Goal: Task Accomplishment & Management: Complete application form

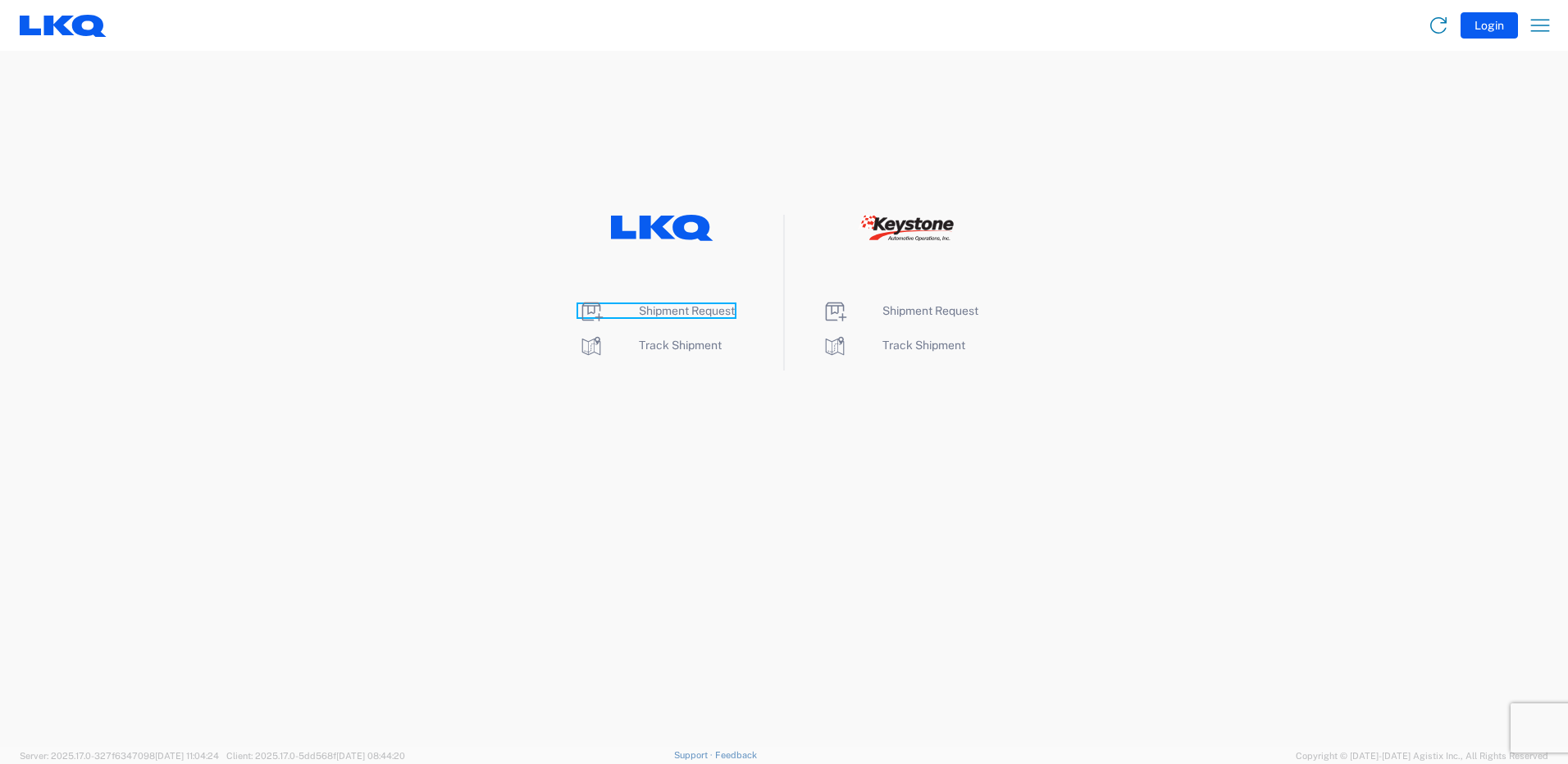
click at [708, 315] on span "Shipment Request" at bounding box center [687, 310] width 96 height 13
click at [667, 309] on span "Shipment Request" at bounding box center [687, 310] width 96 height 13
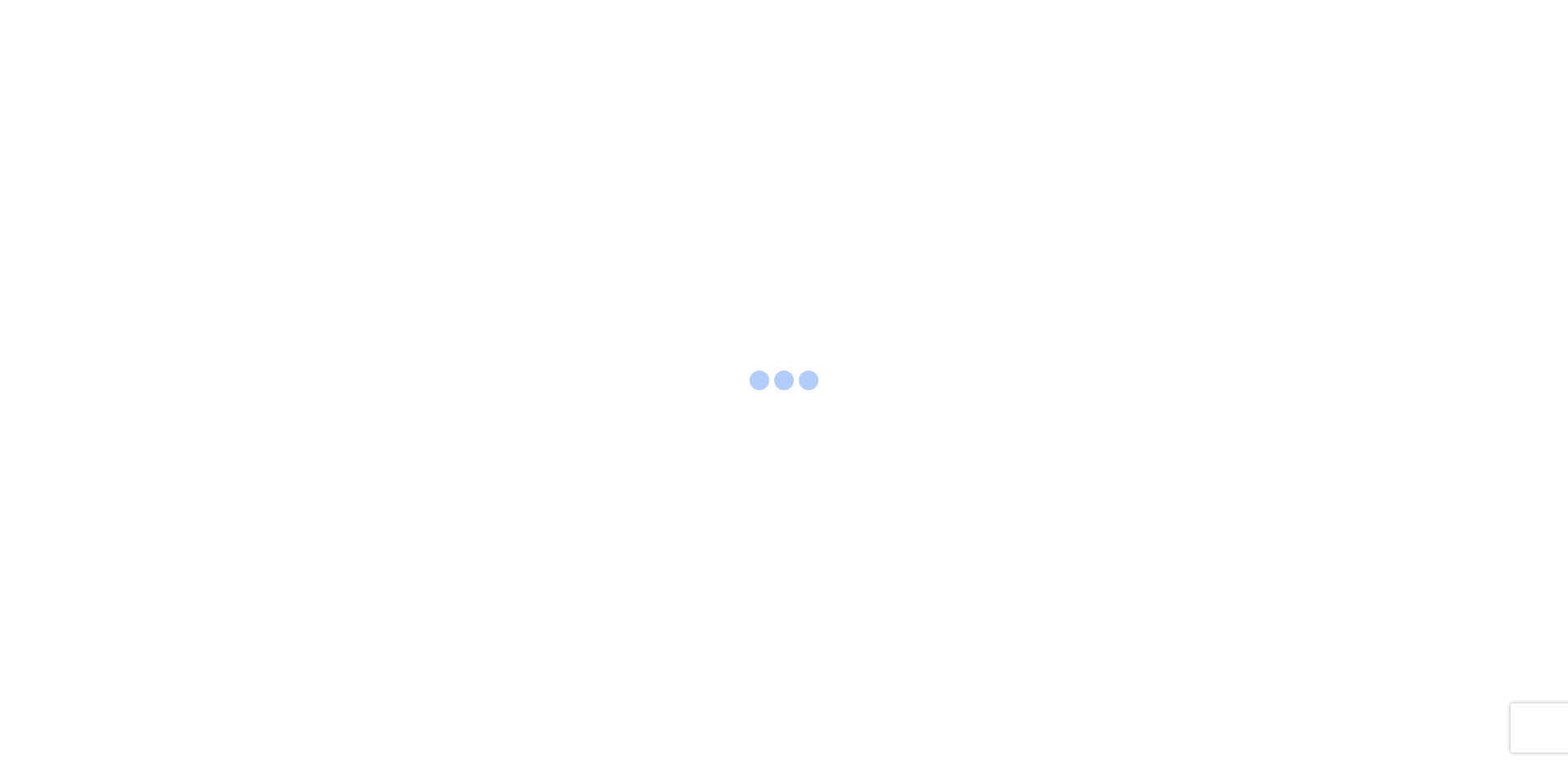
select select "FULL"
select select "LBS"
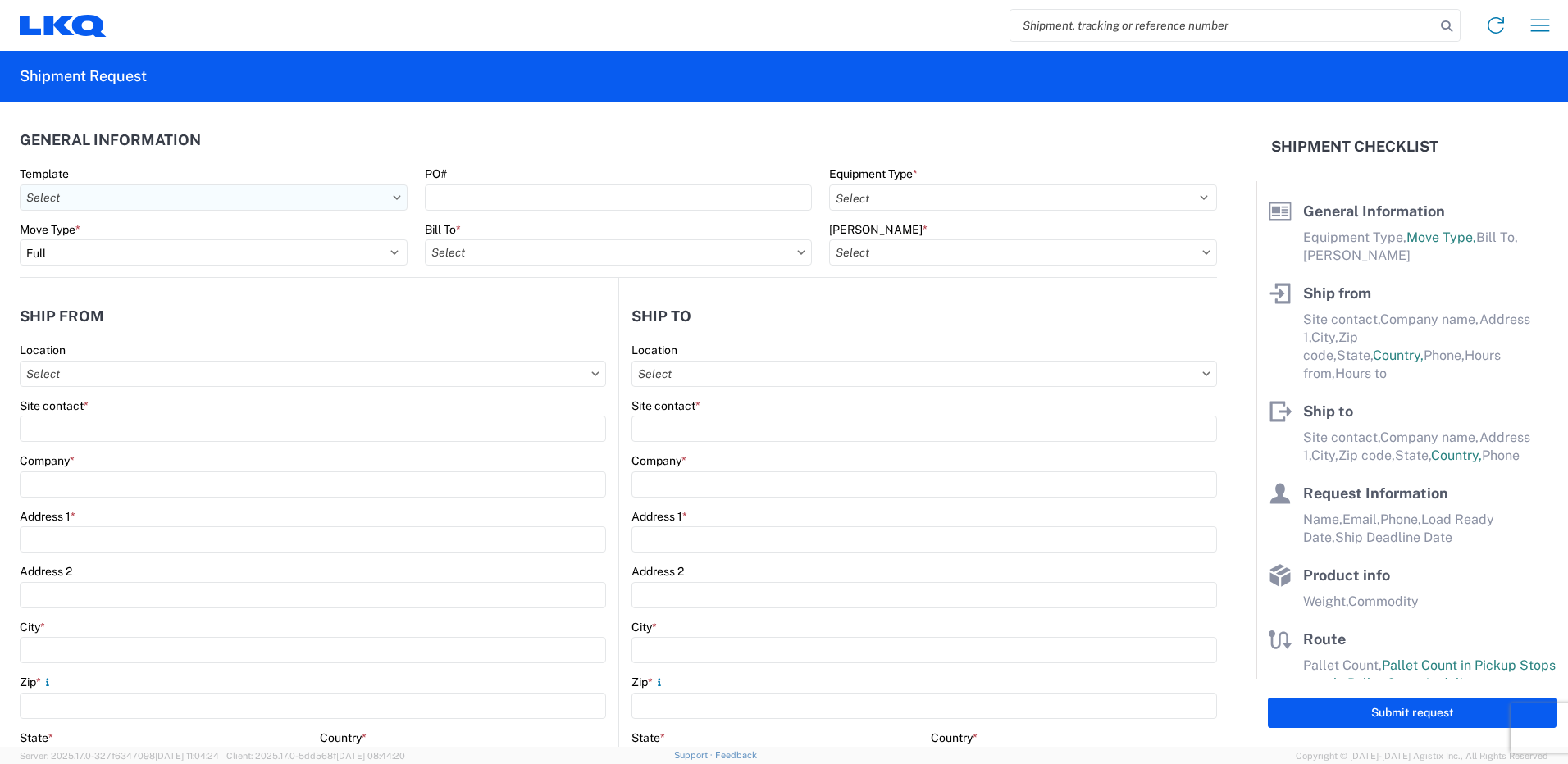
click at [109, 195] on input "Template" at bounding box center [214, 197] width 388 height 26
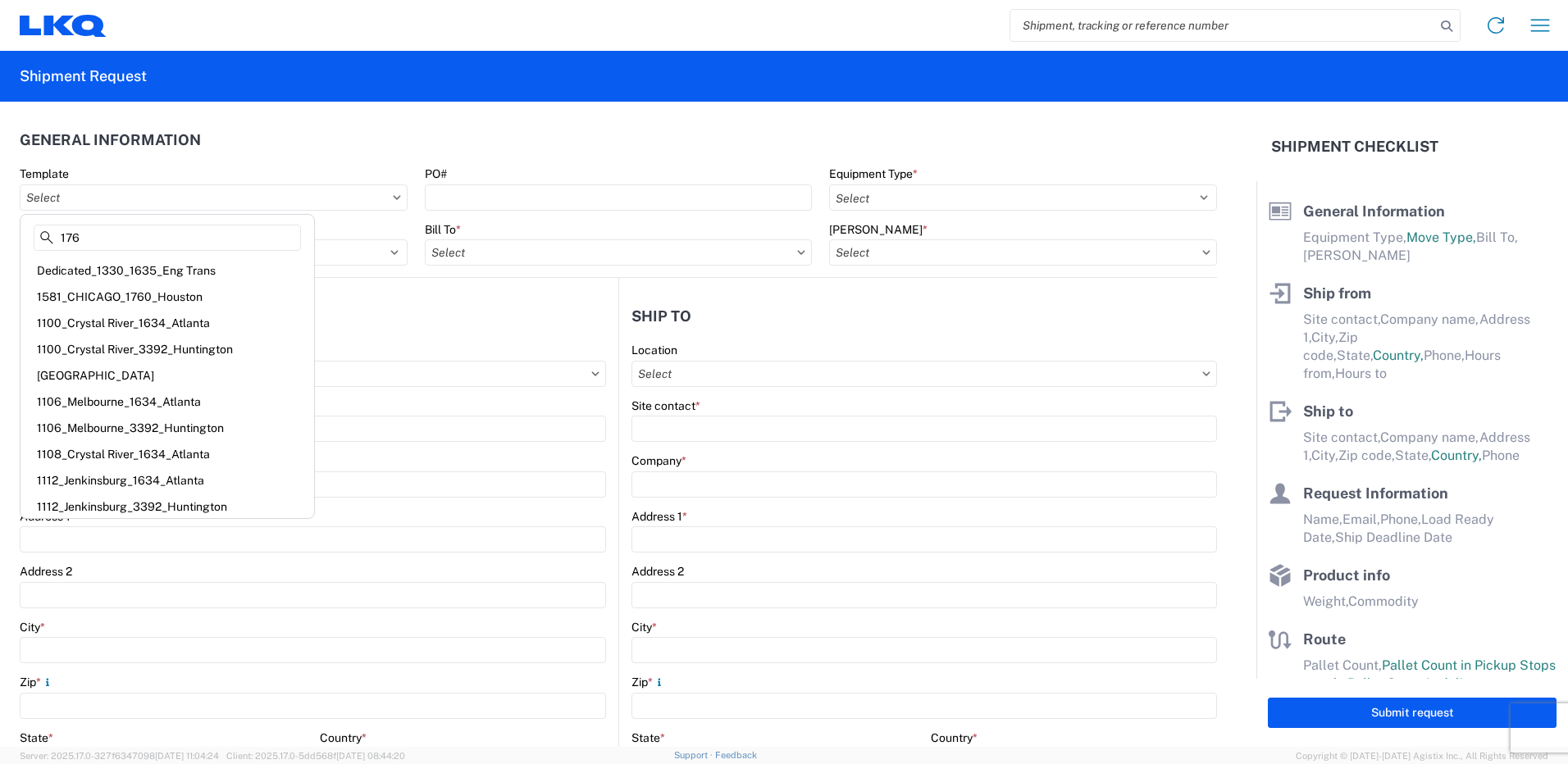
type input "1760"
click at [199, 158] on header "General Information" at bounding box center [618, 140] width 1198 height 37
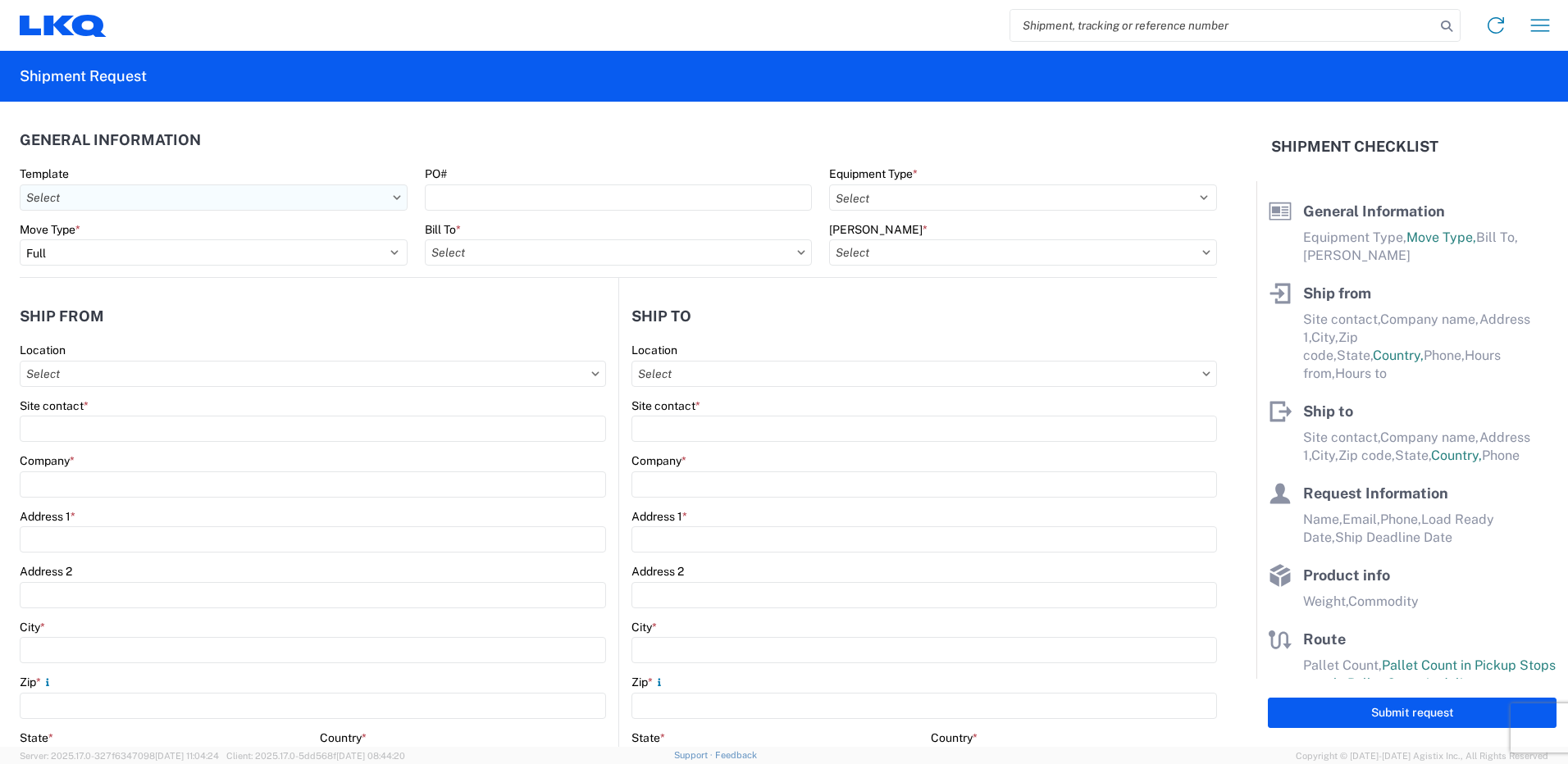
click at [98, 196] on input "Template" at bounding box center [214, 197] width 388 height 26
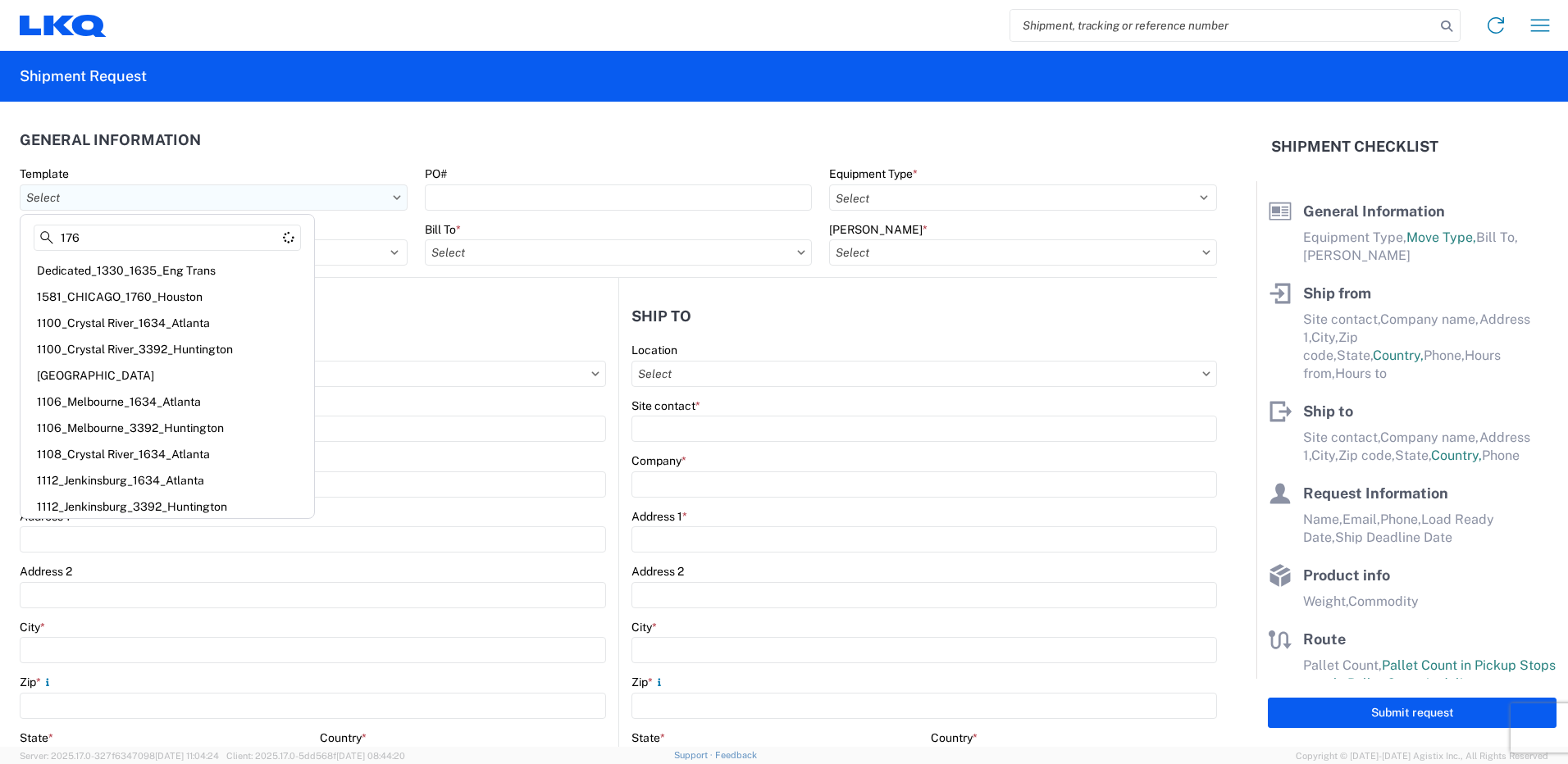
type input "1760"
drag, startPoint x: 13, startPoint y: 236, endPoint x: 0, endPoint y: 240, distance: 13.6
click at [4, 238] on agx-block-ui "Home Shipment request Shipment tracking Shipment Request General Information Te…" at bounding box center [784, 382] width 1568 height 764
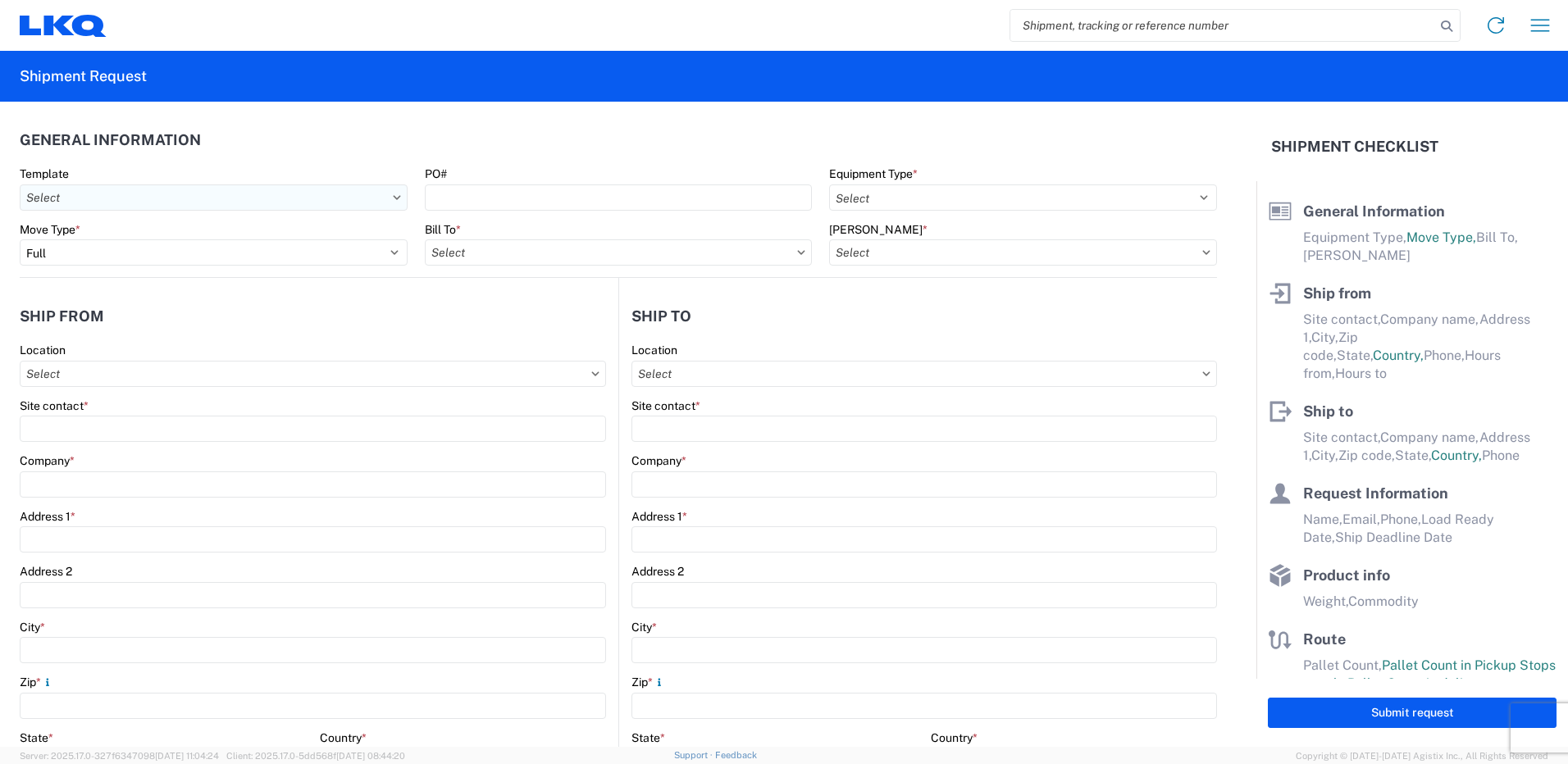
click at [82, 192] on input "Template" at bounding box center [214, 197] width 388 height 26
click at [115, 203] on input "Template" at bounding box center [214, 197] width 388 height 26
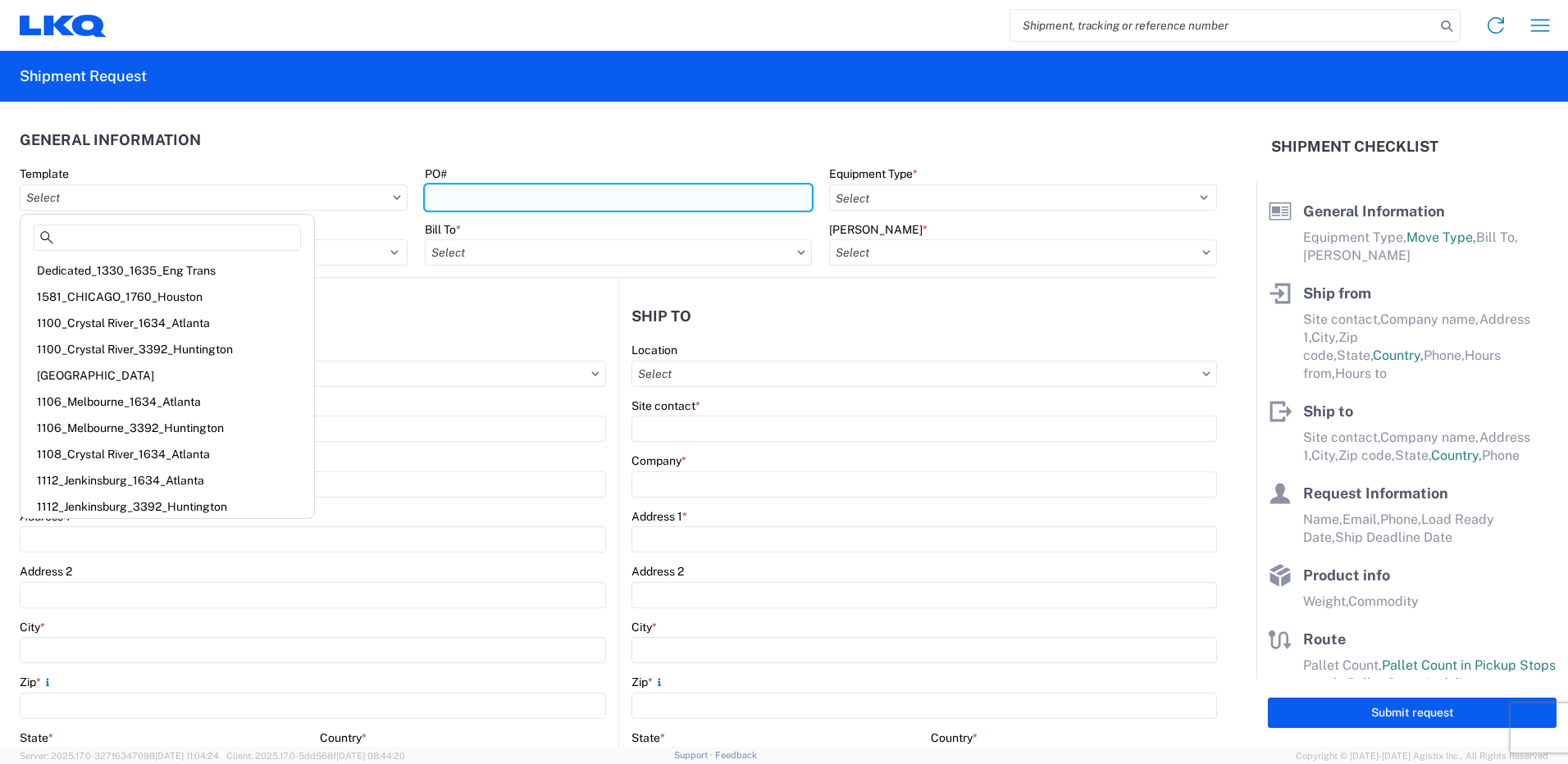
click at [448, 194] on input "PO#" at bounding box center [619, 197] width 388 height 26
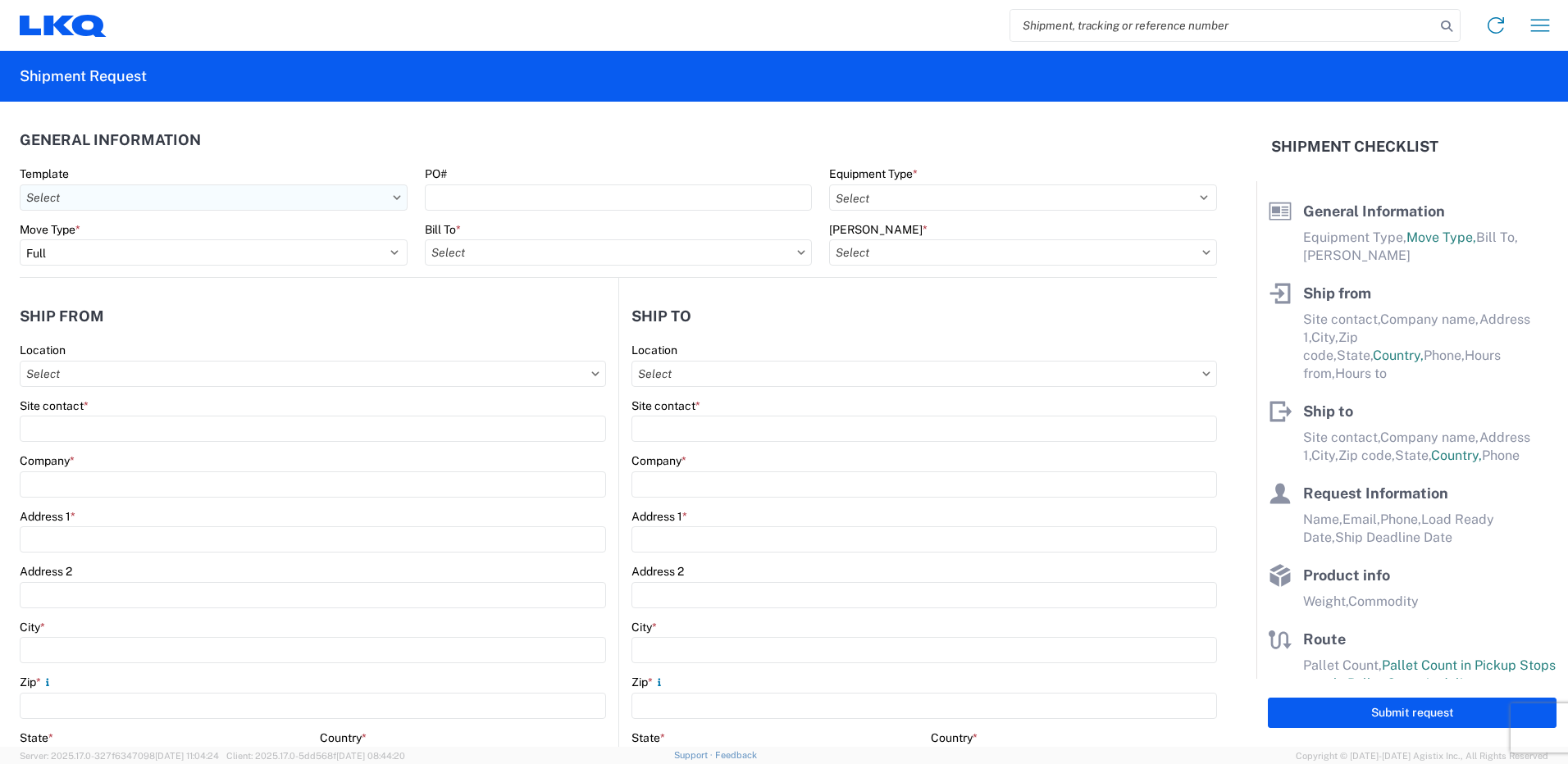
click at [104, 203] on input "Template" at bounding box center [214, 197] width 388 height 26
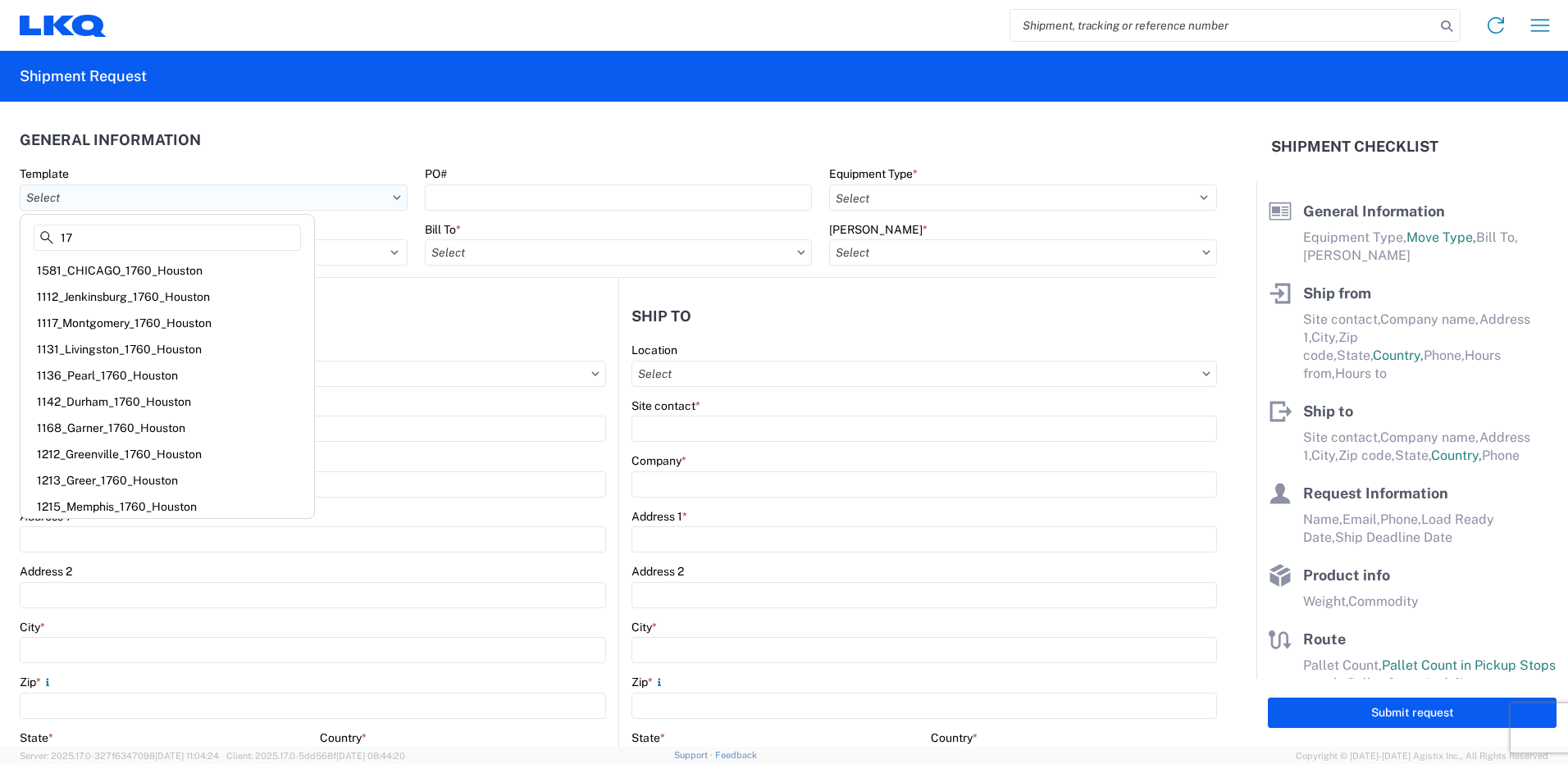
type input "1"
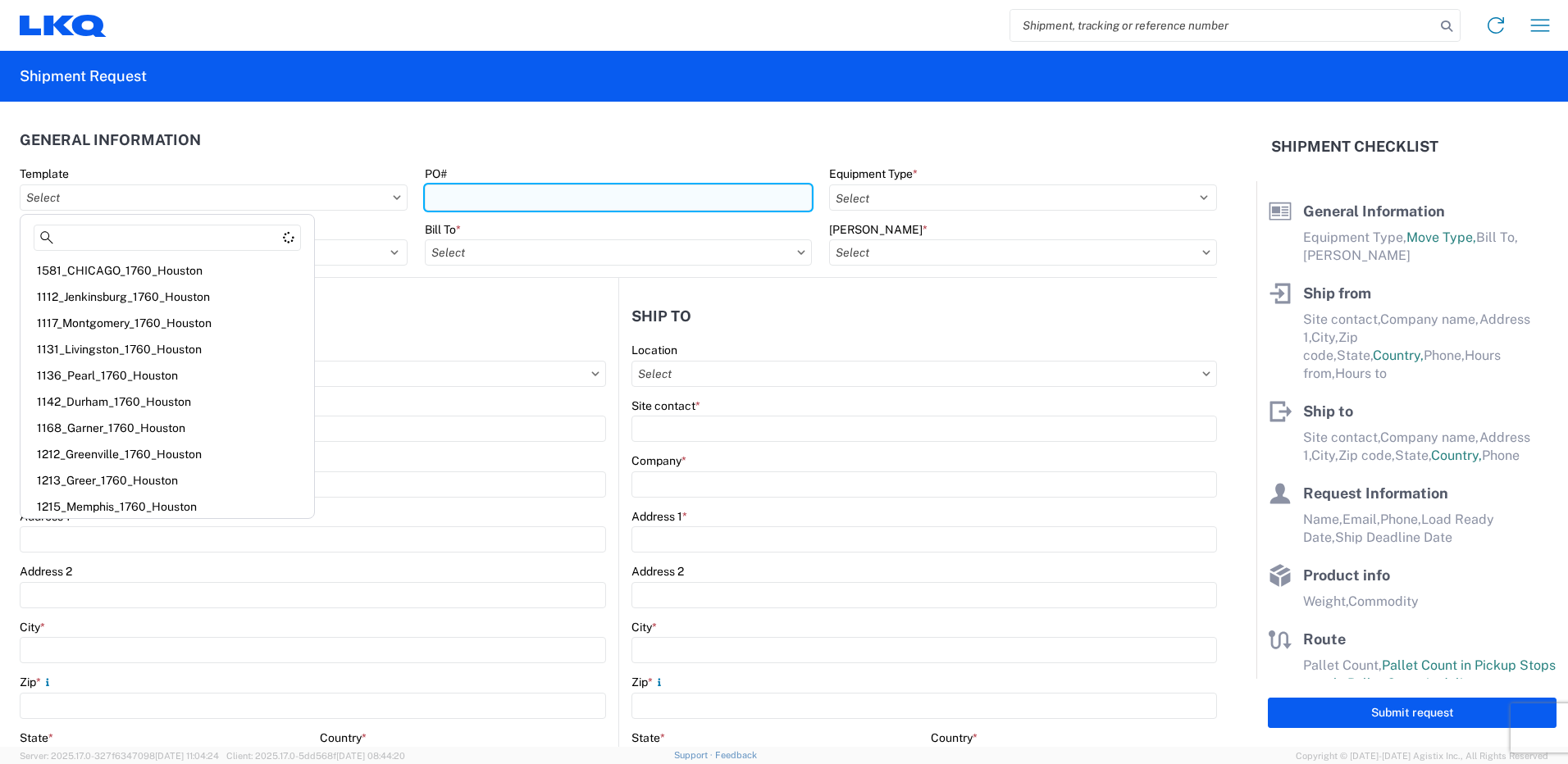
drag, startPoint x: 642, startPoint y: 197, endPoint x: 648, endPoint y: 204, distance: 9.2
click at [642, 197] on input "PO#" at bounding box center [619, 197] width 388 height 26
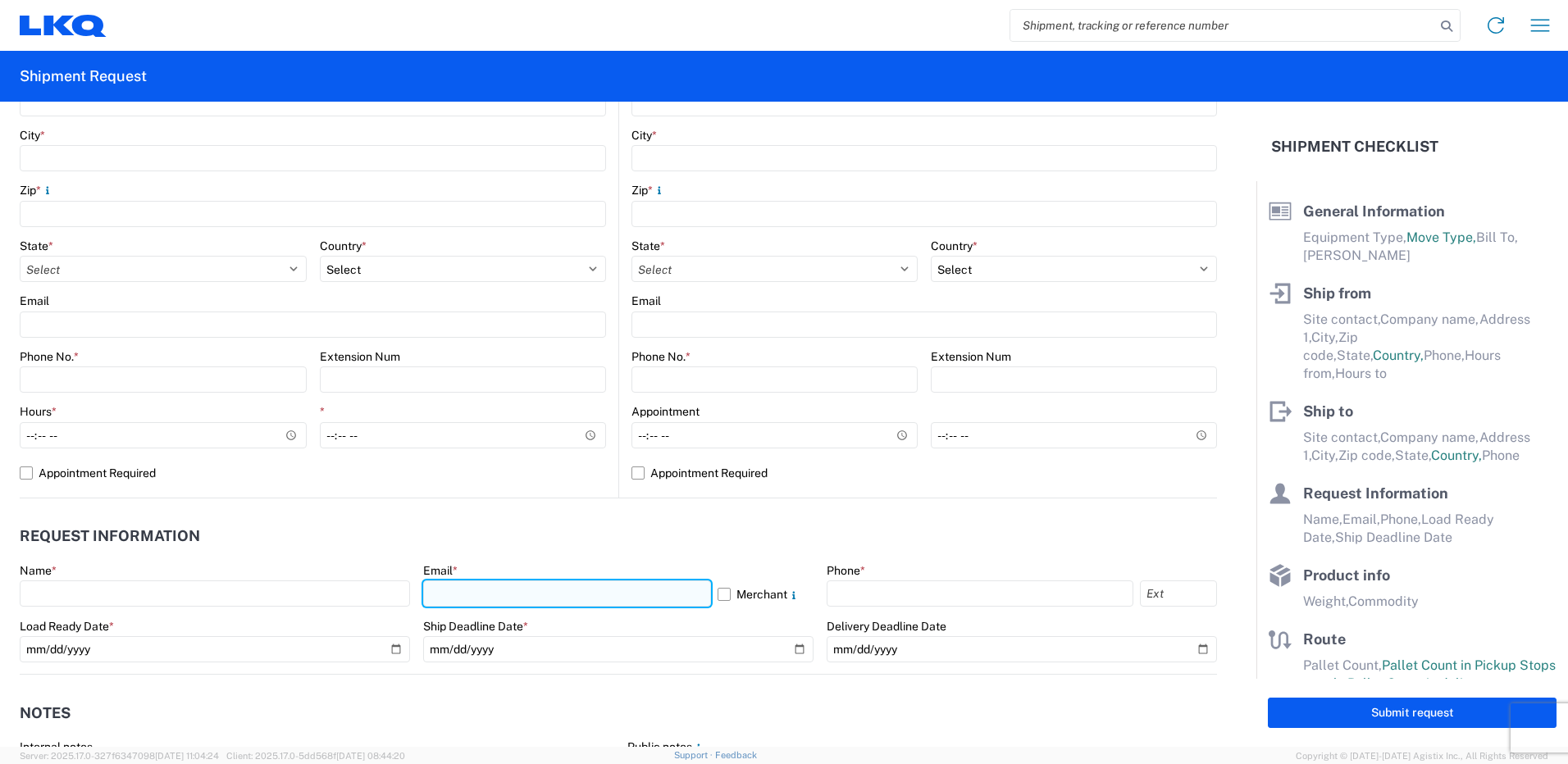
click at [512, 605] on input "text" at bounding box center [567, 594] width 288 height 26
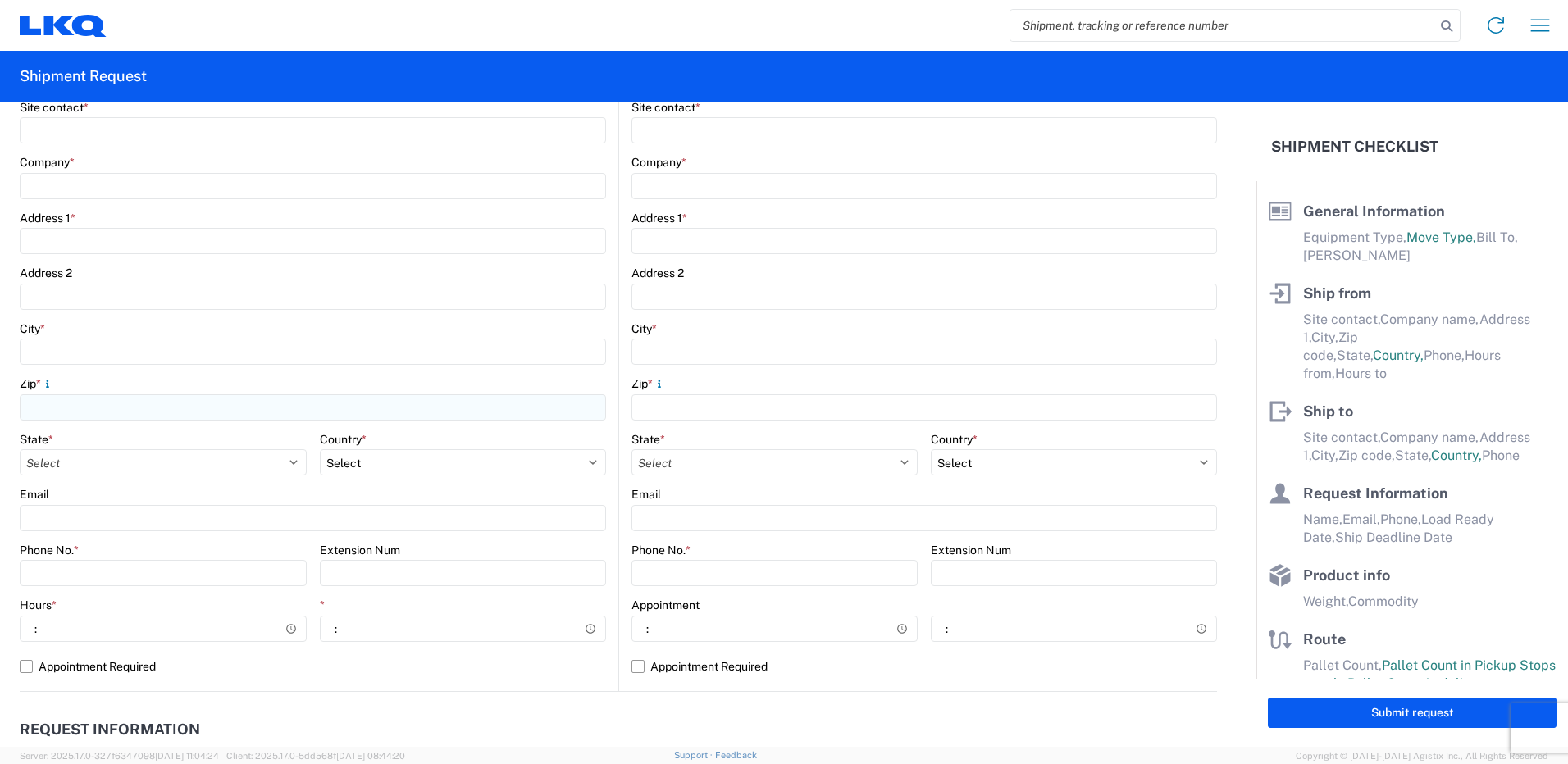
scroll to position [82, 0]
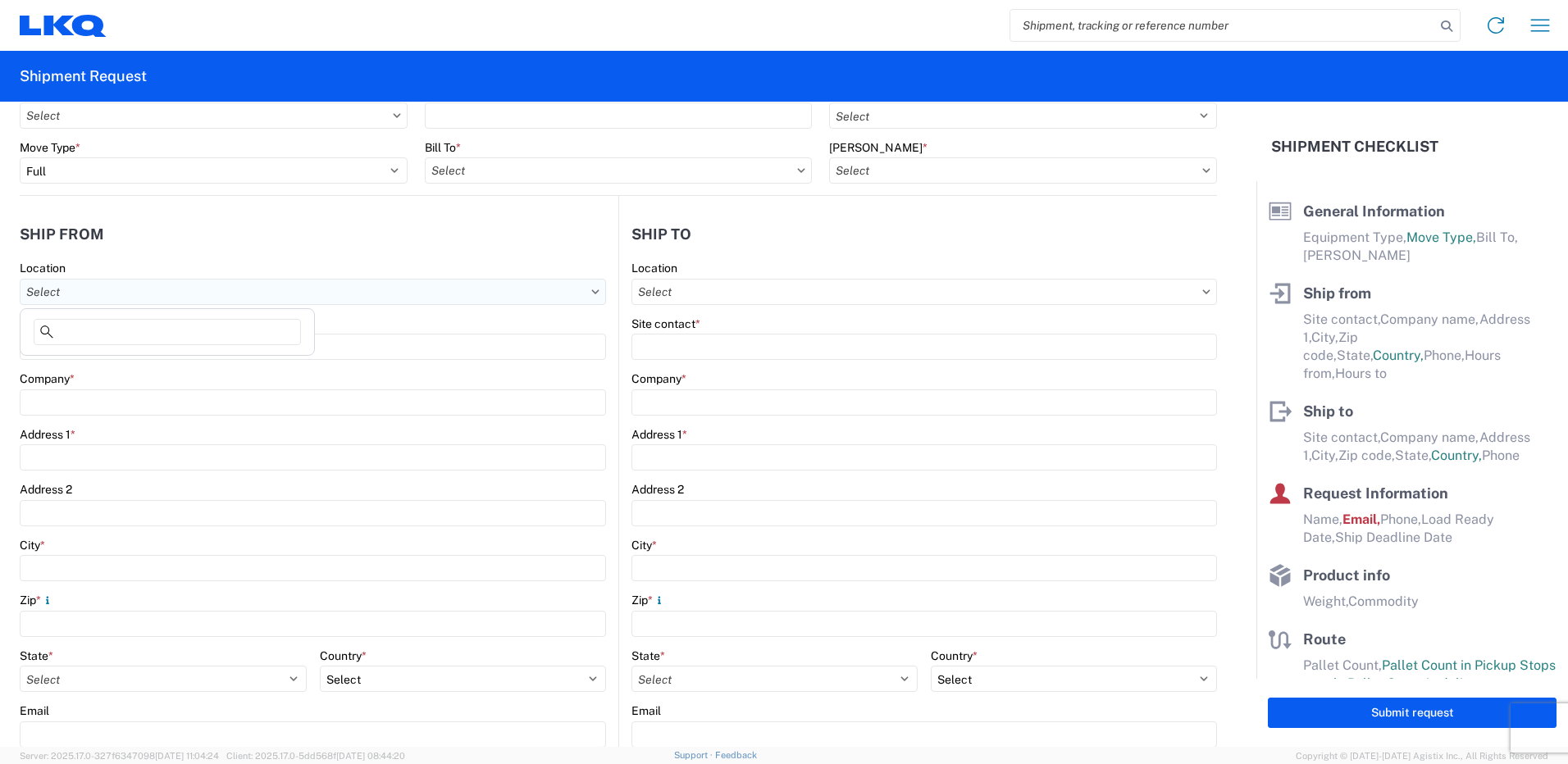
click at [57, 288] on input "Location" at bounding box center [312, 292] width 587 height 26
type input "1225"
click at [109, 363] on div "1225 - LKQ Self Service - [GEOGRAPHIC_DATA] [GEOGRAPHIC_DATA]" at bounding box center [212, 364] width 376 height 26
type input "1225 - LKQ Self Service - [GEOGRAPHIC_DATA] [GEOGRAPHIC_DATA]"
type input "LKQ Corporation"
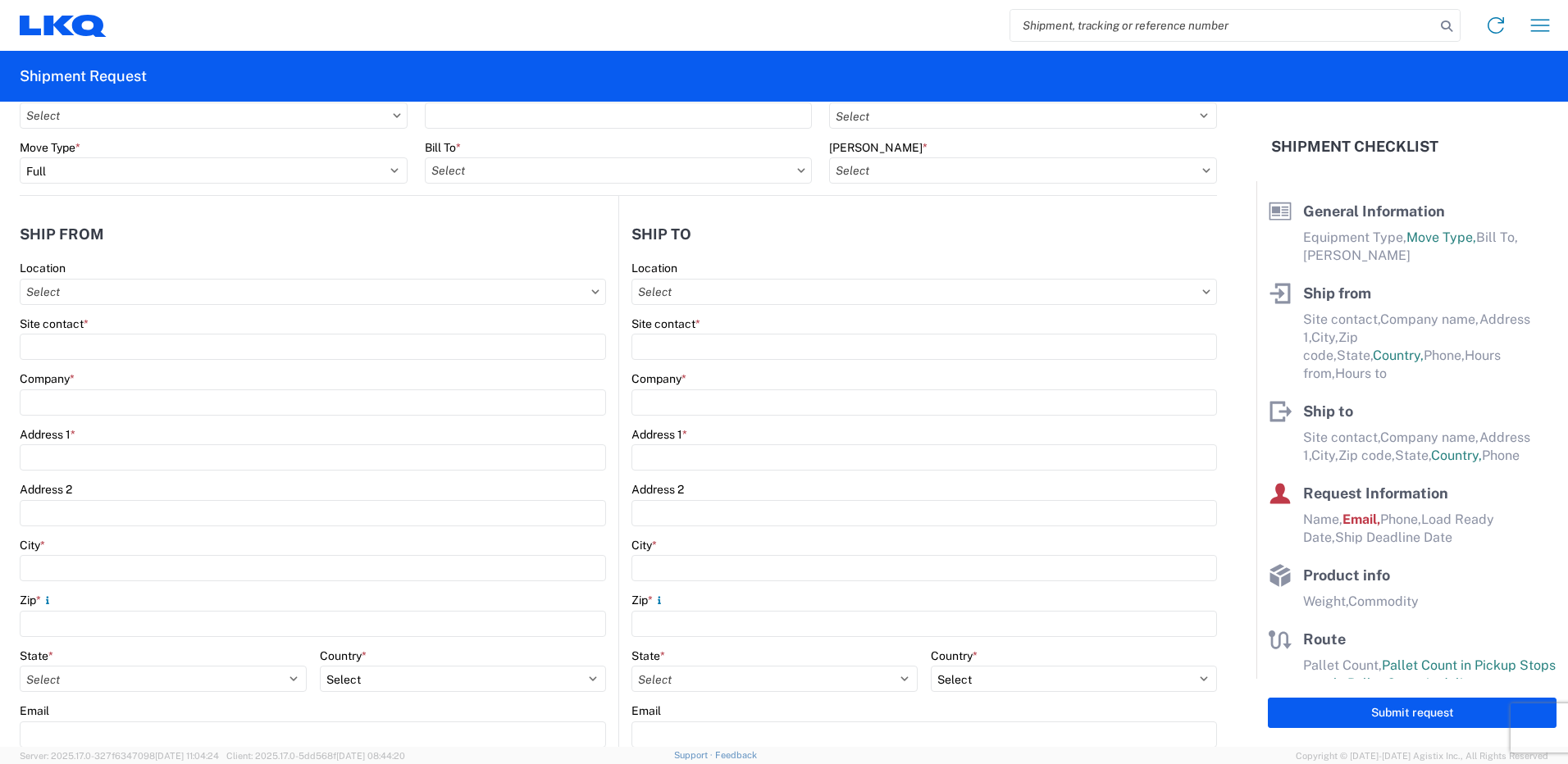
type input "[STREET_ADDRESS]"
type input "[GEOGRAPHIC_DATA]"
type input "32124"
select select "FL"
select select "US"
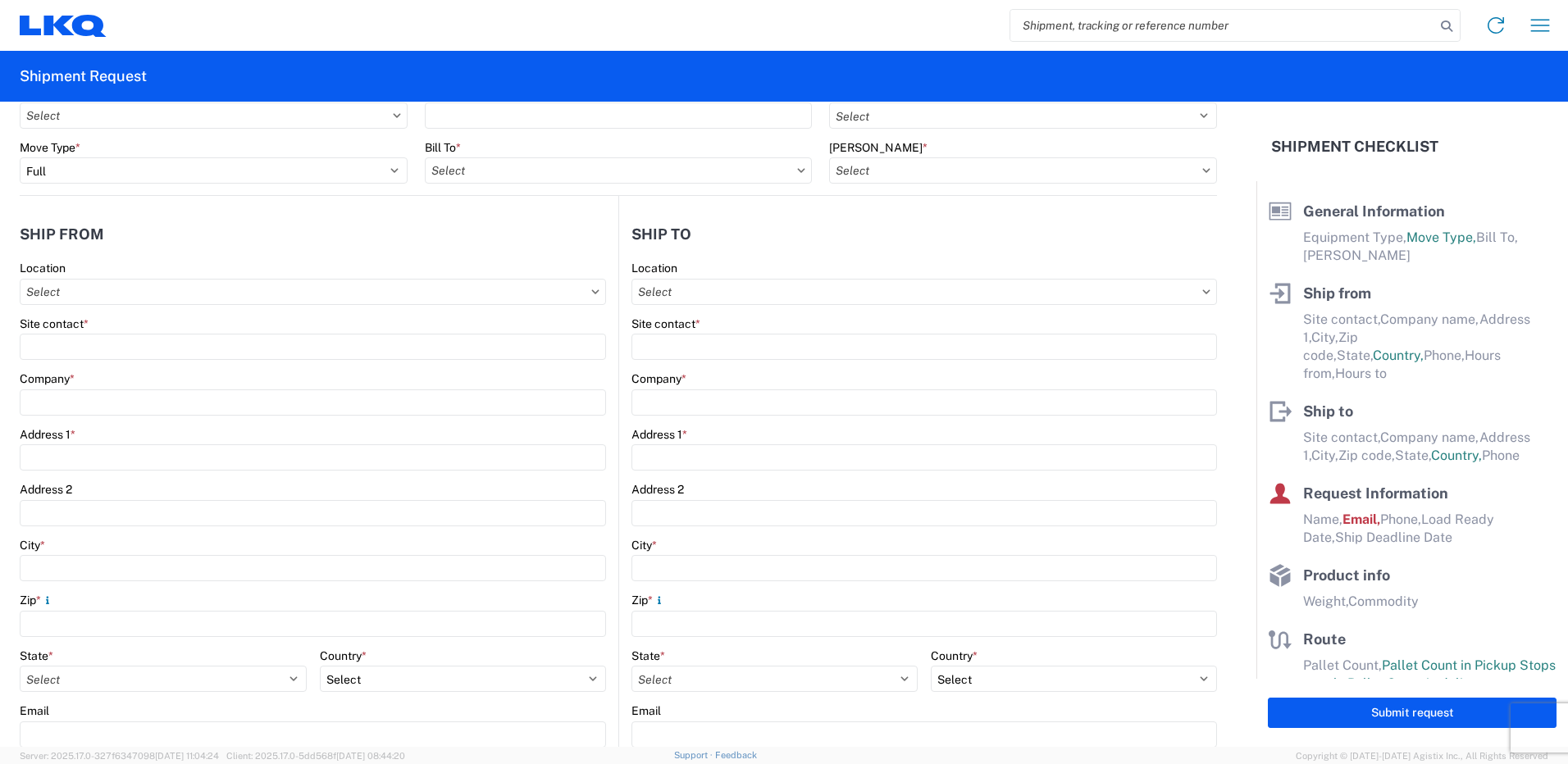
type input "[PHONE_NUMBER]"
type input "07:00"
type input "15:00"
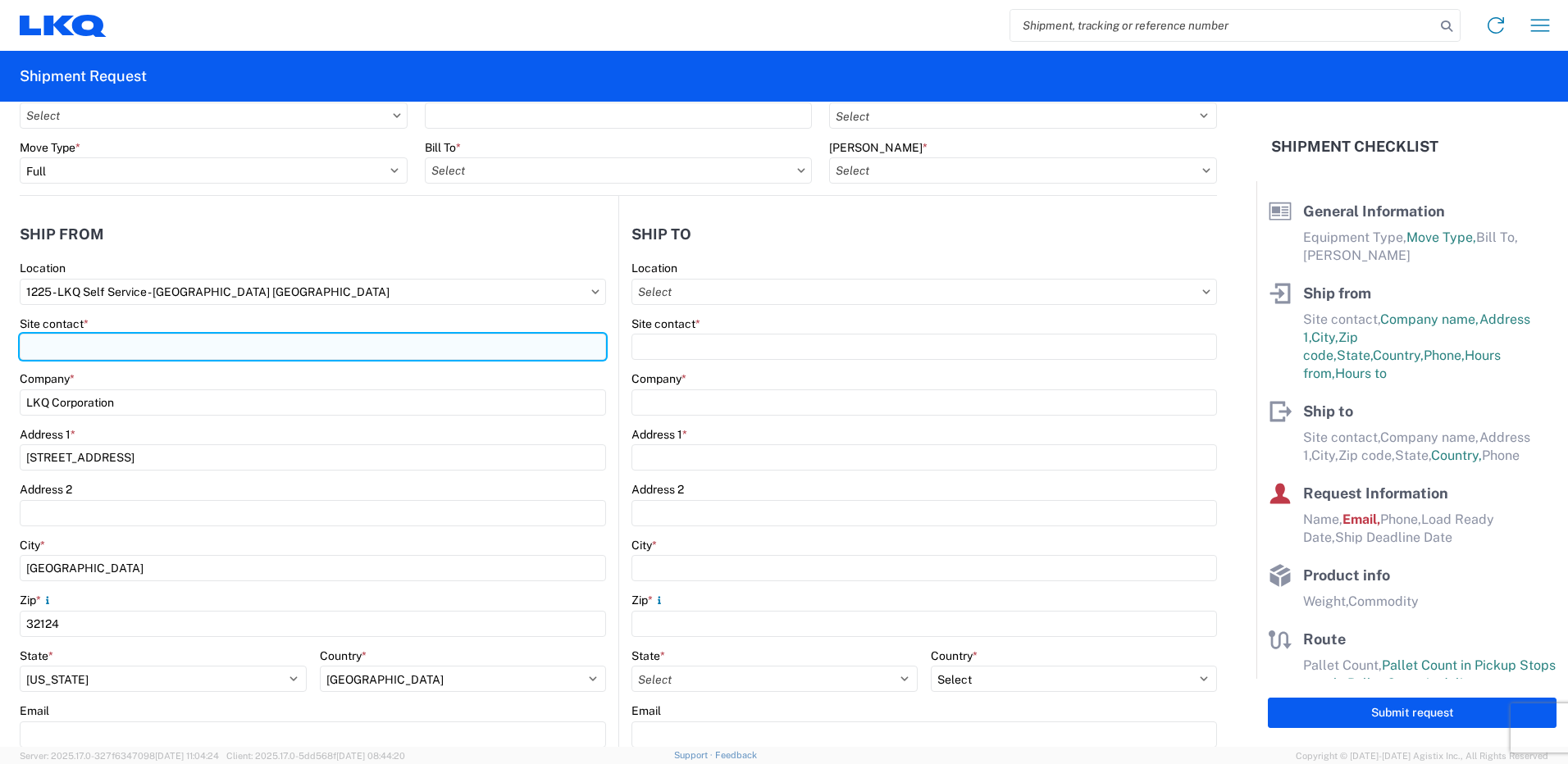
click at [87, 346] on input "Site contact *" at bounding box center [312, 347] width 587 height 26
type input "[PERSON_NAME]"
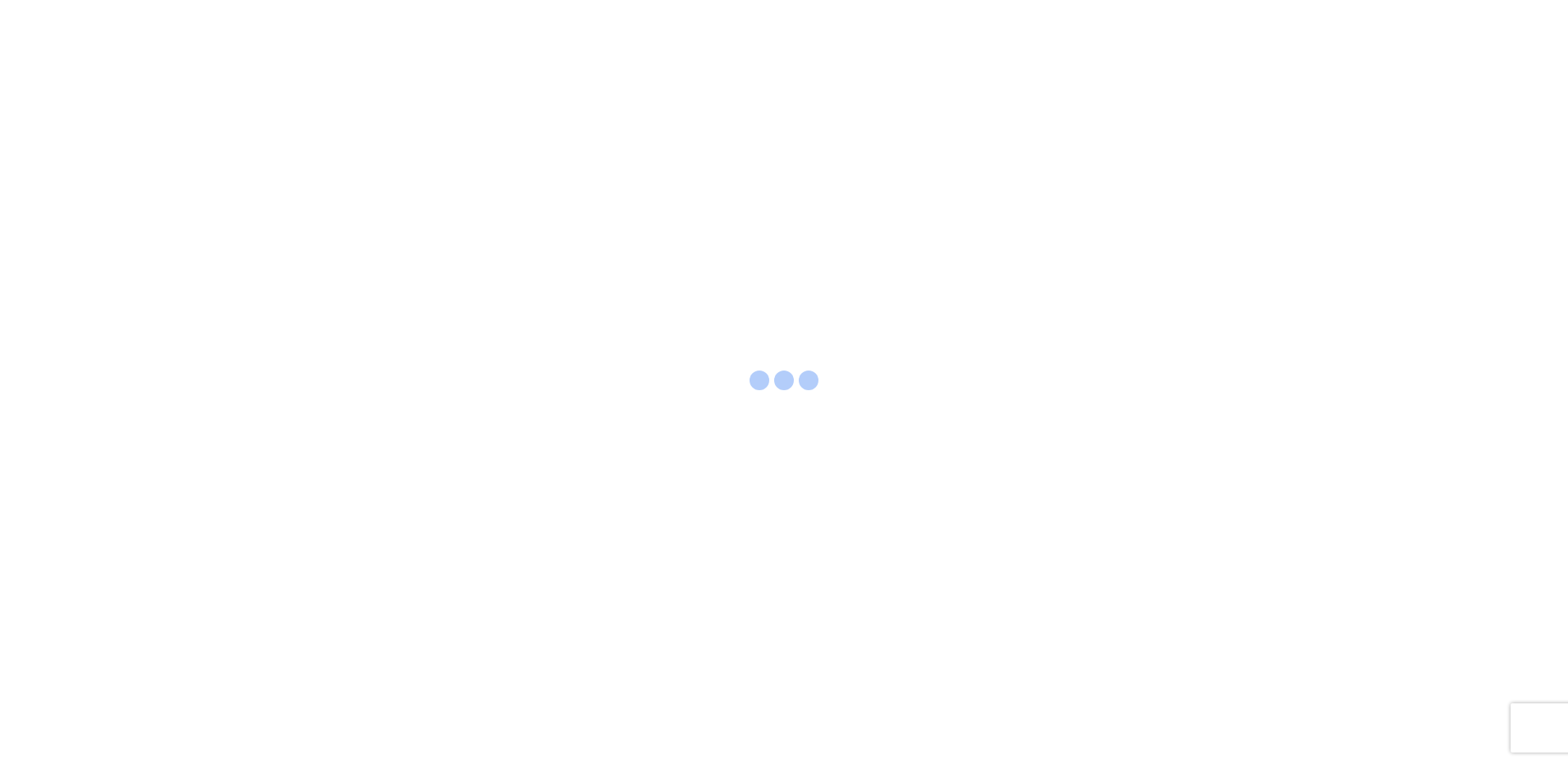
select select "FULL"
select select "LBS"
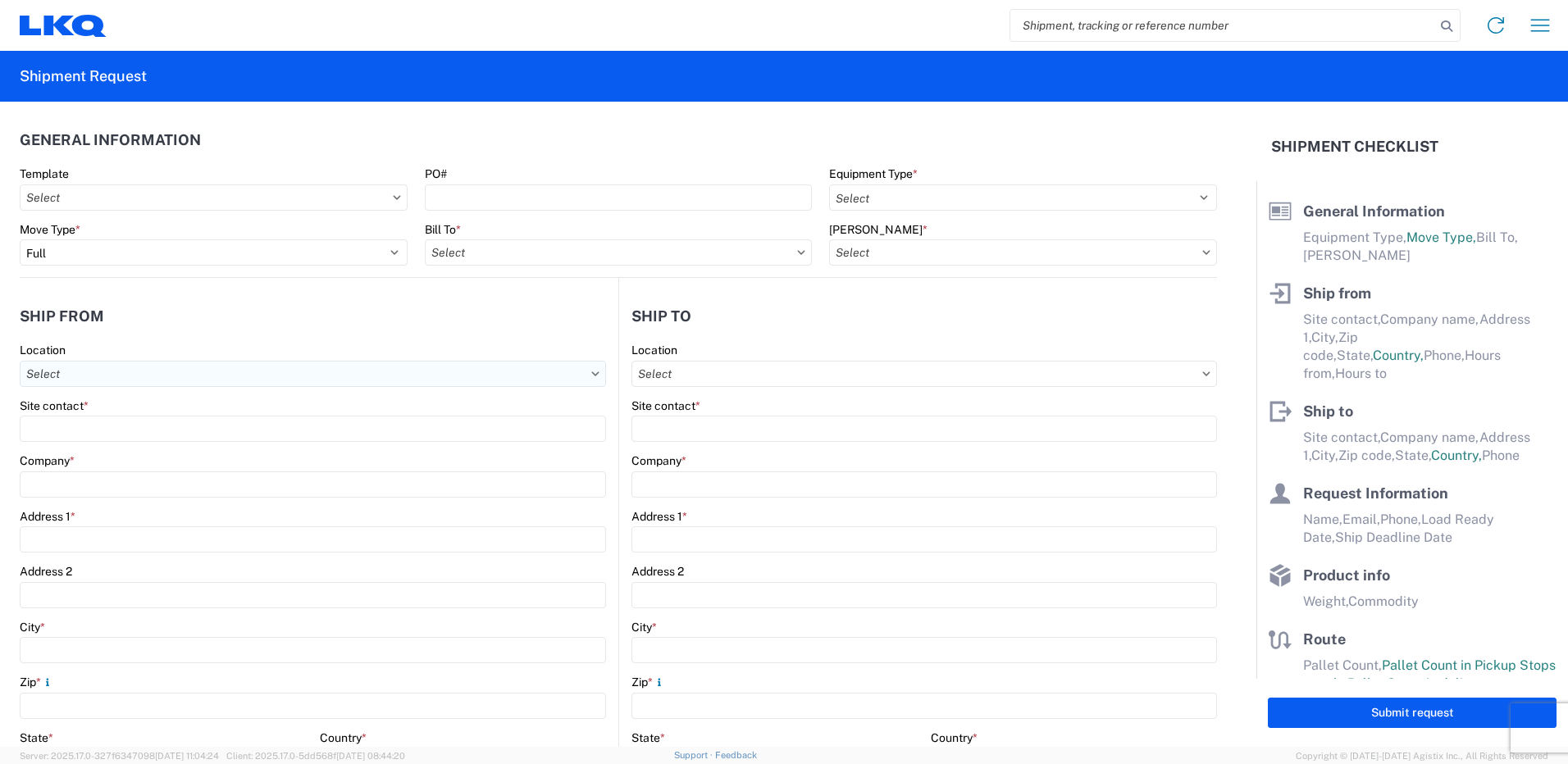
click at [145, 374] on input "Location" at bounding box center [312, 373] width 587 height 26
type input "1225"
click at [139, 443] on div "1225 - LKQ Self Service - [GEOGRAPHIC_DATA] [GEOGRAPHIC_DATA]" at bounding box center [212, 447] width 376 height 26
type input "1225 - LKQ Self Service - [GEOGRAPHIC_DATA] [GEOGRAPHIC_DATA]"
type input "LKQ Corporation"
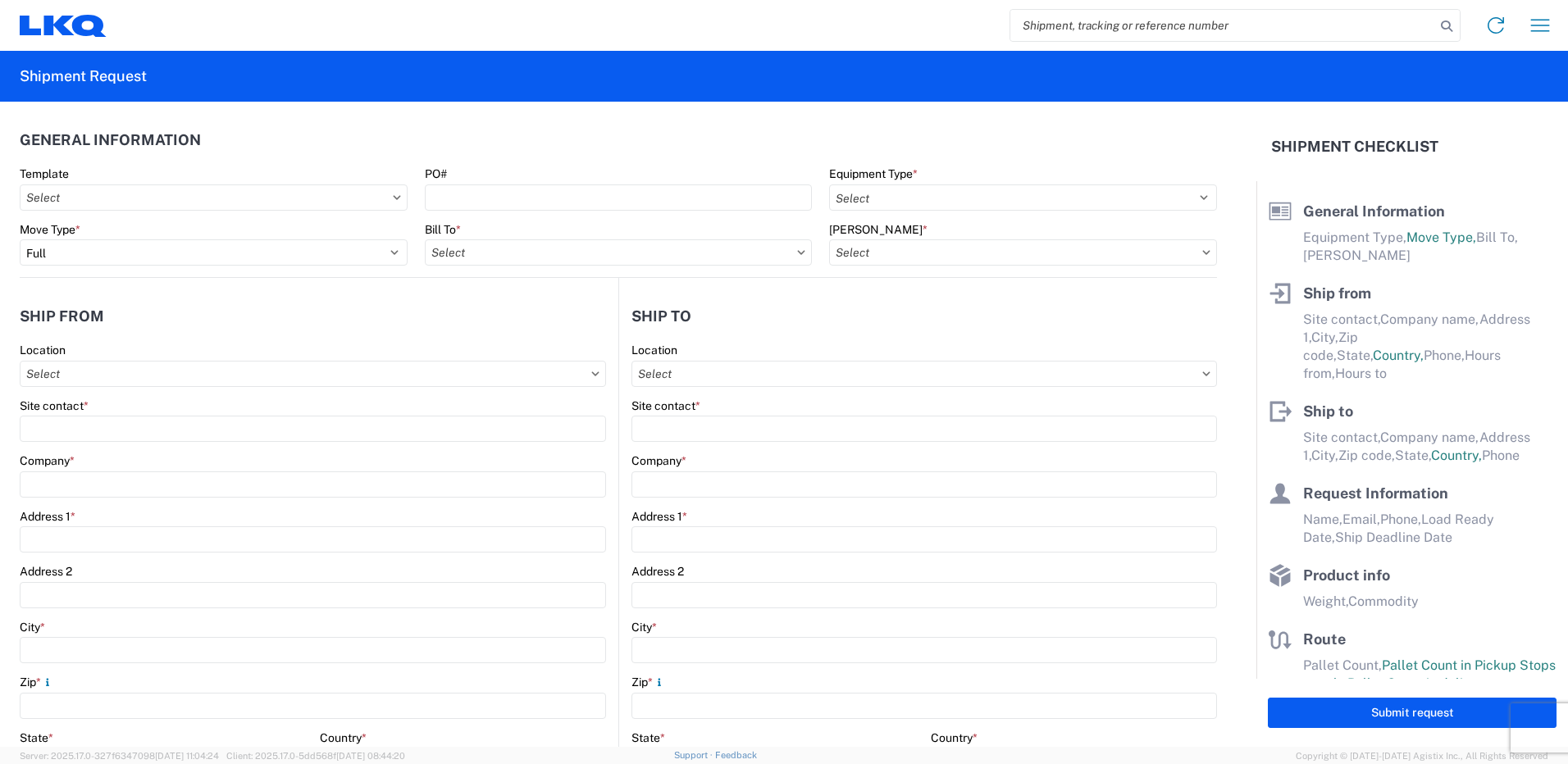
type input "[STREET_ADDRESS]"
type input "[GEOGRAPHIC_DATA]"
type input "32124"
select select "FL"
select select "US"
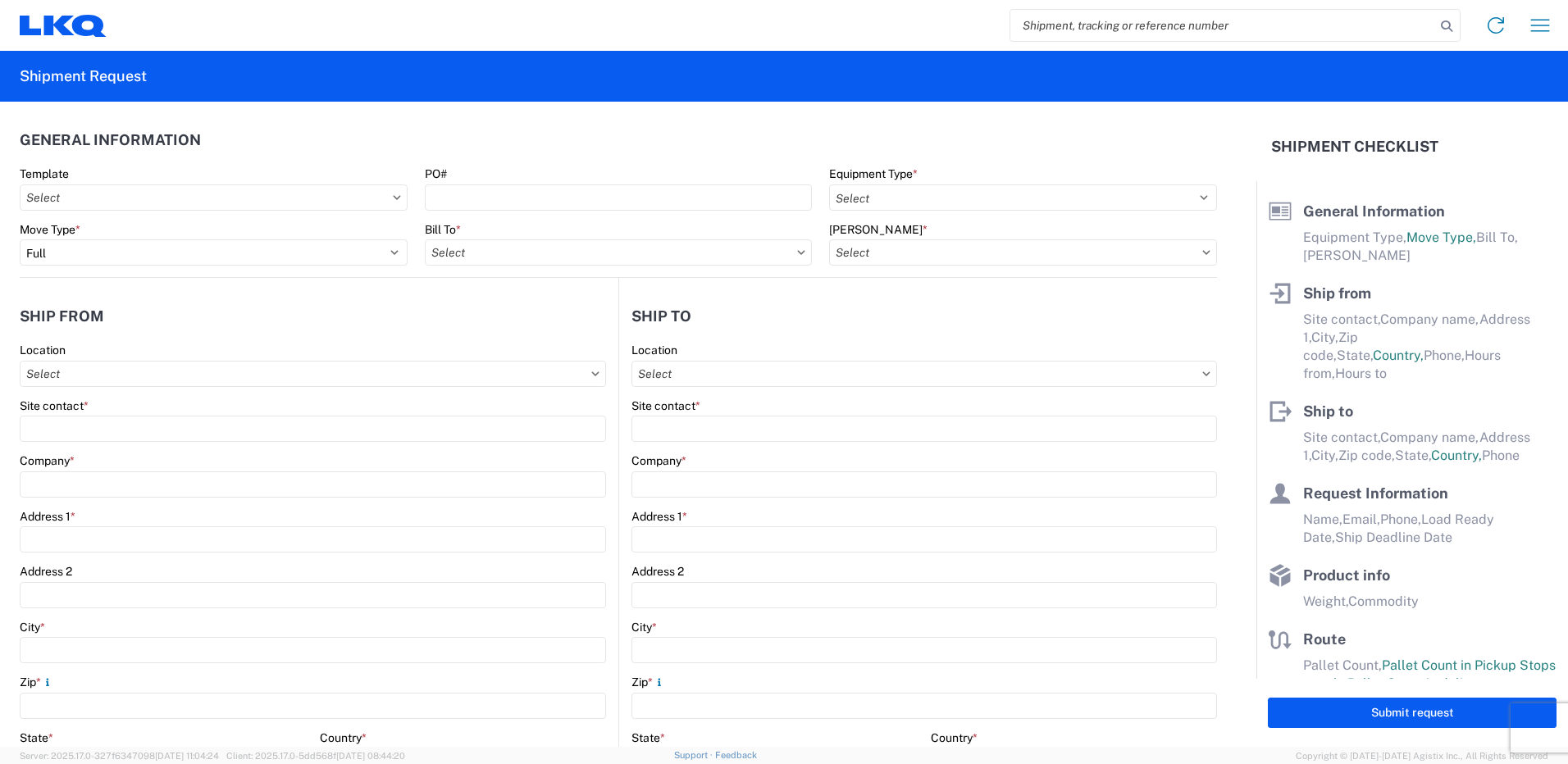
type input "[PHONE_NUMBER]"
type input "07:00"
type input "15:00"
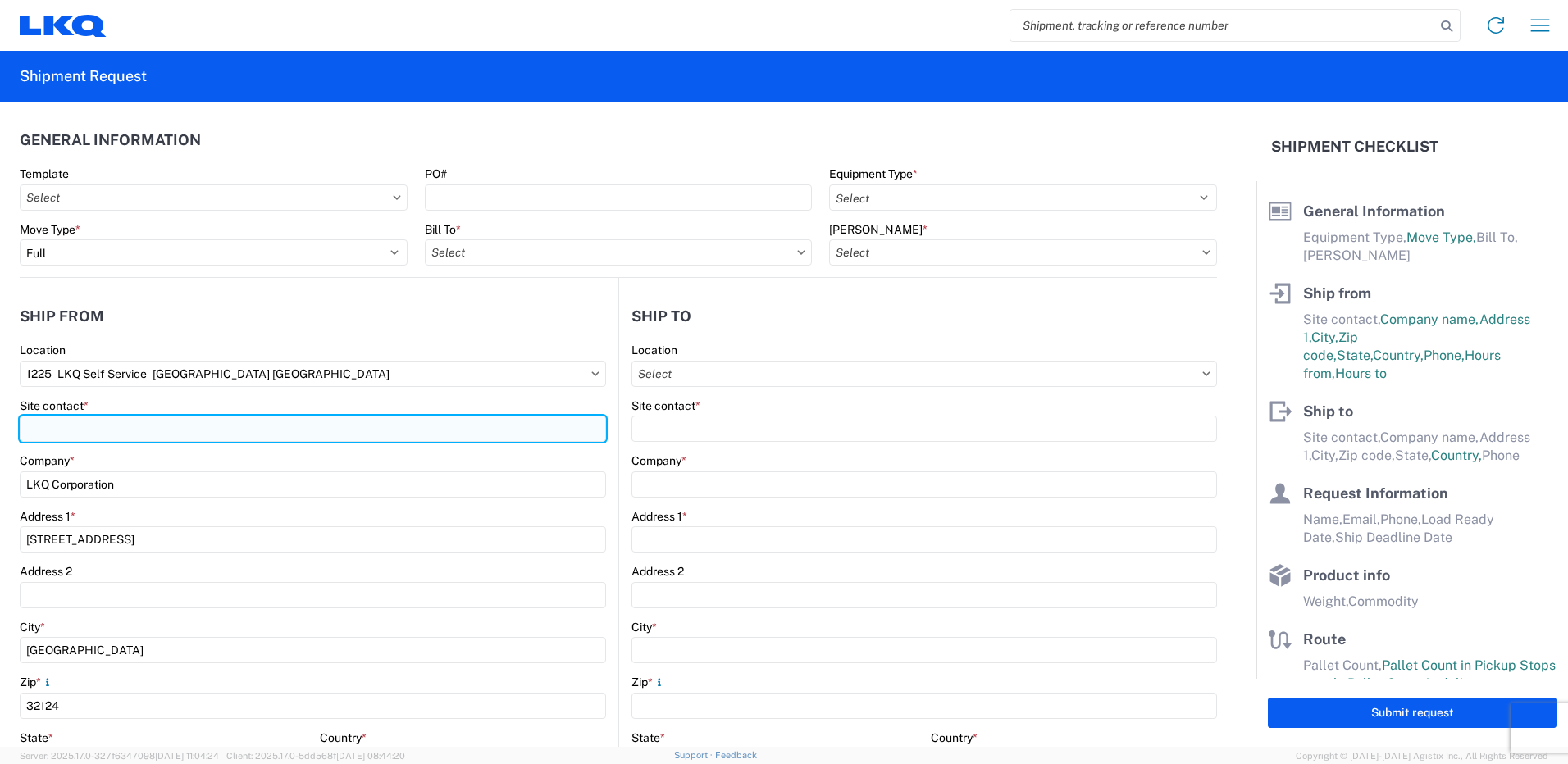
click at [99, 426] on input "Site contact *" at bounding box center [312, 429] width 587 height 26
type input "j"
type input "[PERSON_NAME]"
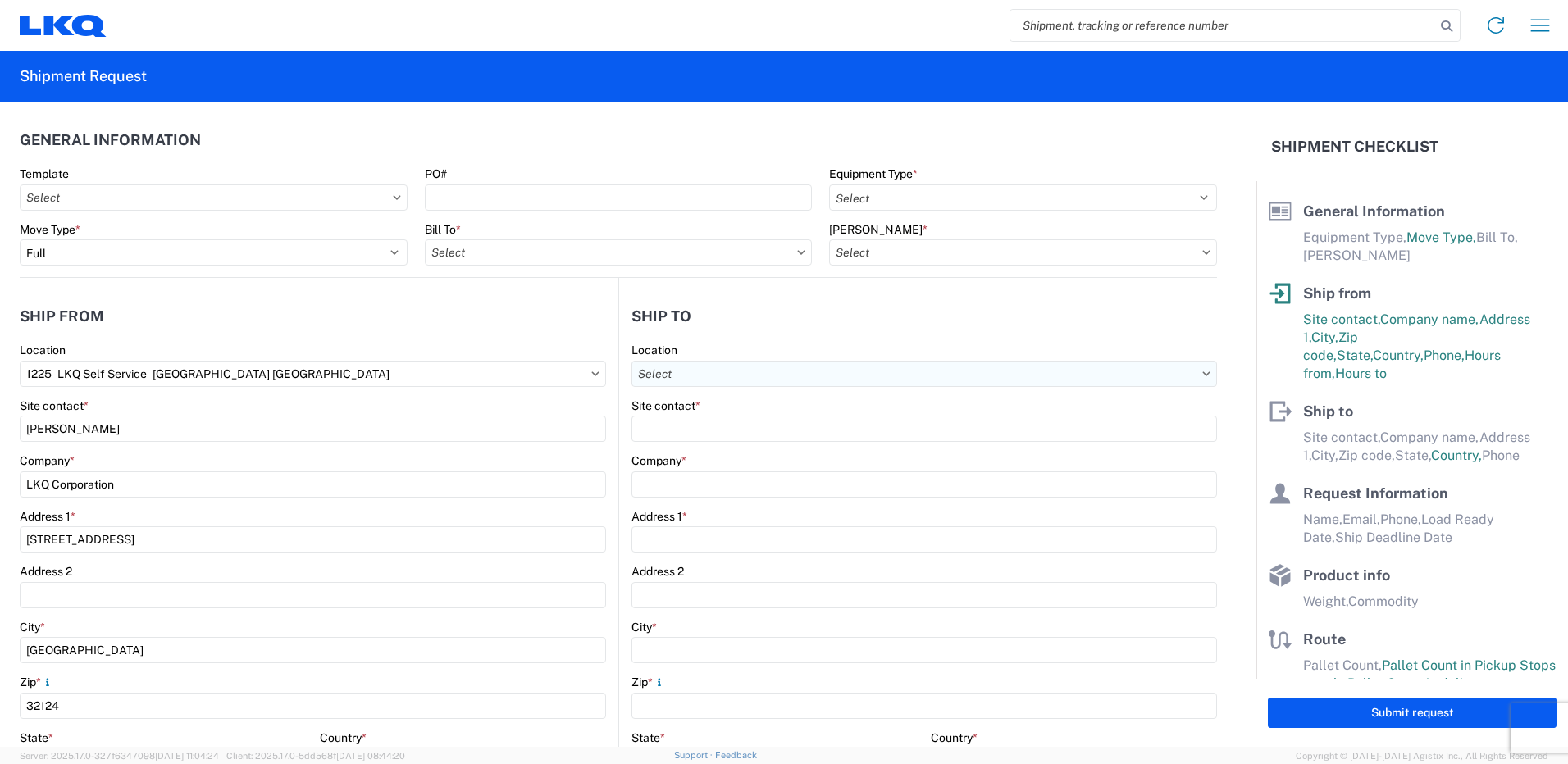
click at [655, 366] on input "Location" at bounding box center [925, 373] width 586 height 26
type input "1760"
click at [743, 445] on div "1760 - LKQ Best Core" at bounding box center [773, 447] width 287 height 26
type input "1760 - LKQ Best Core"
type input "LKQ Corporation"
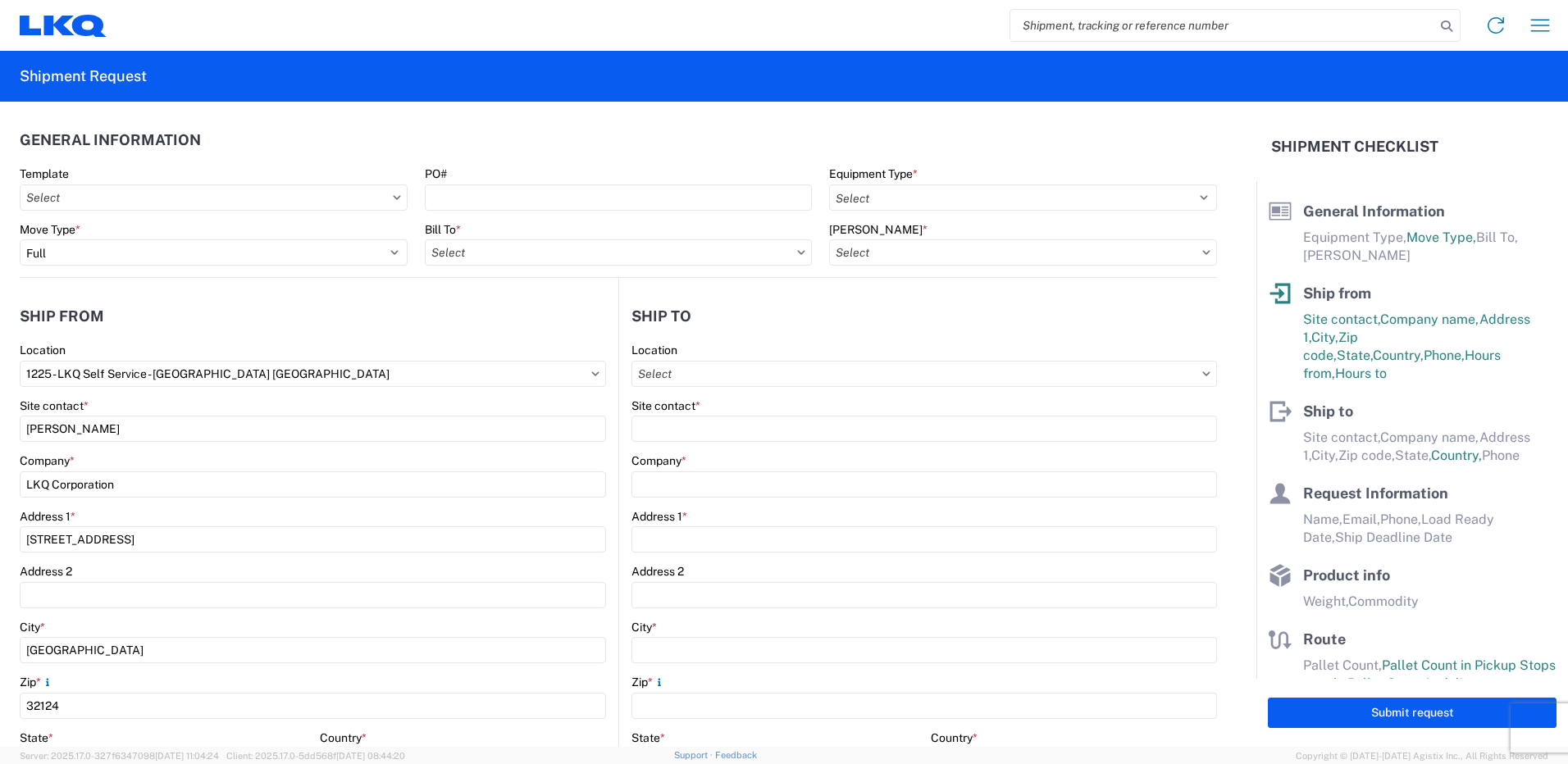
type input "[STREET_ADDRESS]"
type input "[GEOGRAPHIC_DATA]"
type input "77038"
select select "[GEOGRAPHIC_DATA]"
select select "US"
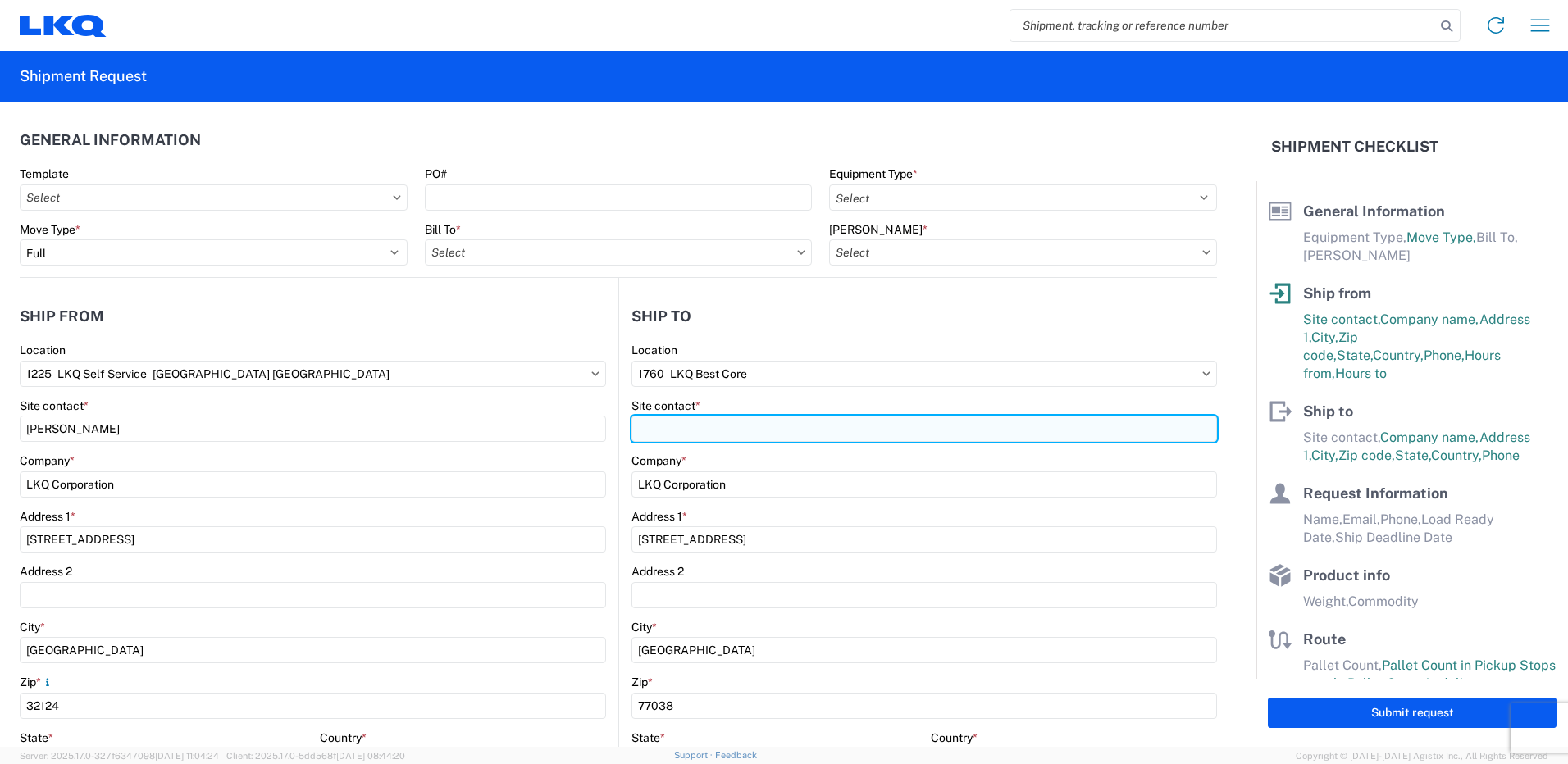
click at [730, 427] on input "Site contact *" at bounding box center [925, 429] width 586 height 26
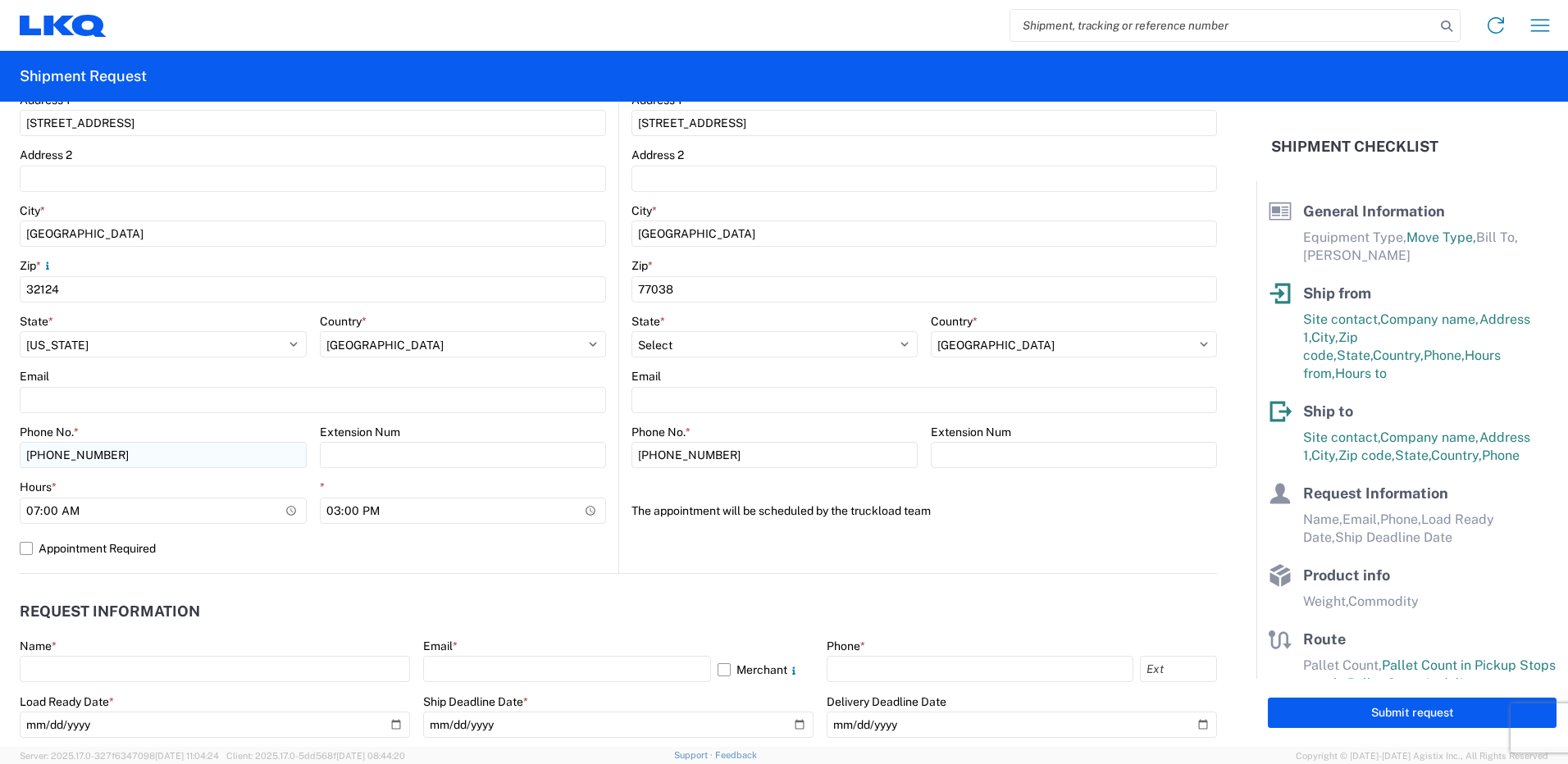
scroll to position [492, 0]
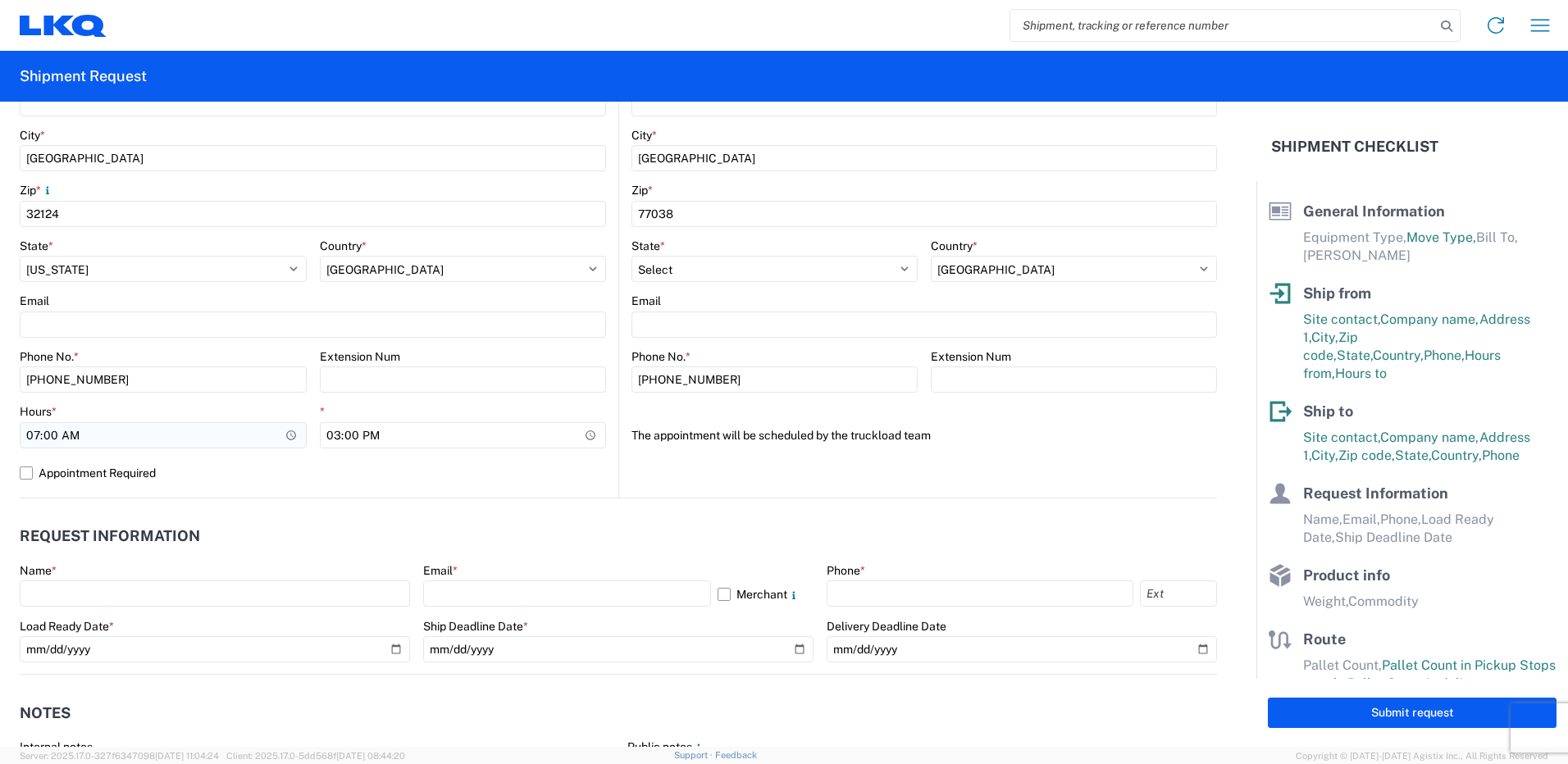
type input "[PERSON_NAME]"
click at [292, 436] on input "07:00" at bounding box center [163, 435] width 287 height 26
type input "09:00"
click at [283, 466] on label "Appointment Required" at bounding box center [312, 473] width 587 height 26
click at [0, 0] on input "Appointment Required" at bounding box center [0, 0] width 0 height 0
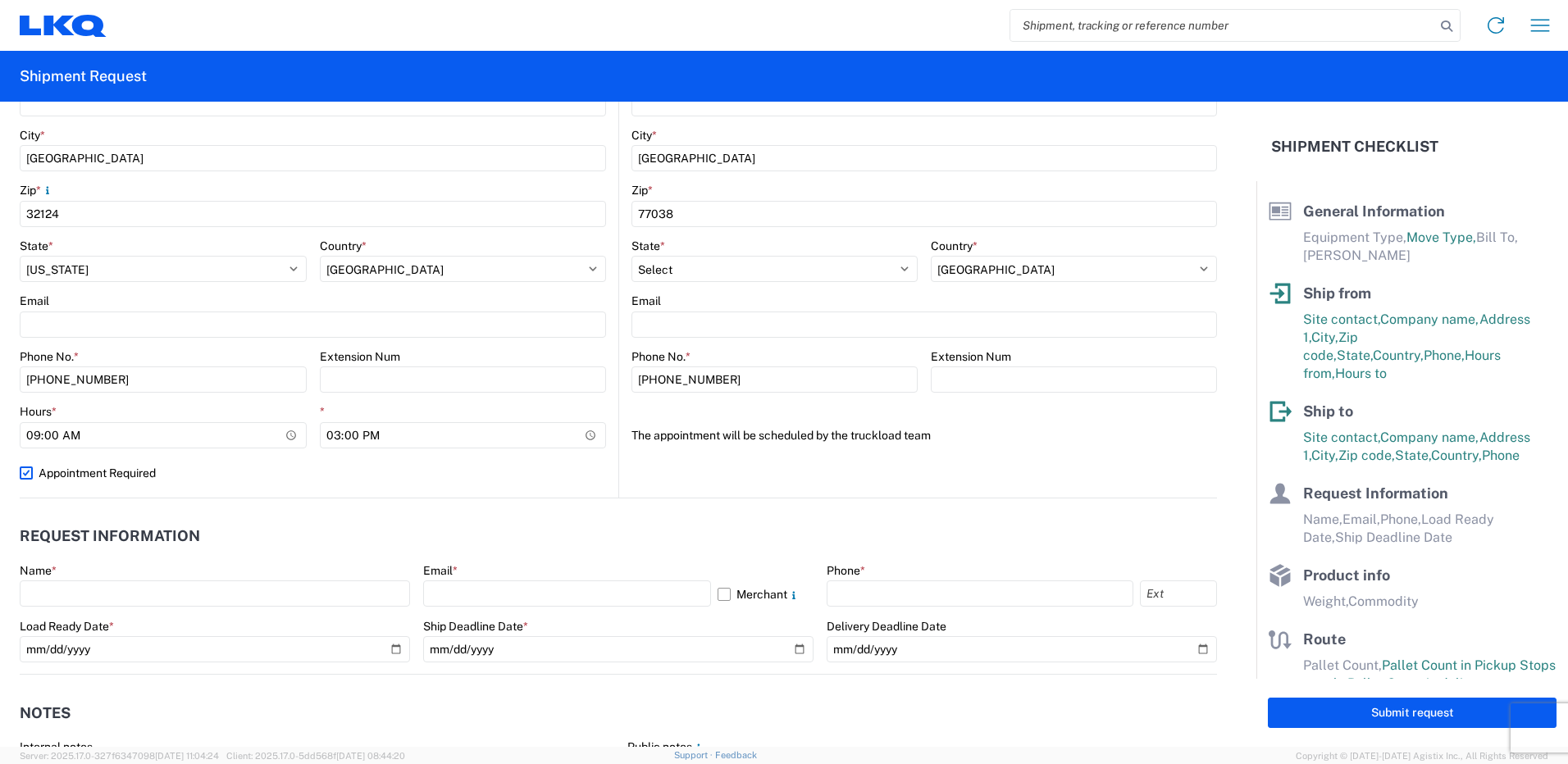
select select "FL"
select select "US"
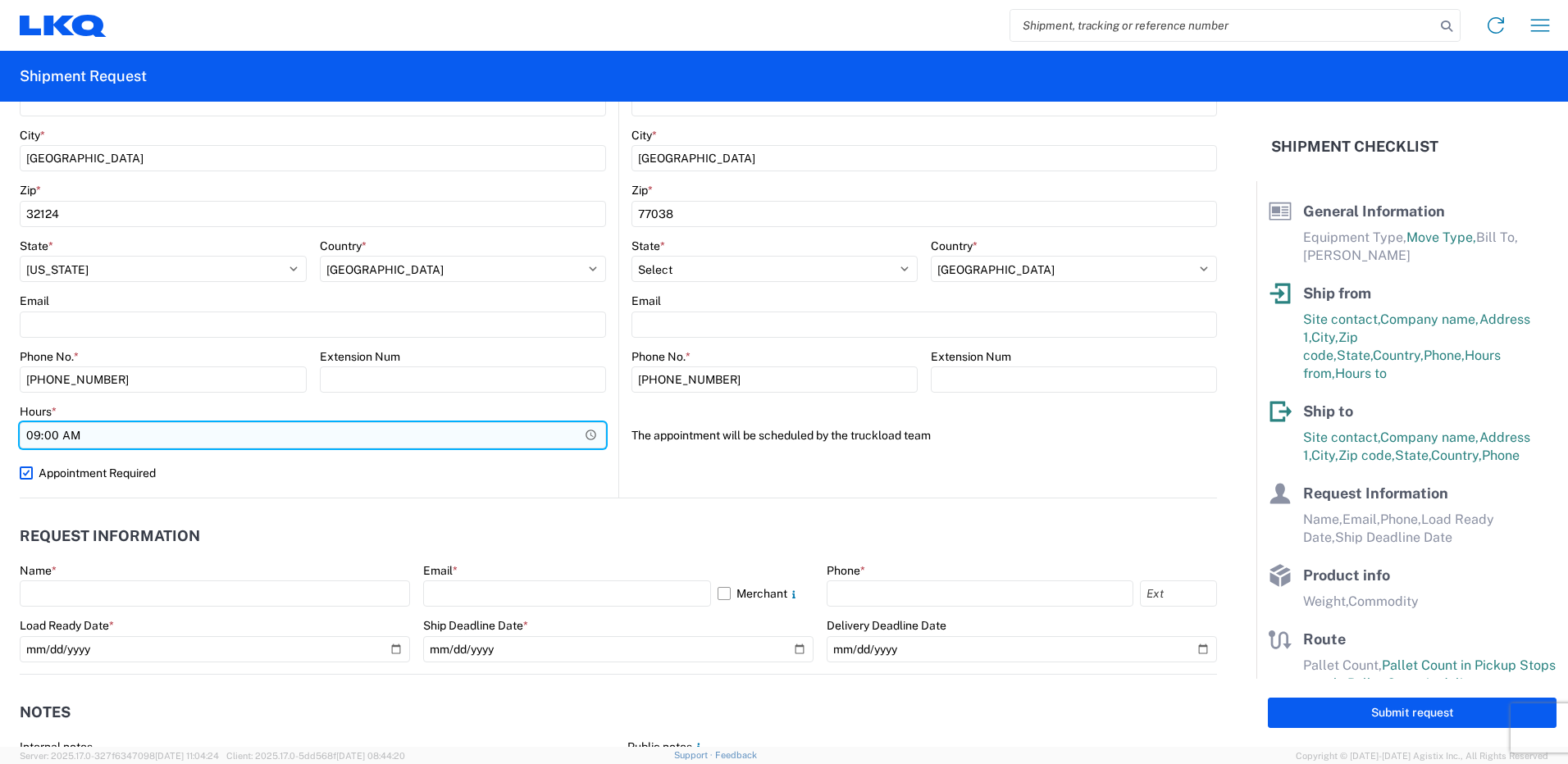
click at [452, 447] on input "09:00" at bounding box center [312, 435] width 587 height 26
click at [589, 435] on input "09:00" at bounding box center [312, 435] width 587 height 26
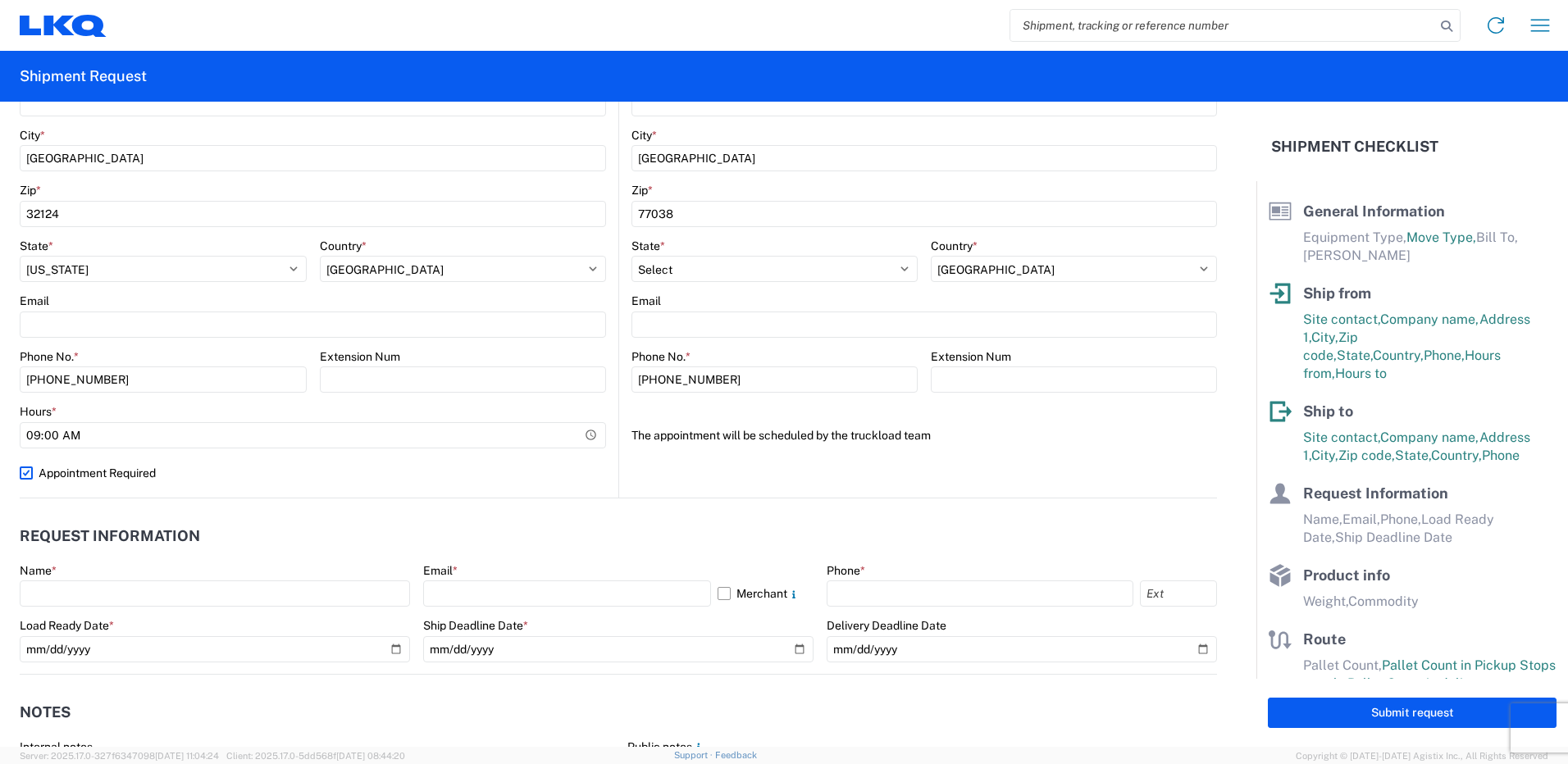
click at [305, 464] on label "Appointment Required" at bounding box center [312, 473] width 587 height 26
click at [0, 0] on input "Appointment Required" at bounding box center [0, 0] width 0 height 0
select select "FL"
select select "US"
click at [588, 436] on input "15:00" at bounding box center [463, 435] width 287 height 26
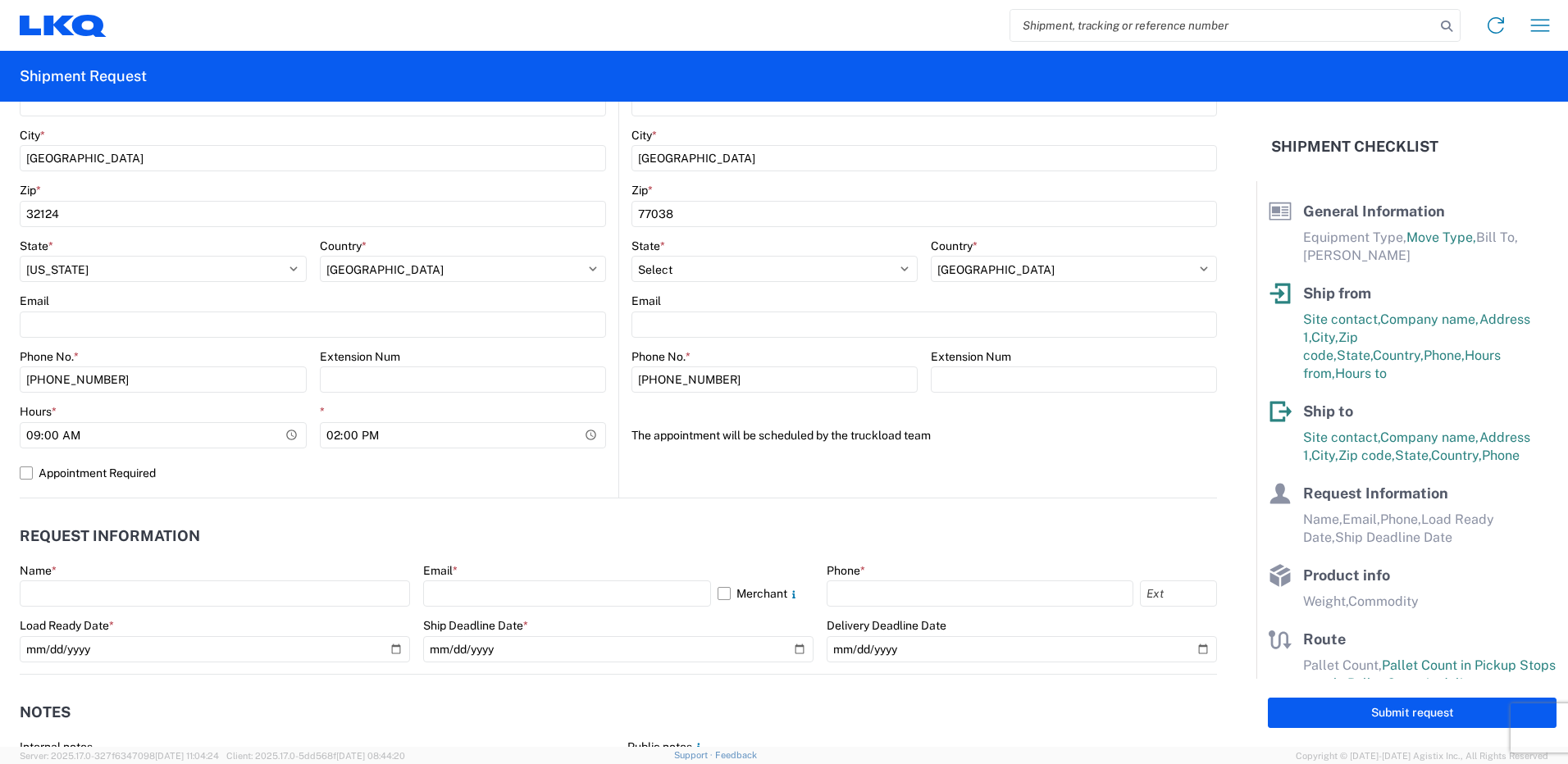
type input "14:00"
click at [525, 487] on div "1225 Location 1225 - LKQ Self Service - [GEOGRAPHIC_DATA] [GEOGRAPHIC_DATA] Sit…" at bounding box center [312, 174] width 587 height 647
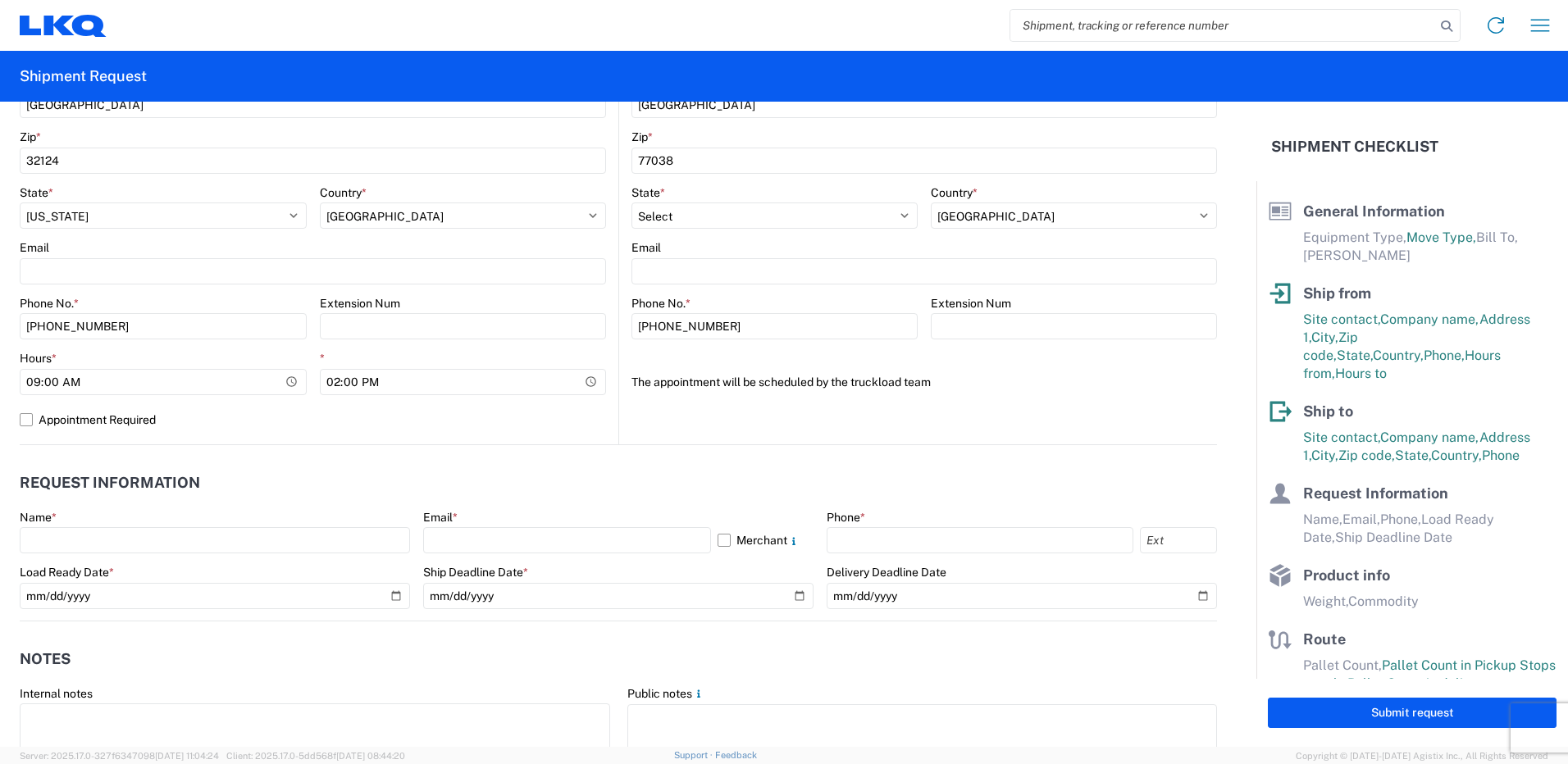
scroll to position [574, 0]
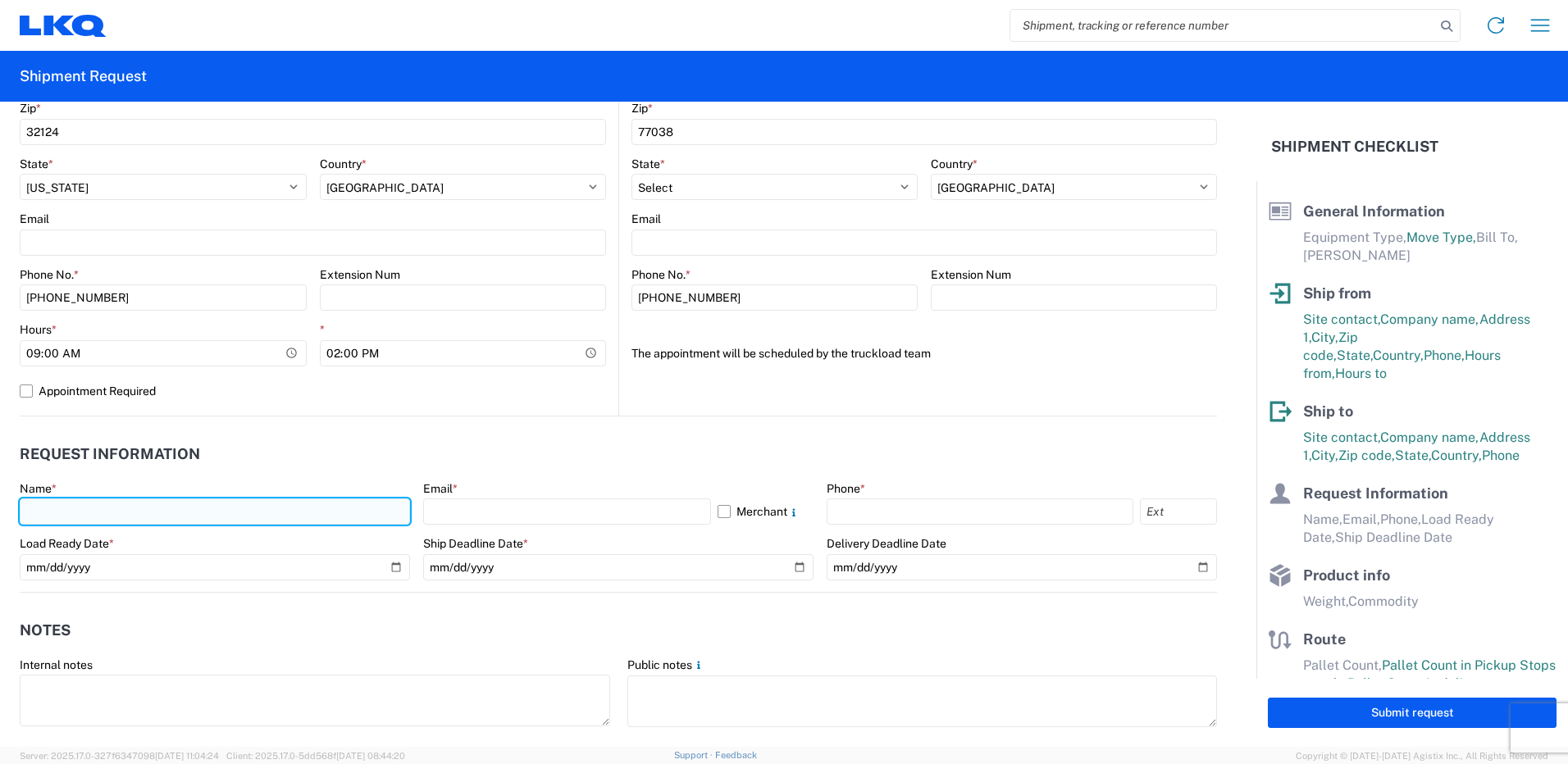
click at [83, 508] on input "text" at bounding box center [214, 511] width 391 height 26
type input "[PERSON_NAME]"
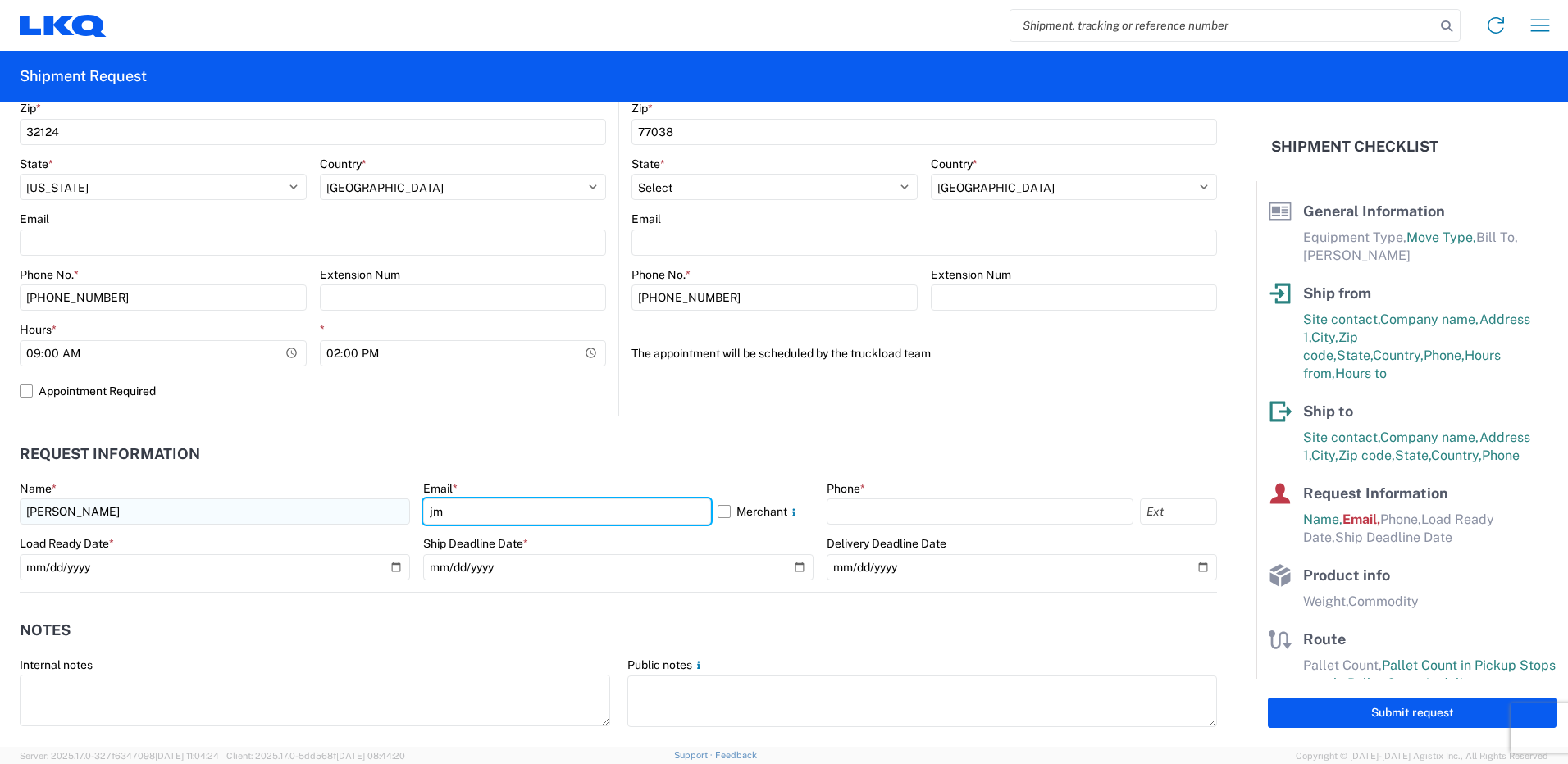
type input "[EMAIL_ADDRESS][DOMAIN_NAME]"
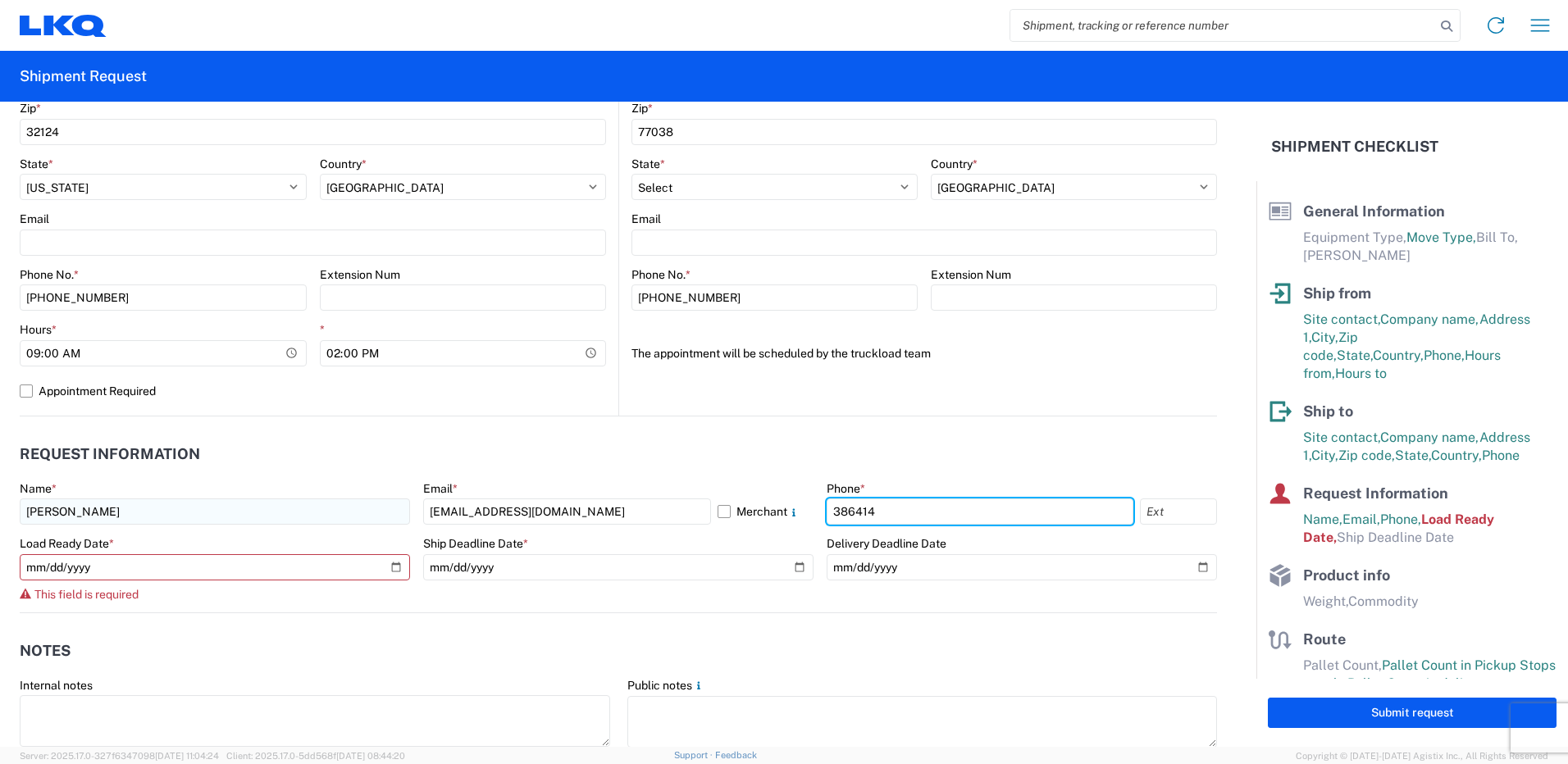
type input "3864140360"
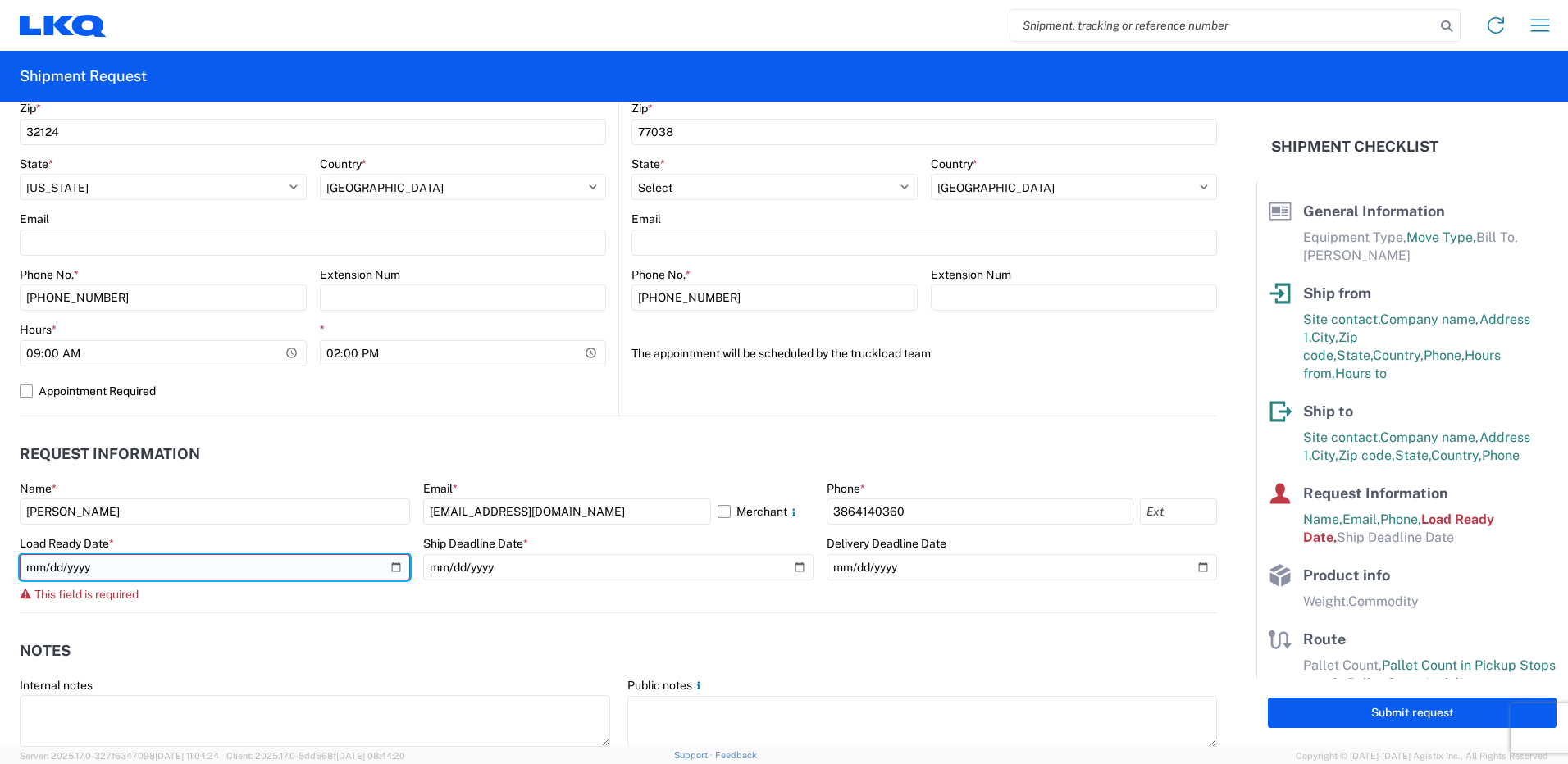
click at [394, 563] on input "date" at bounding box center [214, 567] width 391 height 26
type input "[DATE]"
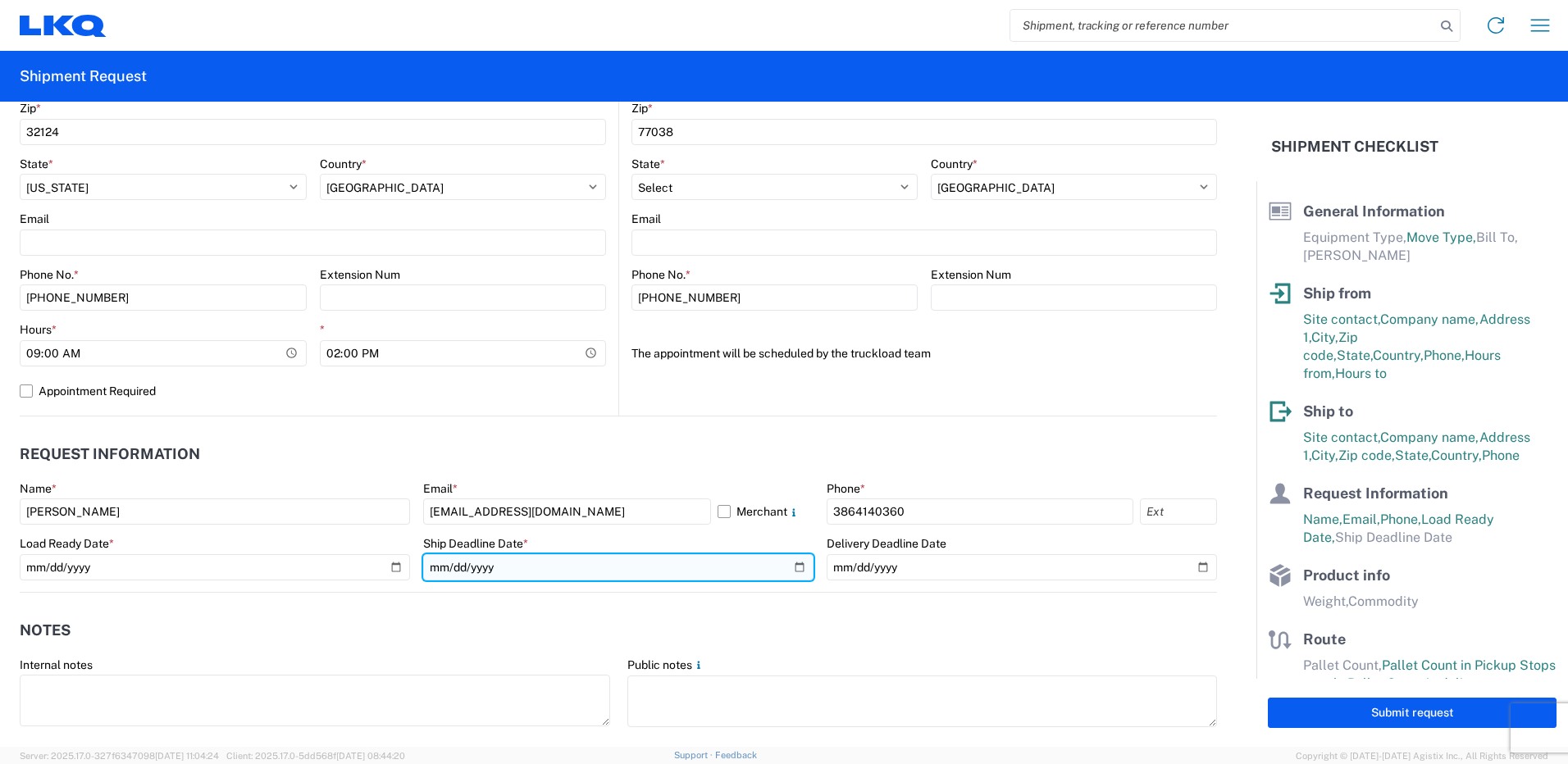
click at [516, 574] on input "date" at bounding box center [618, 567] width 391 height 26
click at [789, 567] on input "date" at bounding box center [618, 567] width 391 height 26
type input "[DATE]"
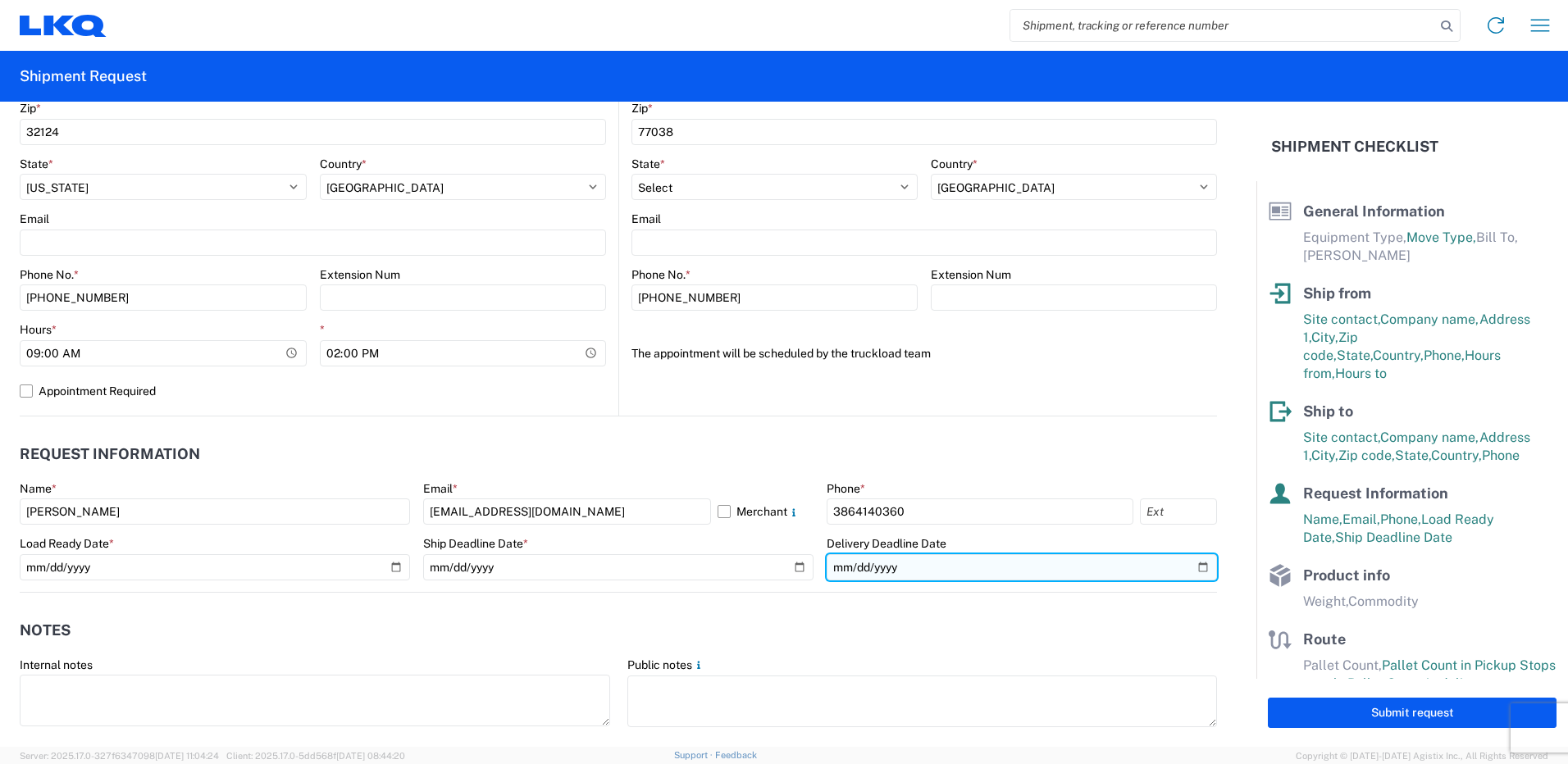
click at [1071, 557] on input "date" at bounding box center [1022, 567] width 391 height 26
click at [1182, 567] on input "date" at bounding box center [1022, 567] width 391 height 26
click at [1190, 566] on input "date" at bounding box center [1022, 567] width 391 height 26
type input "[DATE]"
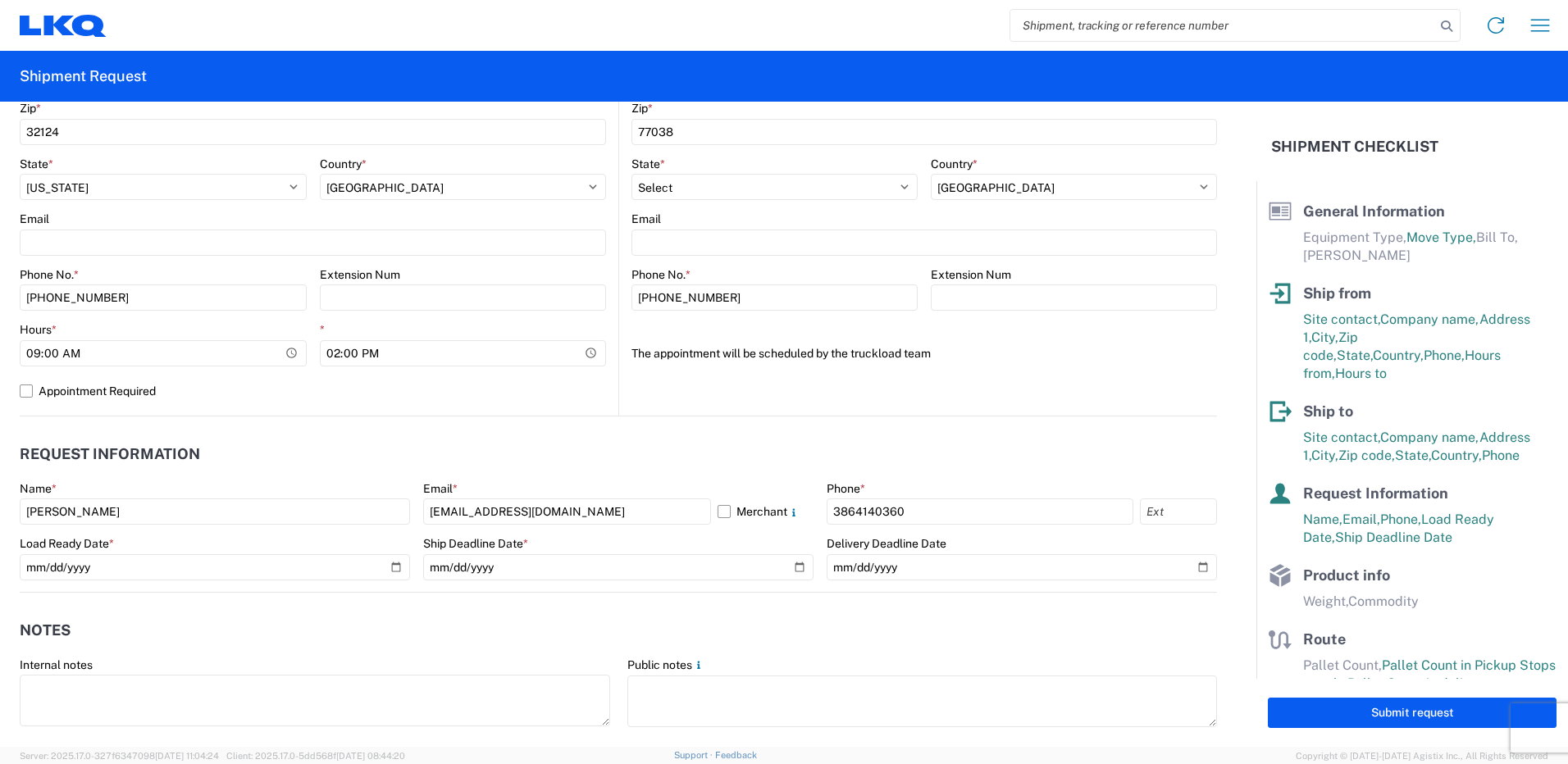
click at [847, 604] on agx-notes "Notes Internal notes Public notes Quote only" at bounding box center [618, 681] width 1198 height 176
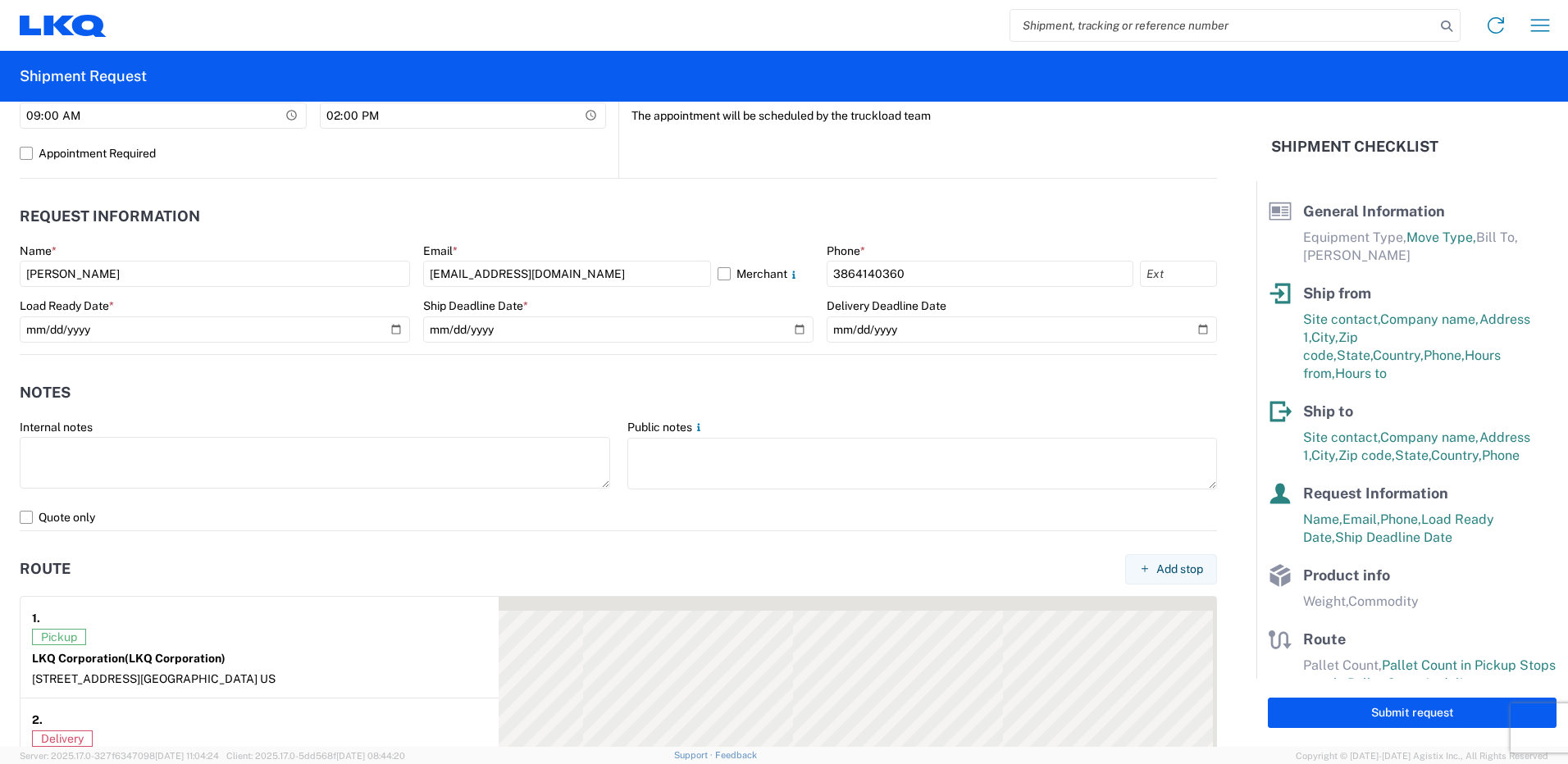
scroll to position [820, 0]
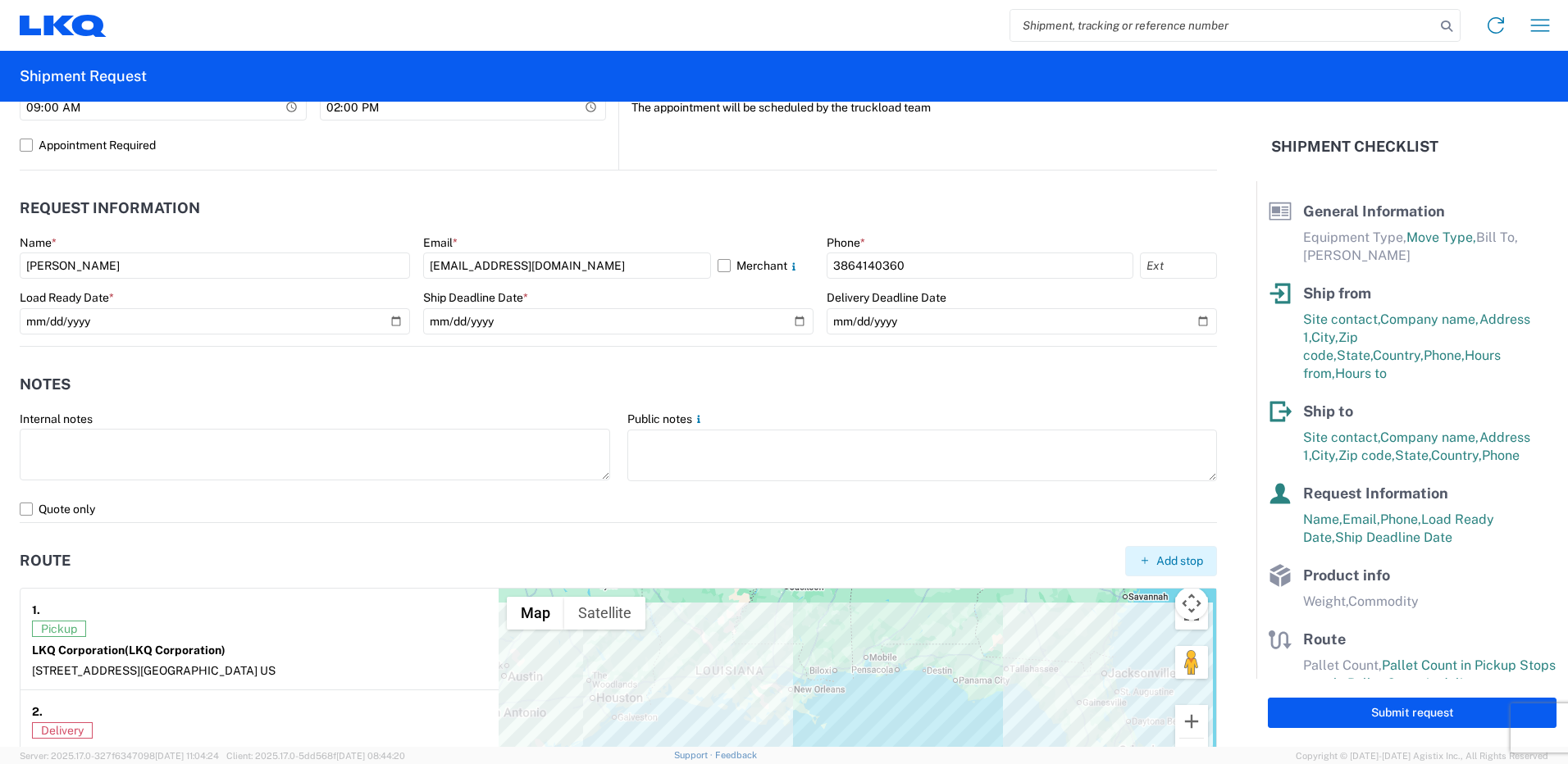
click at [1143, 551] on button "Add stop" at bounding box center [1171, 561] width 92 height 30
select select "US"
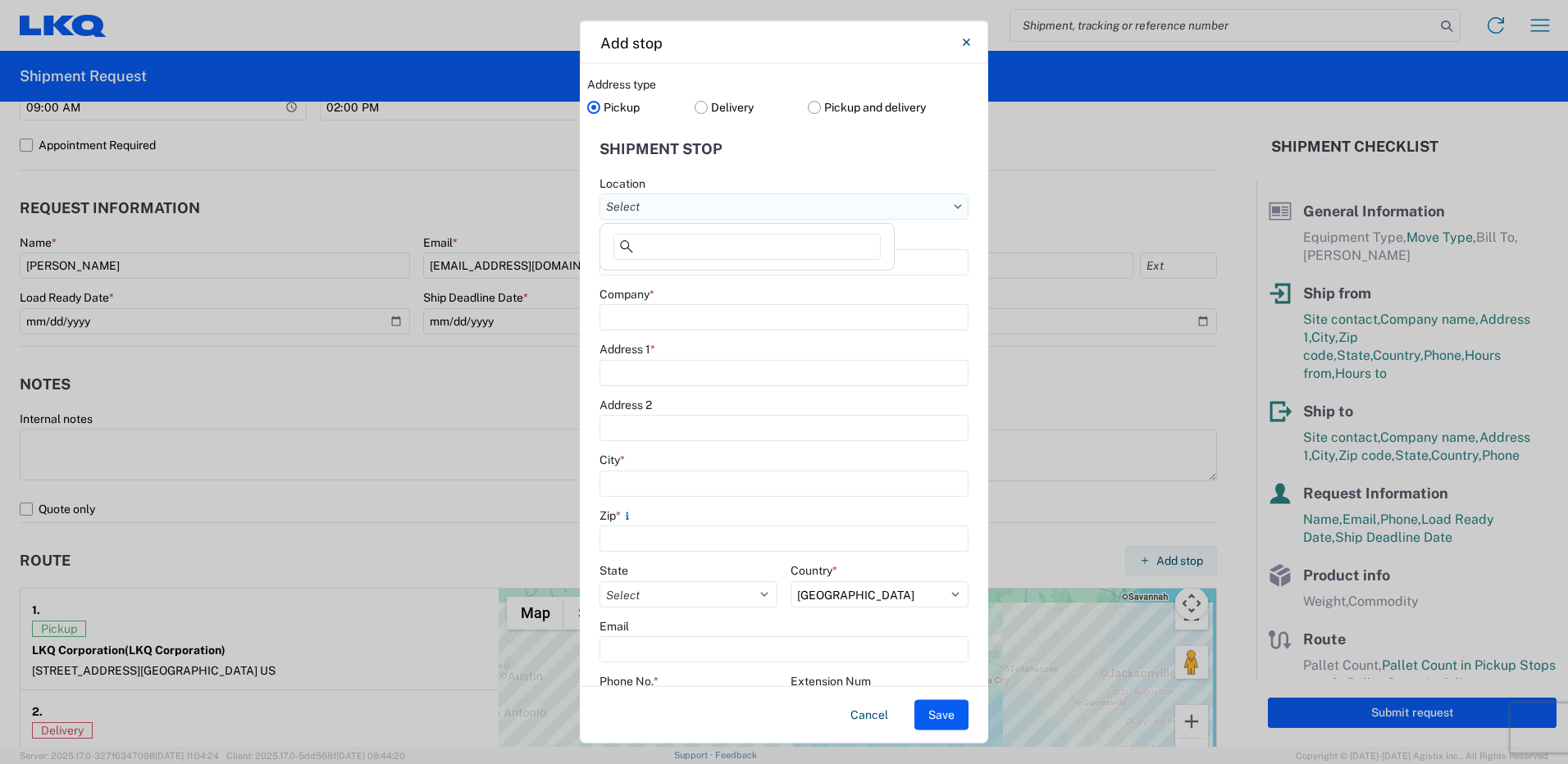
click at [641, 205] on input "Location" at bounding box center [784, 207] width 369 height 26
type input "1134"
click at [673, 280] on div "1134 - LKQ Self Service - [GEOGRAPHIC_DATA]" at bounding box center [746, 279] width 287 height 26
type input "1134 - LKQ Self Service - [GEOGRAPHIC_DATA]"
type input "LKQ Corporation"
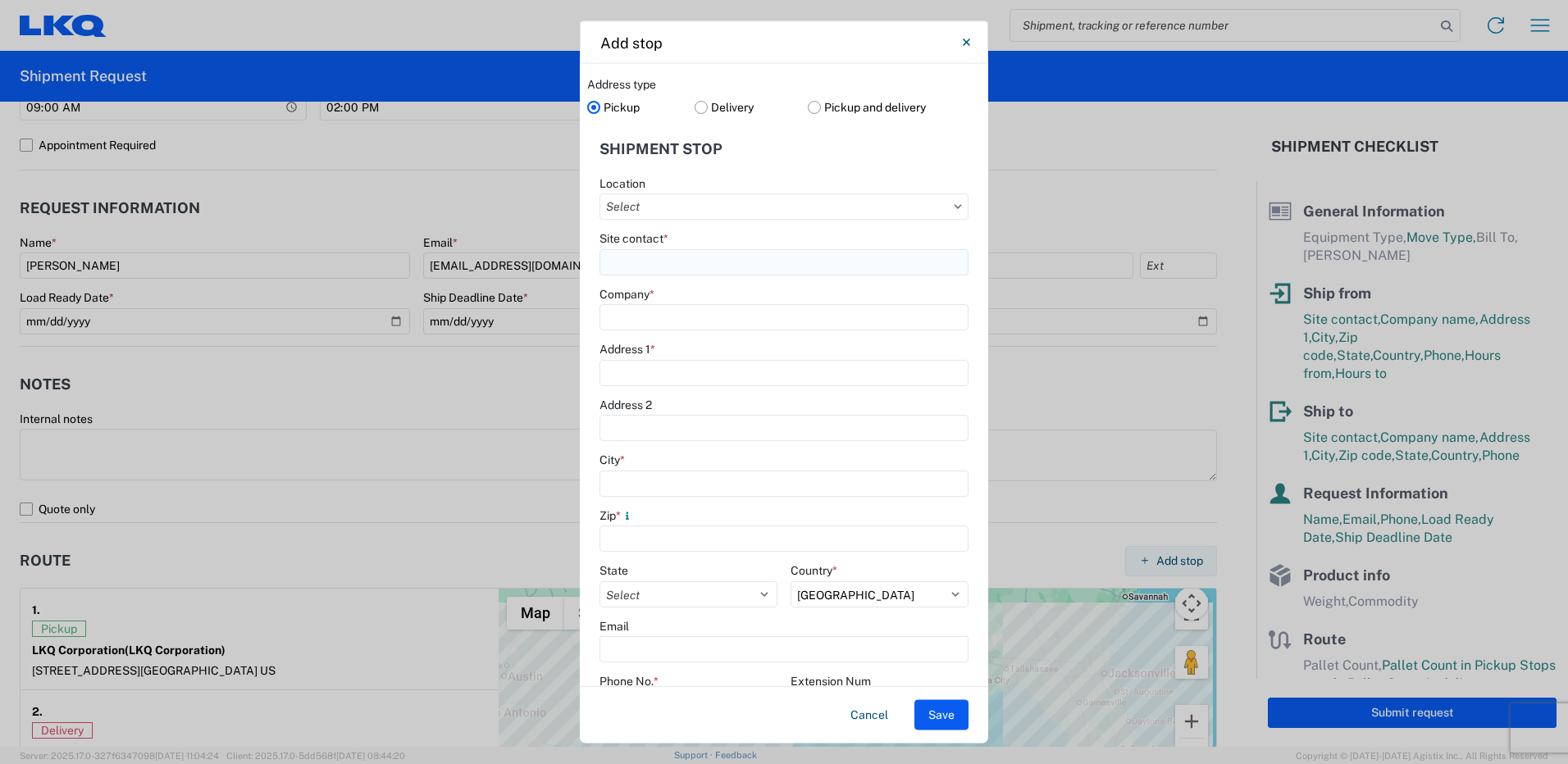
type input "[STREET_ADDRESS]"
type input "Orlando"
type input "32817"
select select "FL"
type input "[PHONE_NUMBER]"
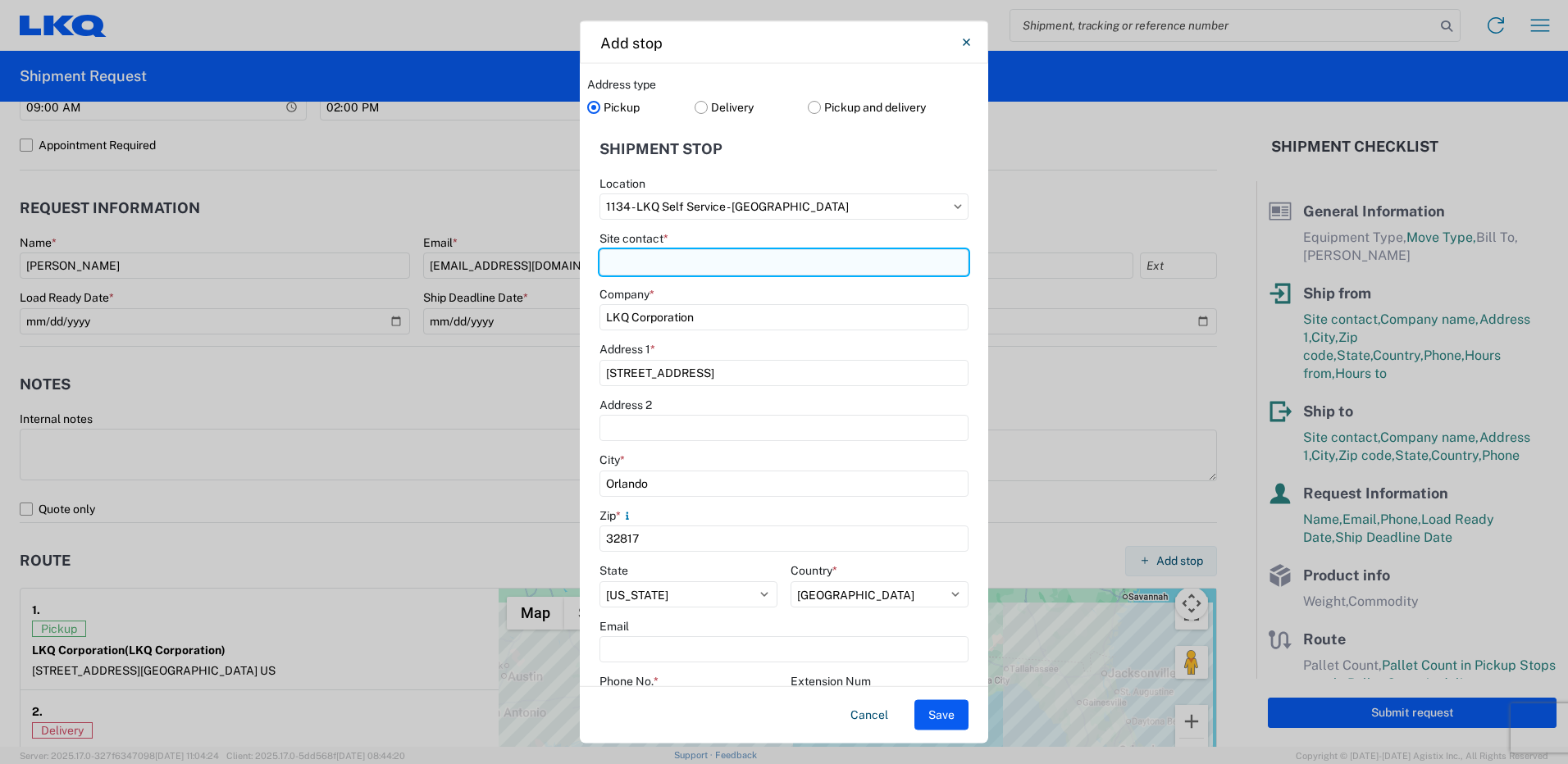
click at [642, 263] on input "Site contact *" at bounding box center [784, 262] width 369 height 26
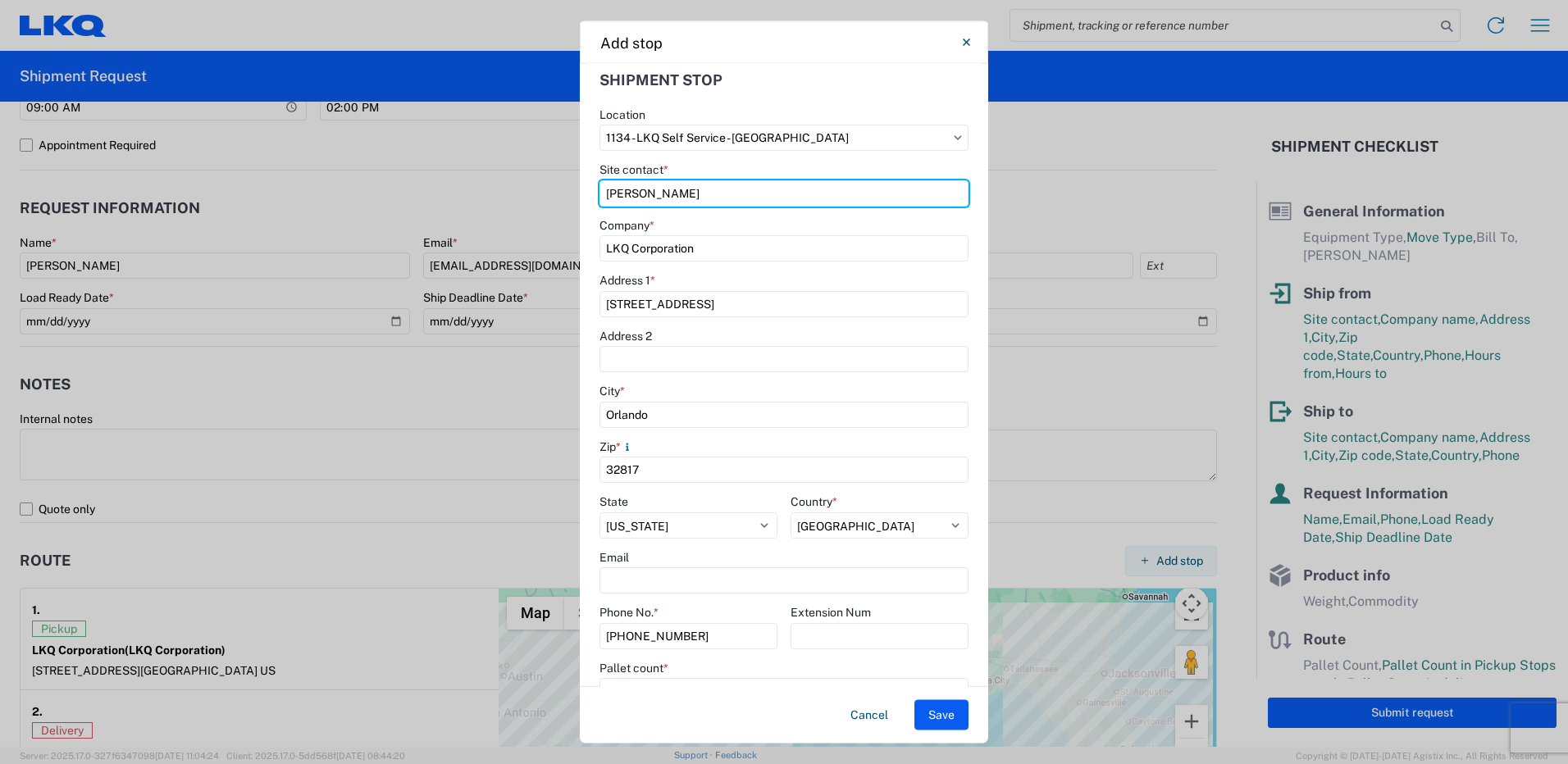
scroll to position [164, 0]
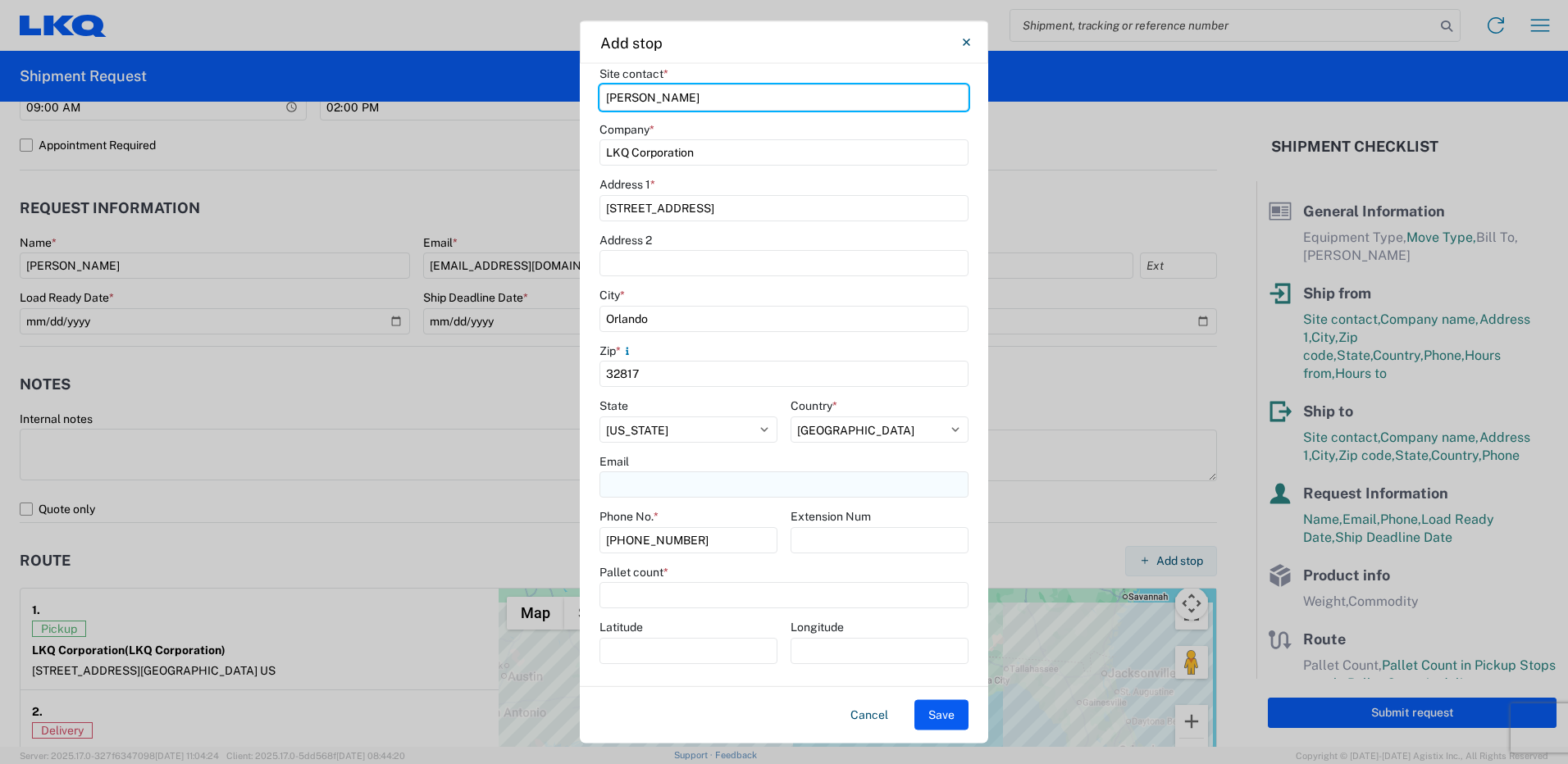
type input "[PERSON_NAME]"
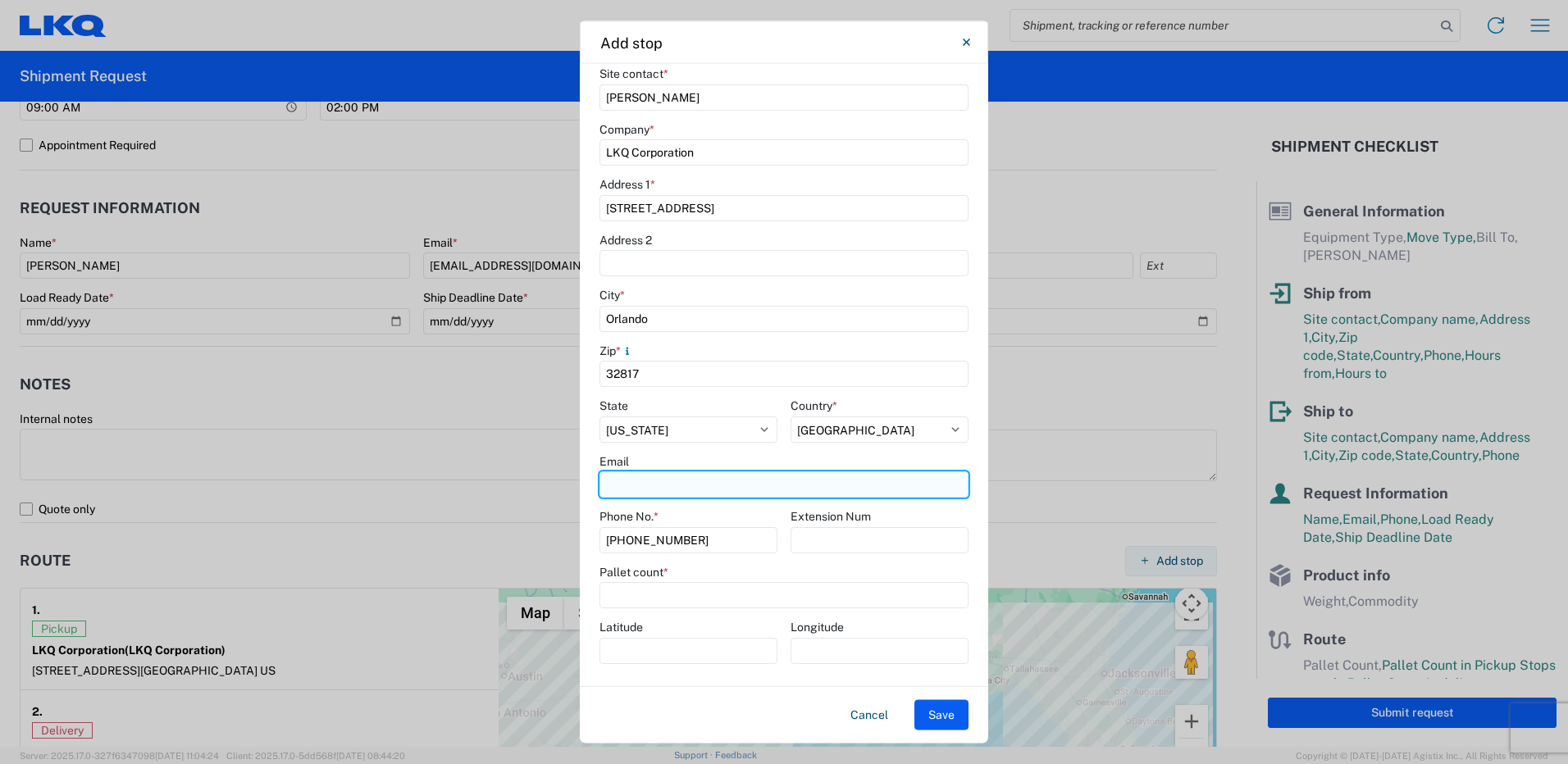
click at [666, 489] on input "Email" at bounding box center [784, 485] width 369 height 26
type input "[EMAIL_ADDRESS][DOMAIN_NAME]"
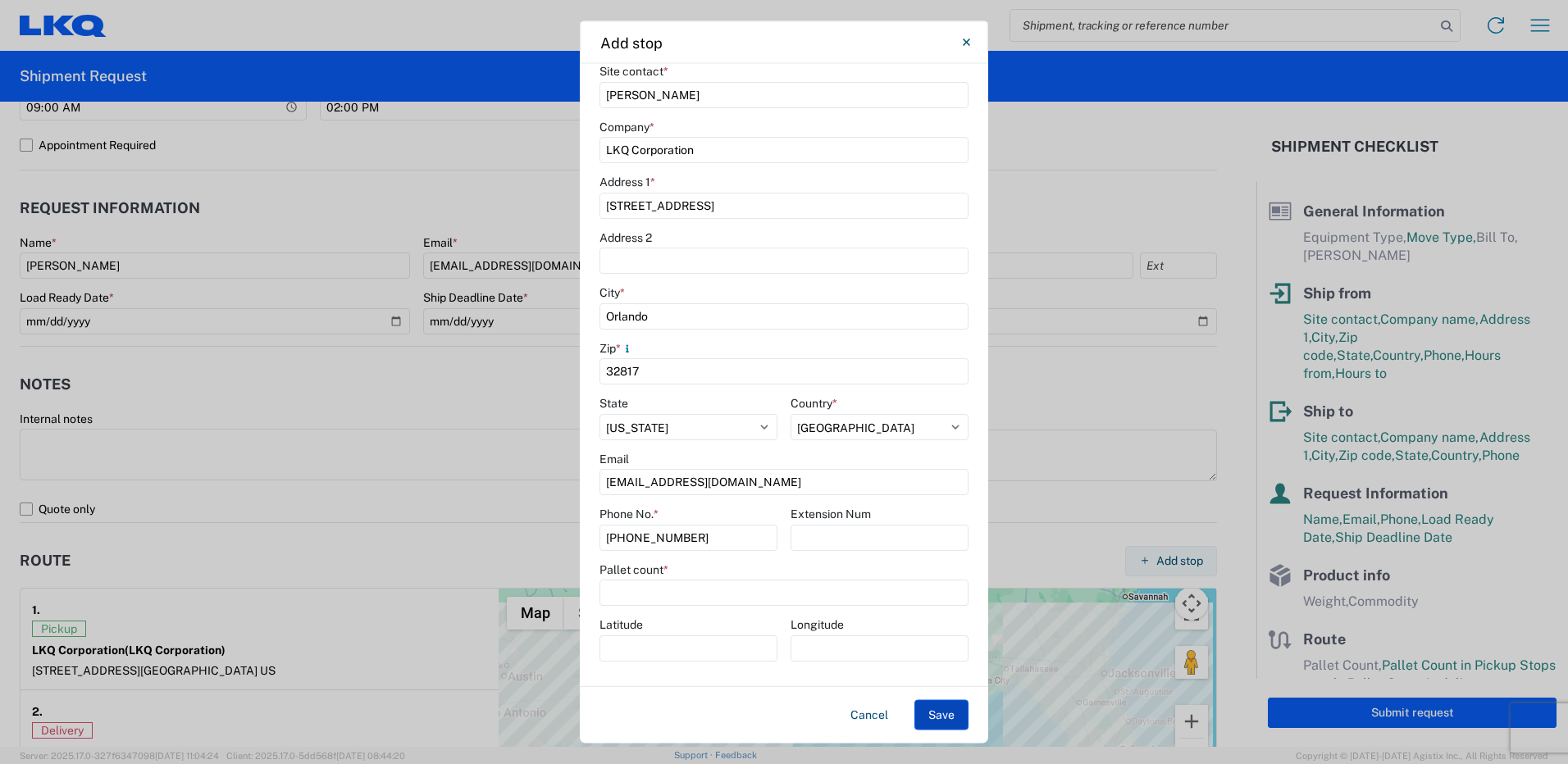
click at [955, 717] on button "Save" at bounding box center [941, 715] width 54 height 30
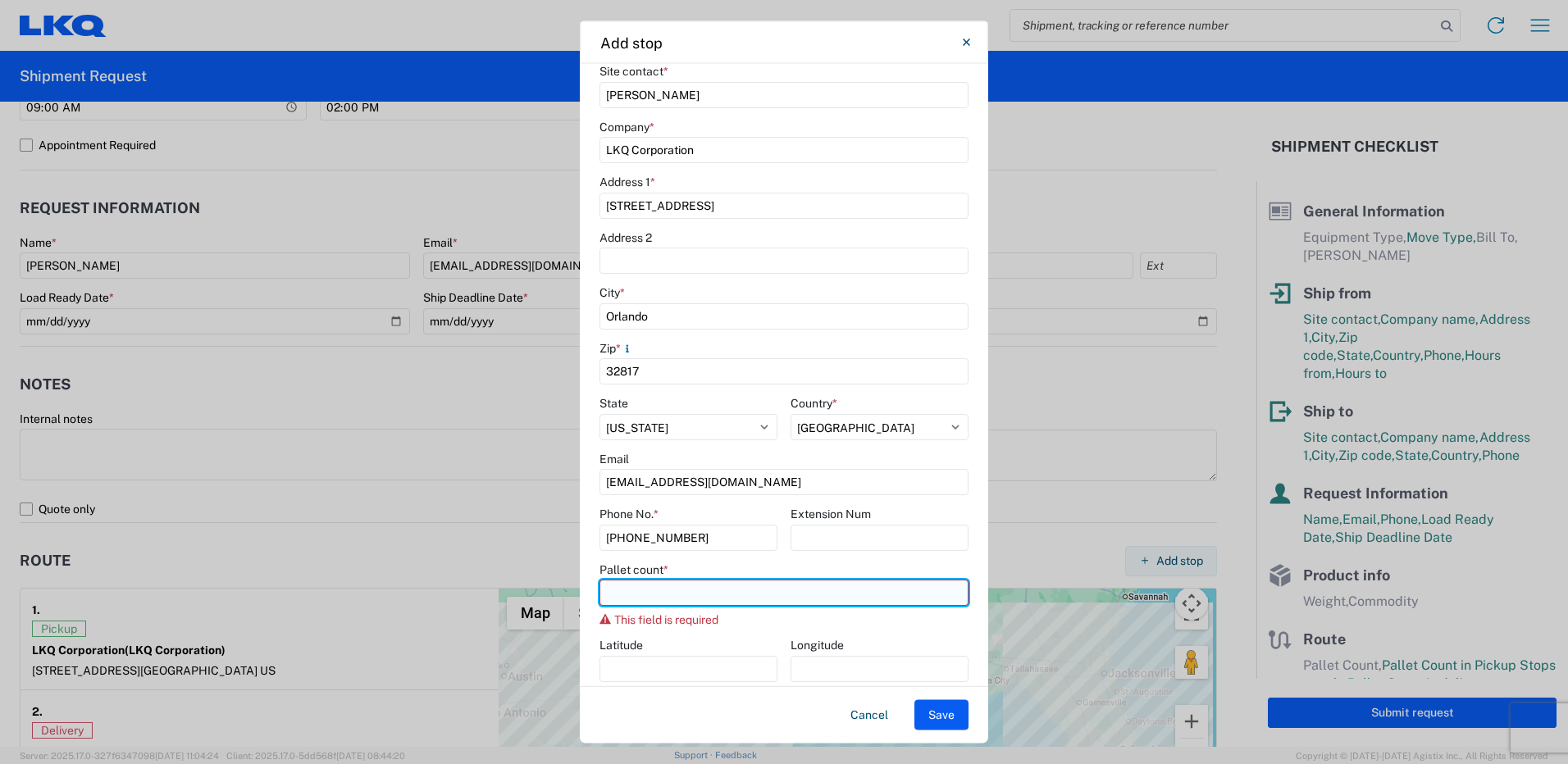
click at [766, 593] on input "number" at bounding box center [784, 594] width 369 height 26
type input "8"
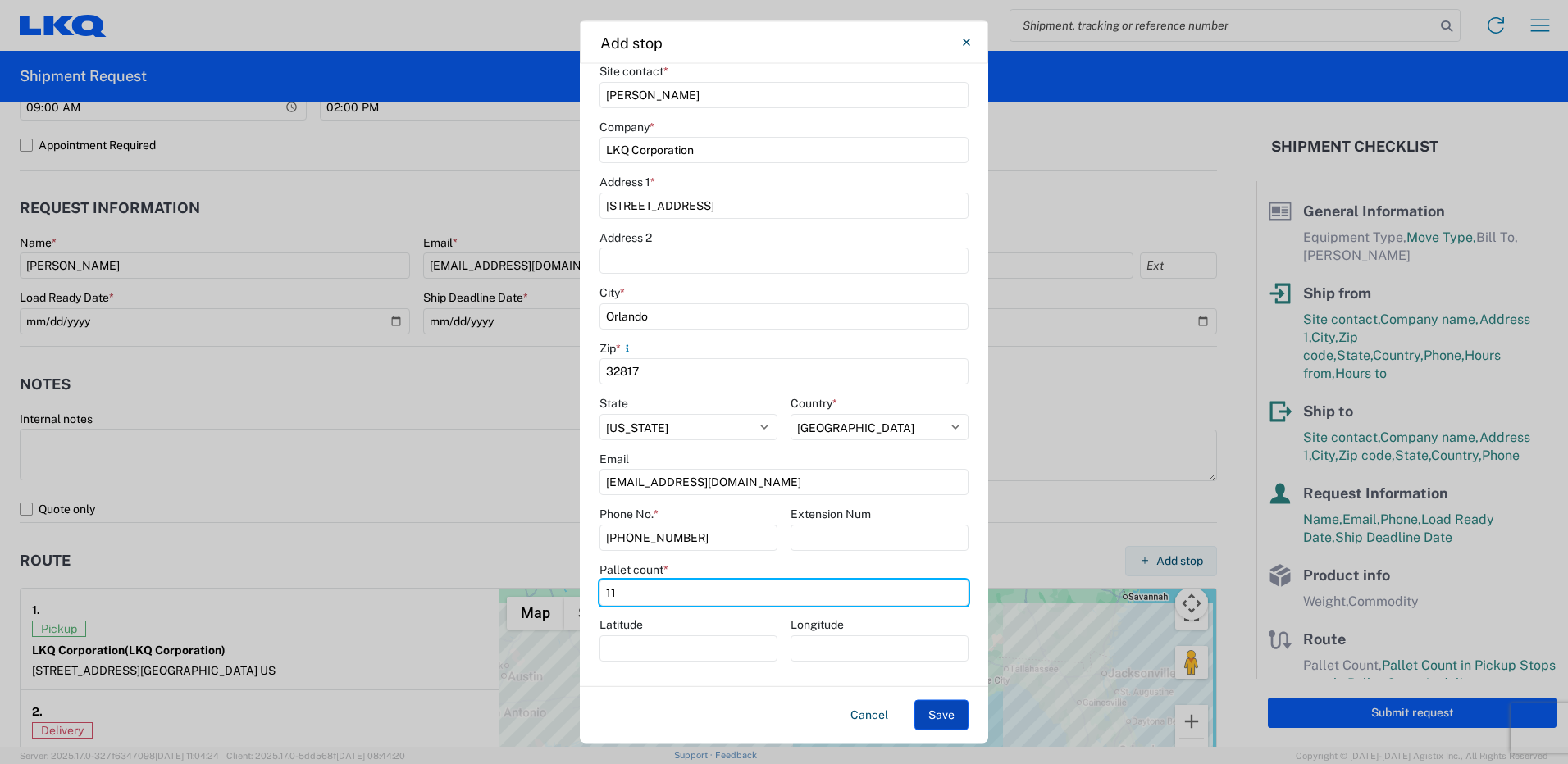
type input "11"
click at [949, 711] on button "Save" at bounding box center [941, 715] width 54 height 30
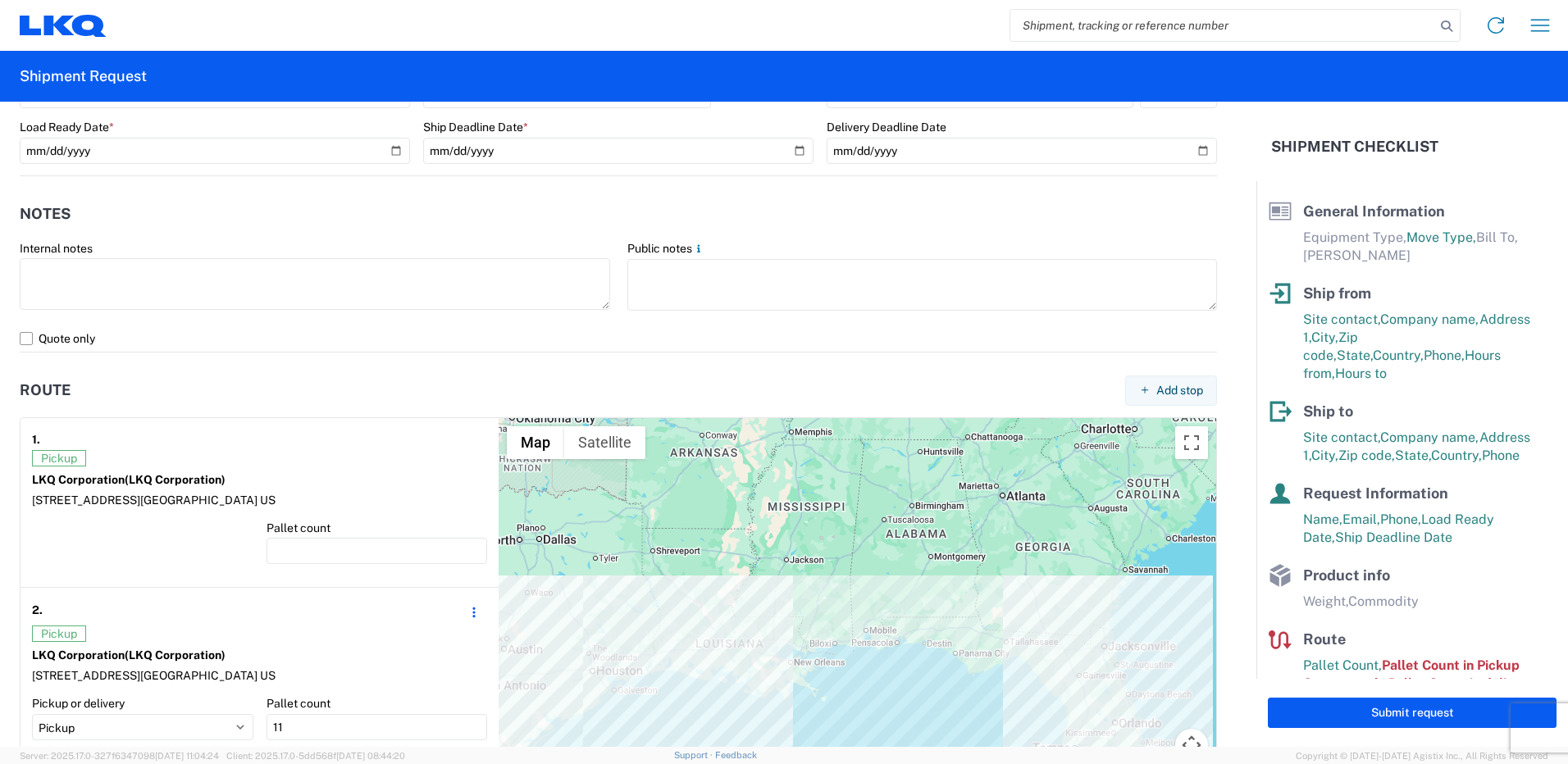
scroll to position [1067, 0]
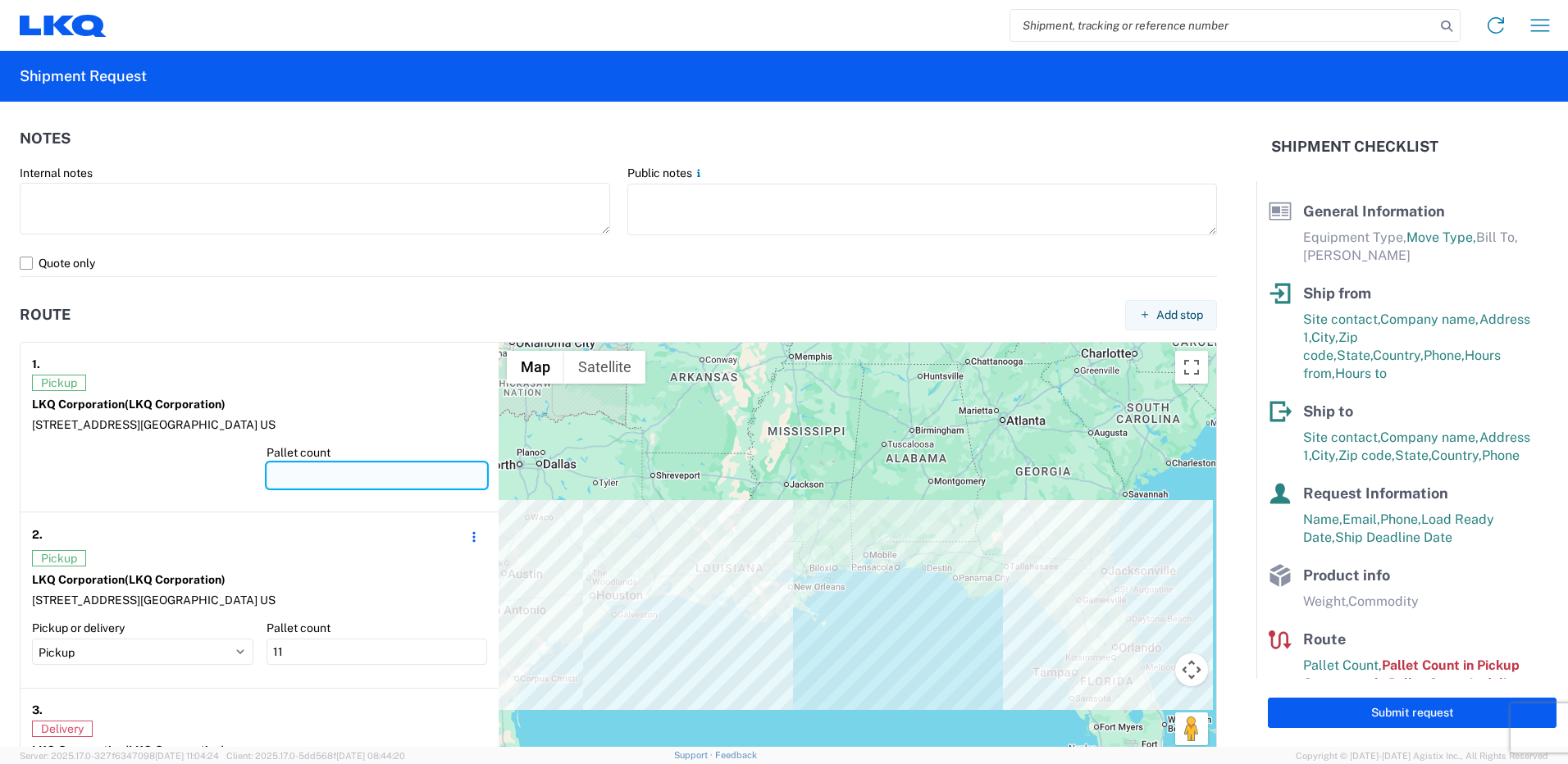
click at [307, 472] on input "number" at bounding box center [377, 475] width 221 height 26
type input "12"
type input "1"
type input "22"
type input "11"
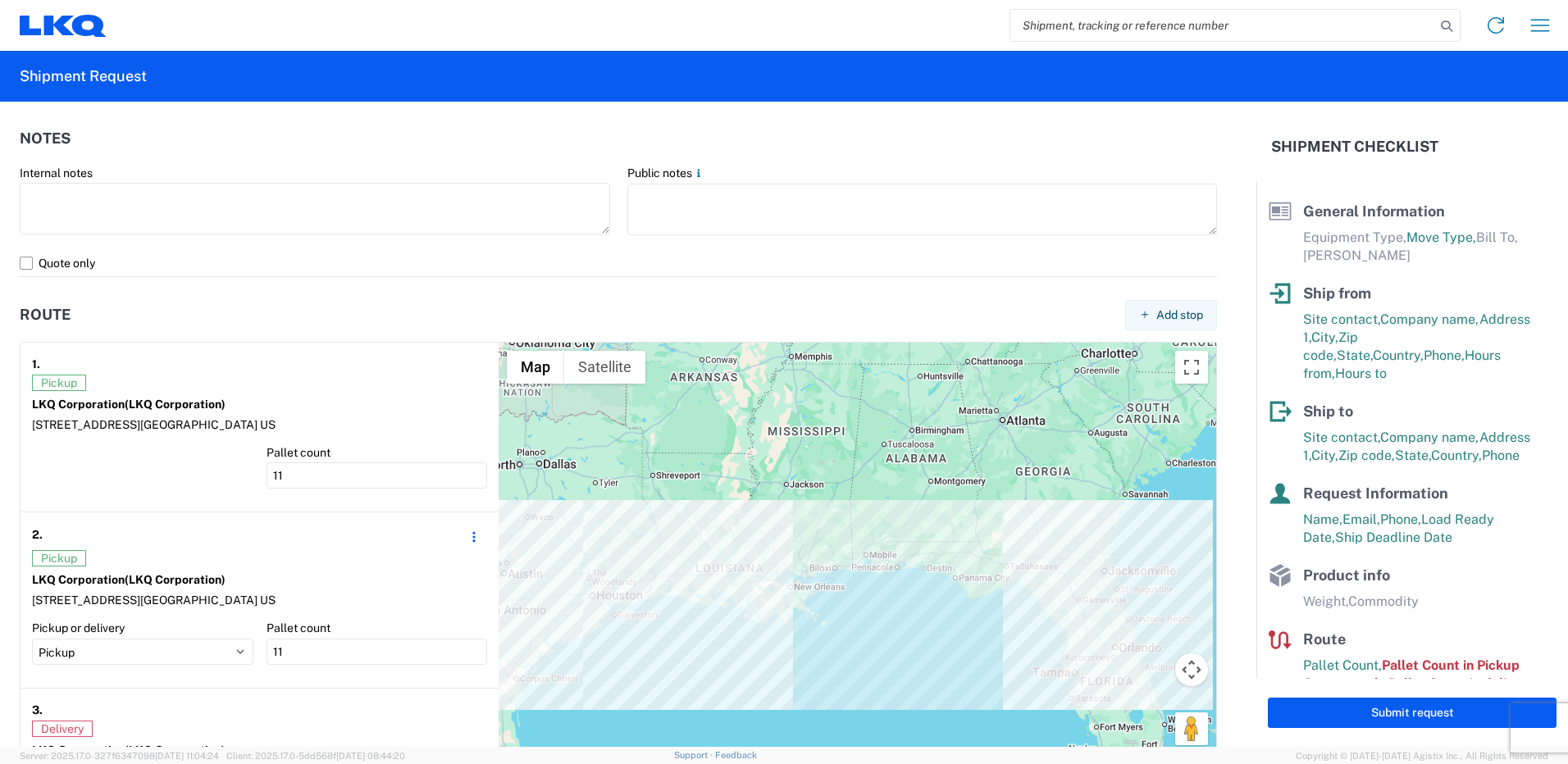
click at [356, 542] on div "2. Edit Delete" at bounding box center [260, 537] width 455 height 26
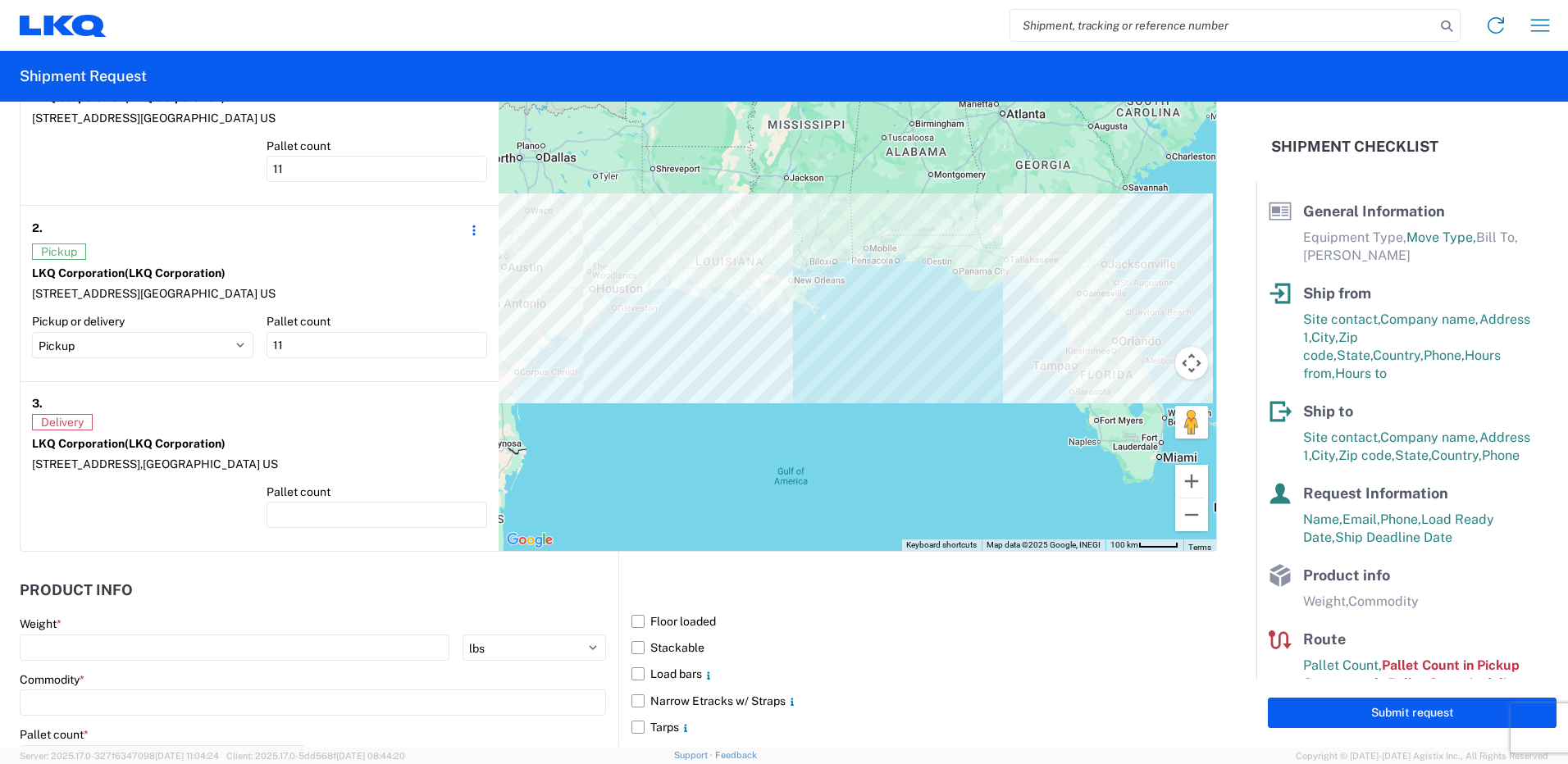
scroll to position [1395, 0]
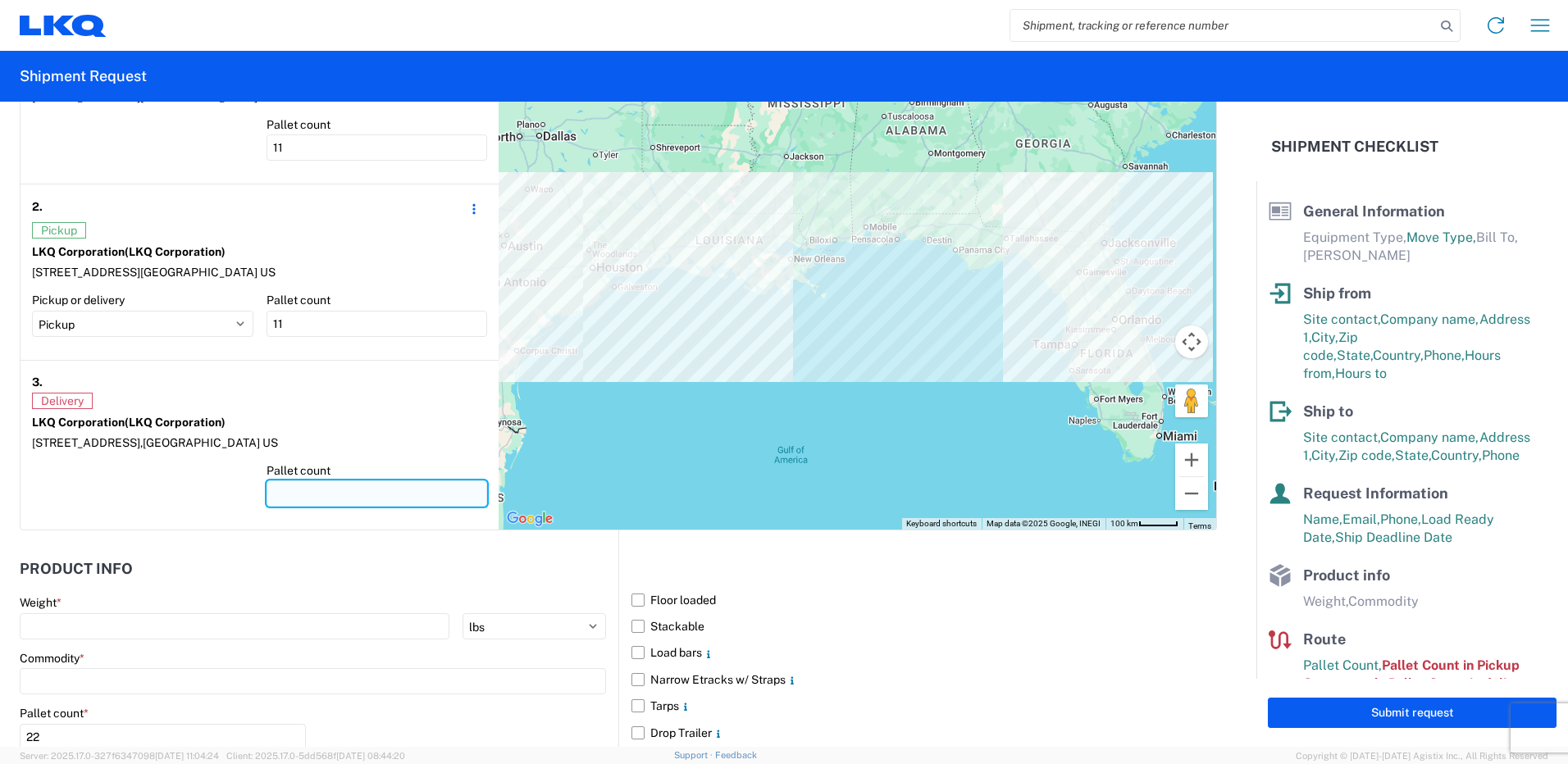
click at [306, 506] on input "number" at bounding box center [377, 494] width 221 height 26
type input "22"
click at [198, 495] on div at bounding box center [143, 491] width 221 height 56
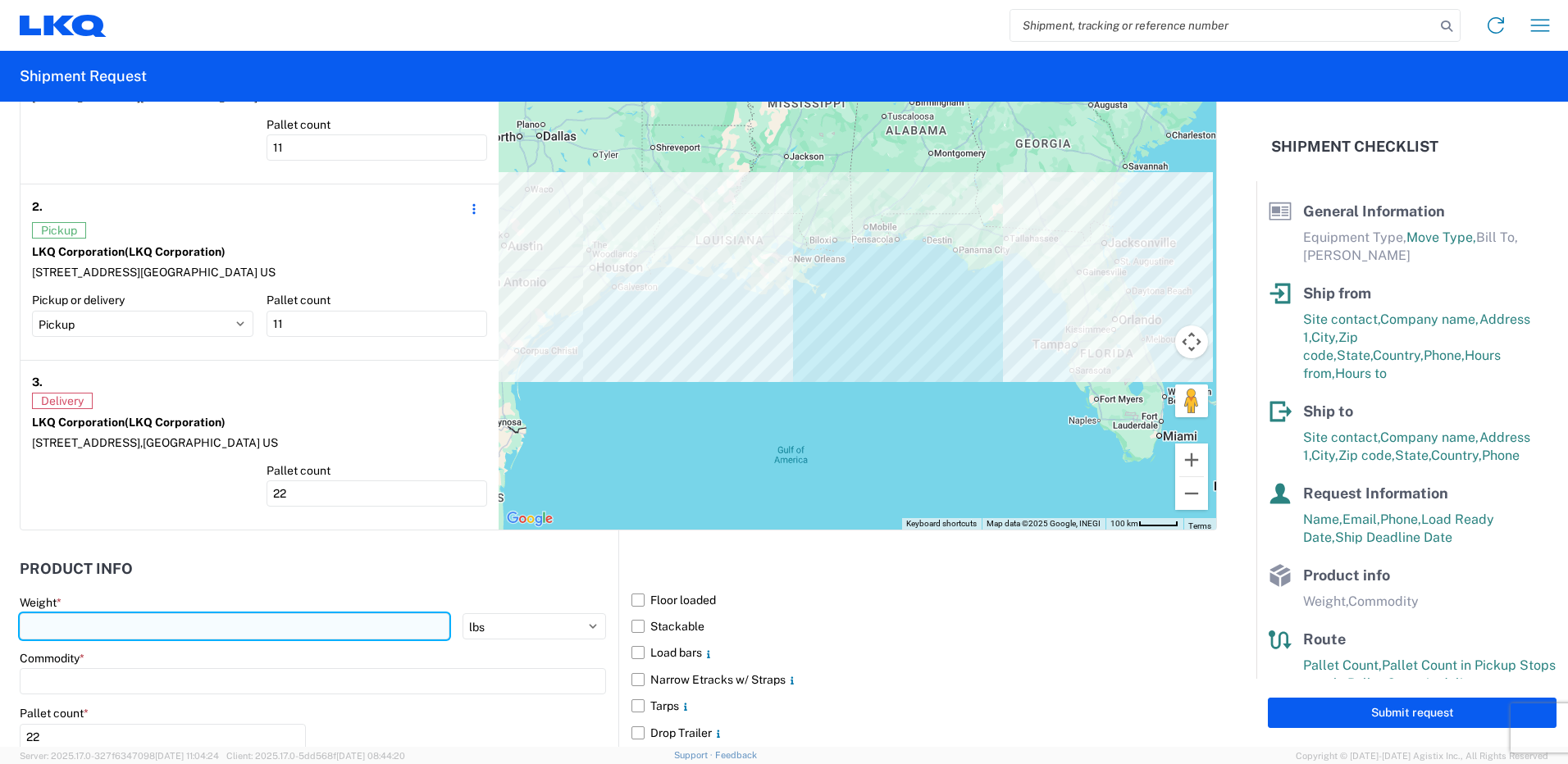
click at [65, 622] on input "number" at bounding box center [234, 626] width 430 height 26
type input "40000"
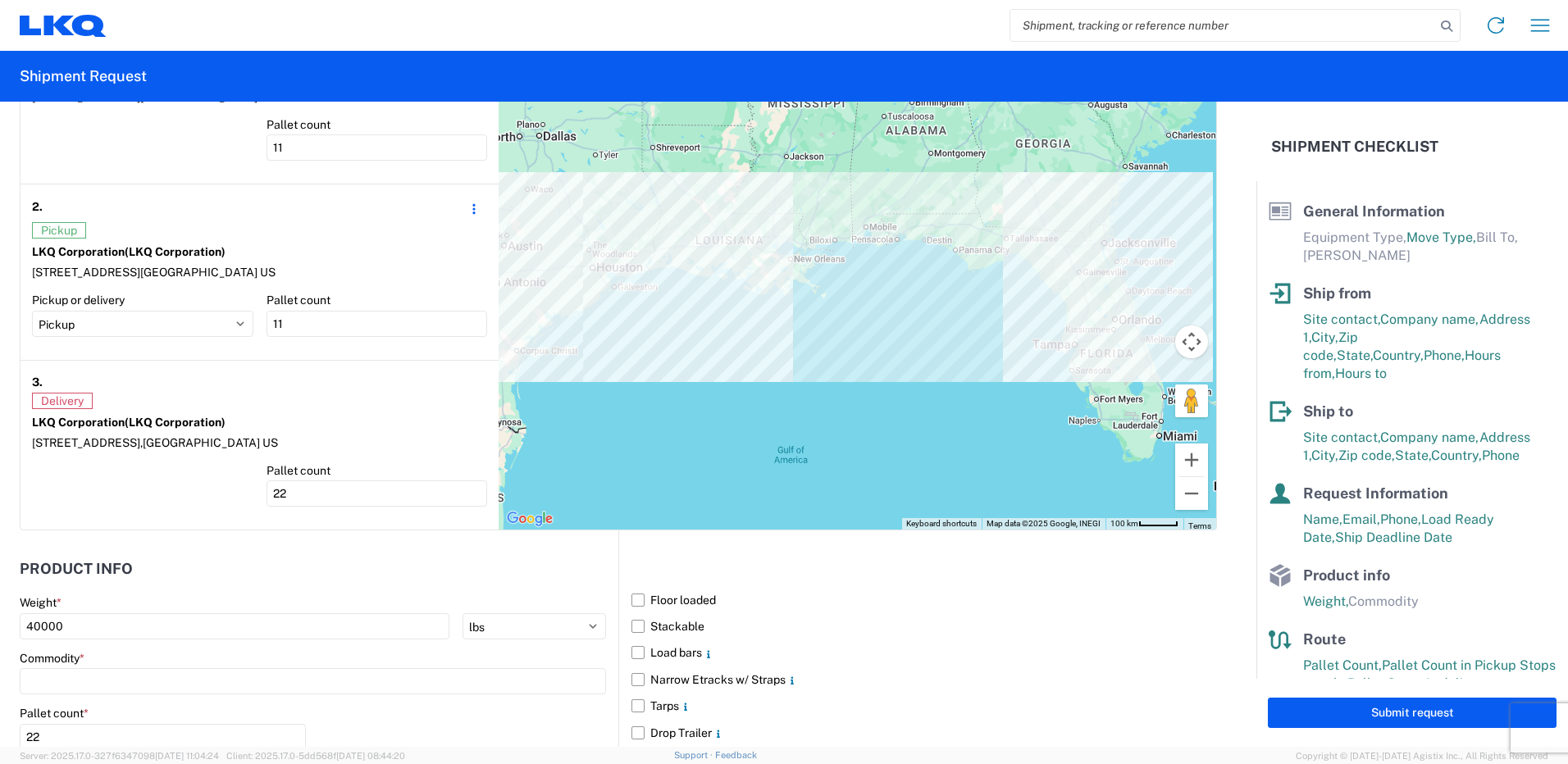
click at [114, 516] on div at bounding box center [143, 491] width 221 height 56
click at [111, 680] on input at bounding box center [312, 681] width 587 height 26
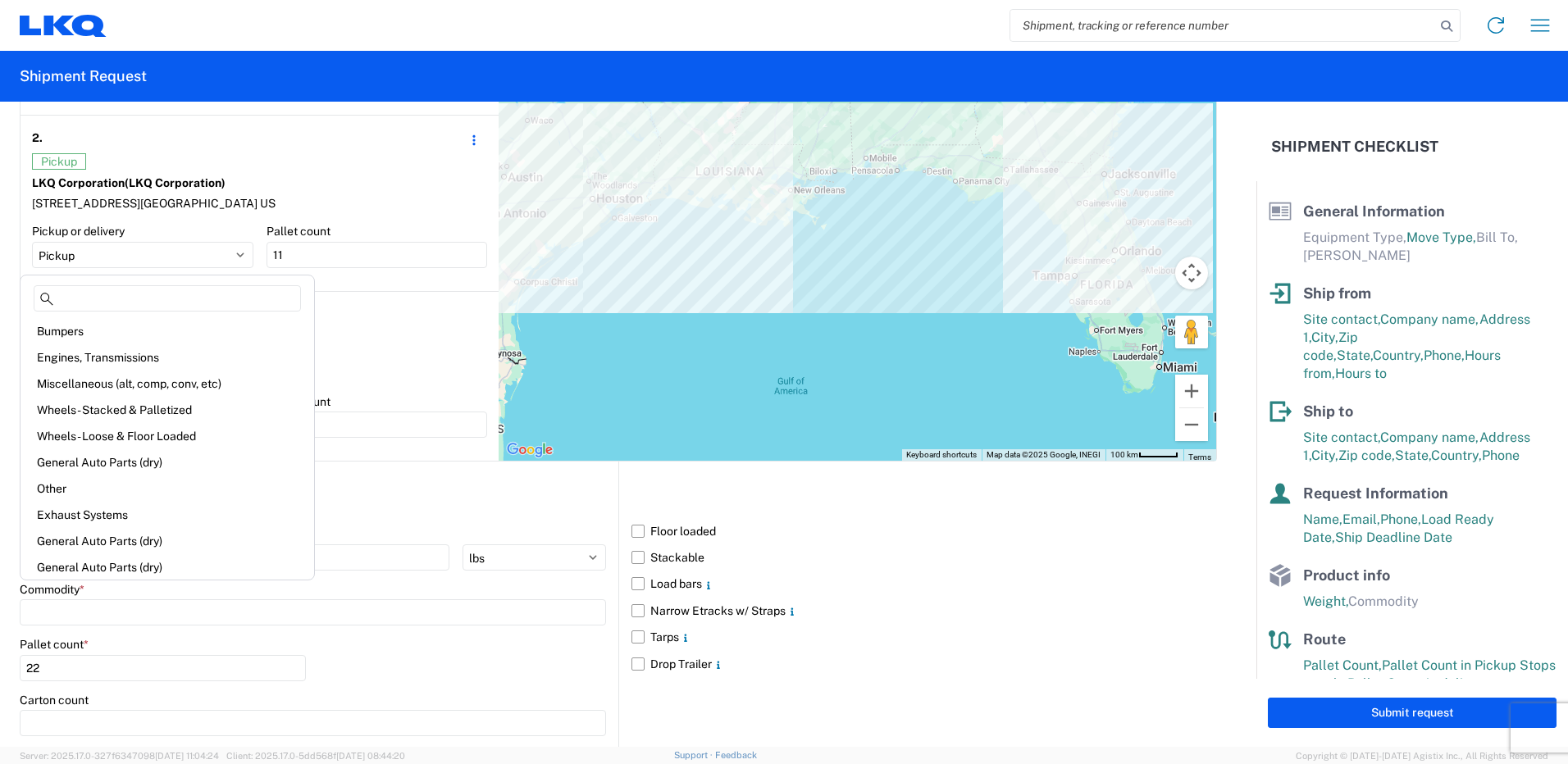
scroll to position [1558, 0]
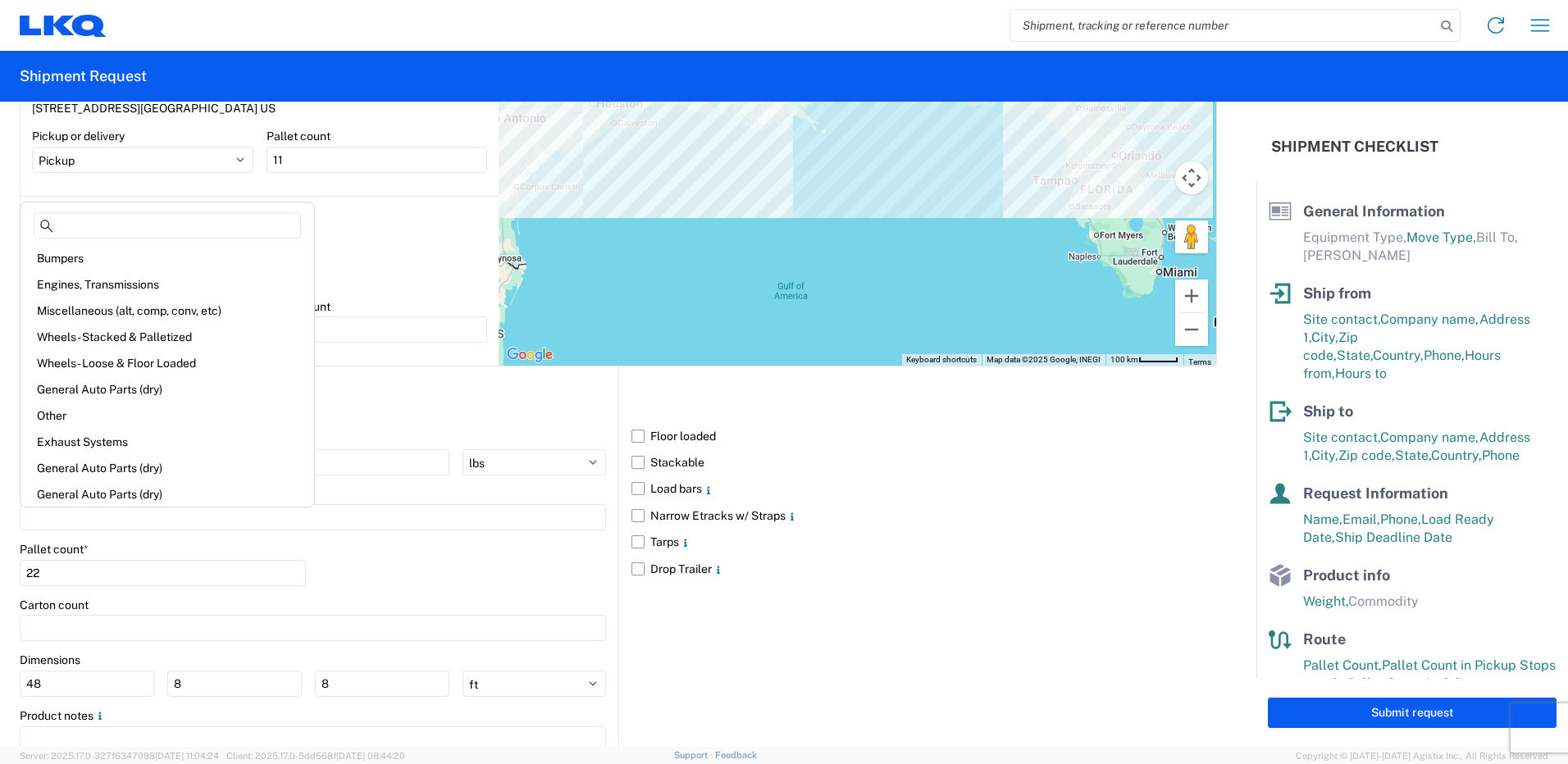
drag, startPoint x: 164, startPoint y: 307, endPoint x: 169, endPoint y: 314, distance: 8.6
click at [165, 310] on div "Miscellaneous (alt, comp, conv, etc)" at bounding box center [166, 310] width 287 height 26
type input "Miscellaneous (alt, comp, conv, etc)"
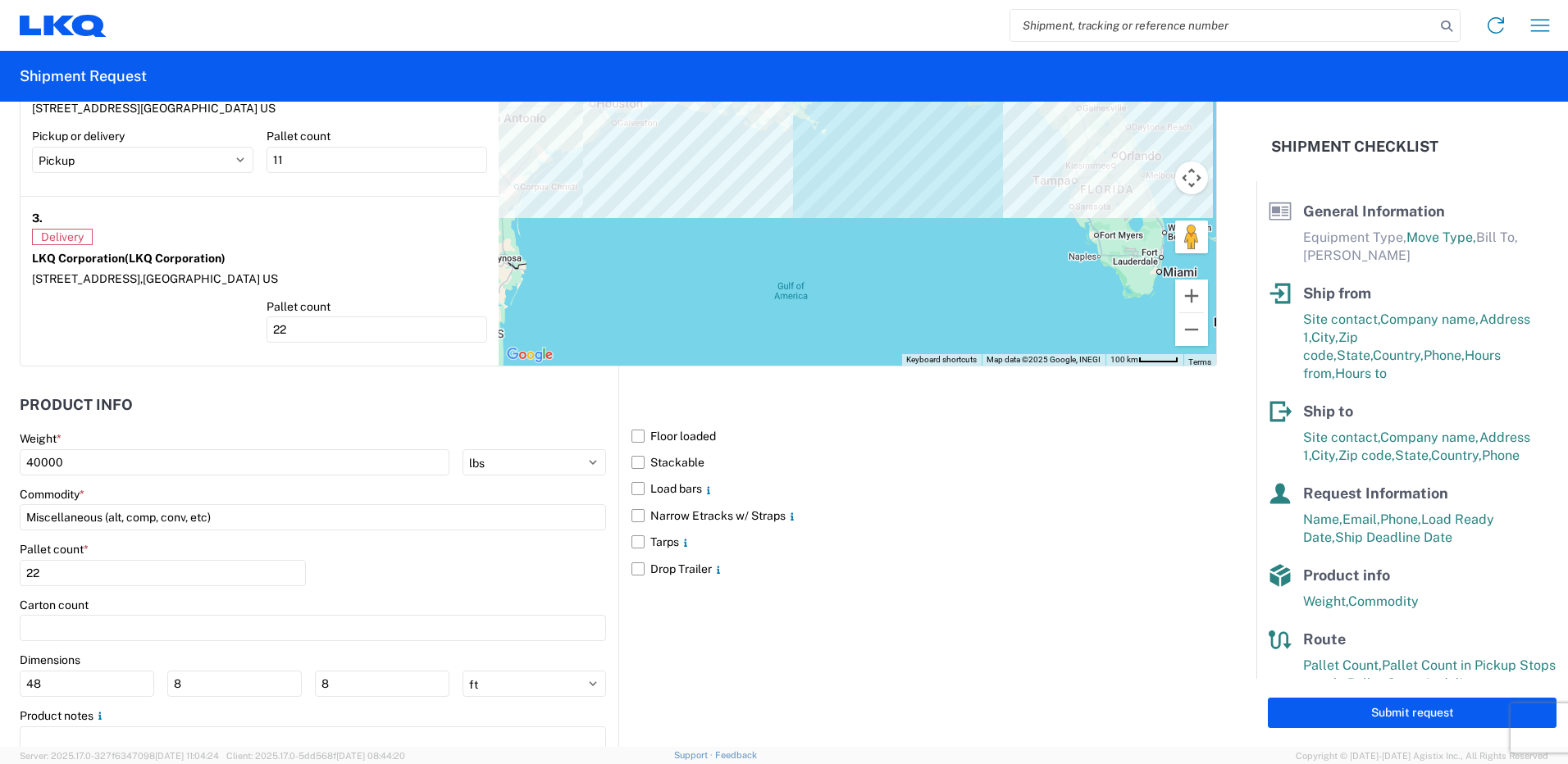
click at [479, 578] on div "Pallet count * 22" at bounding box center [312, 569] width 587 height 56
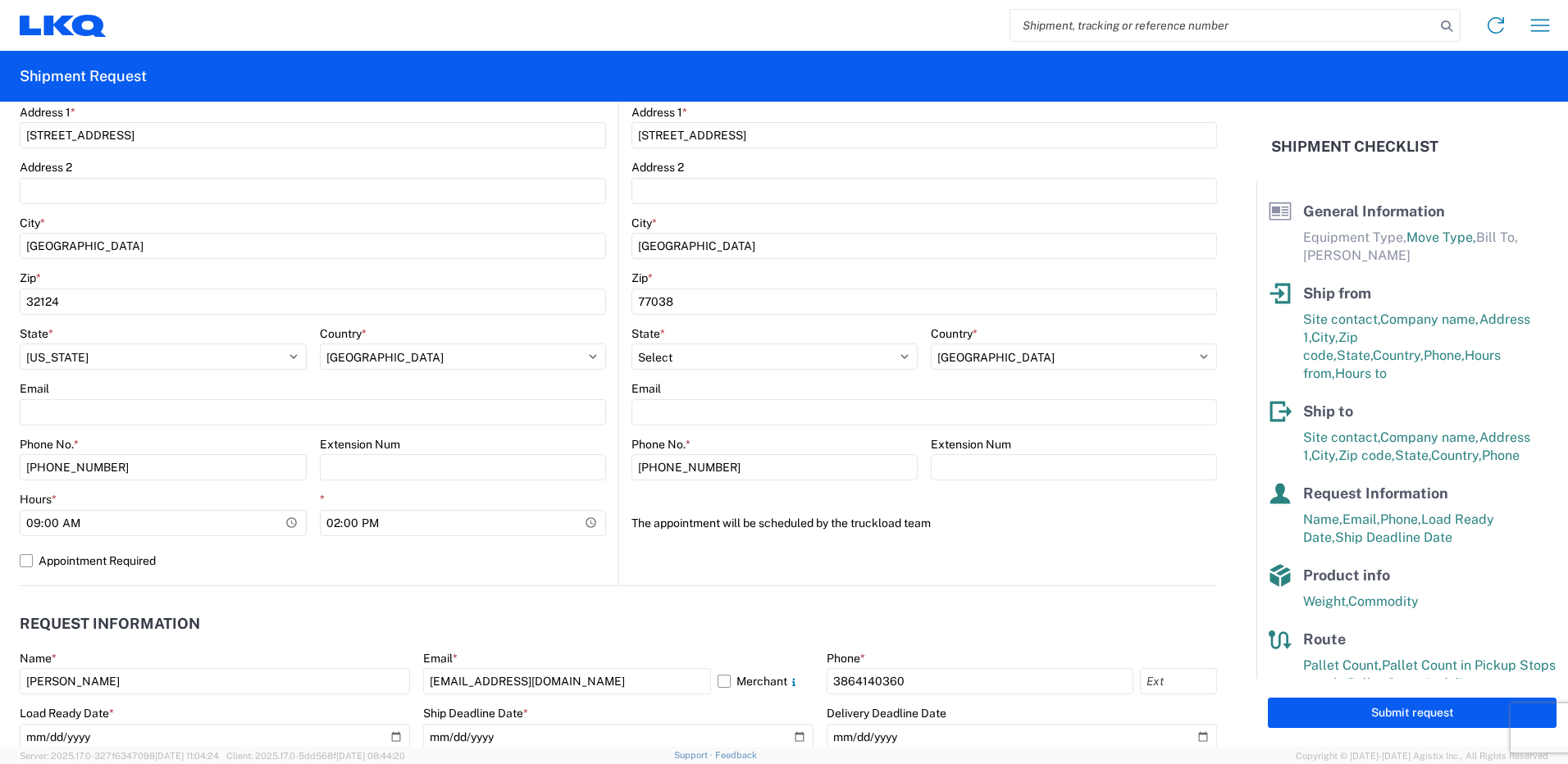
scroll to position [0, 0]
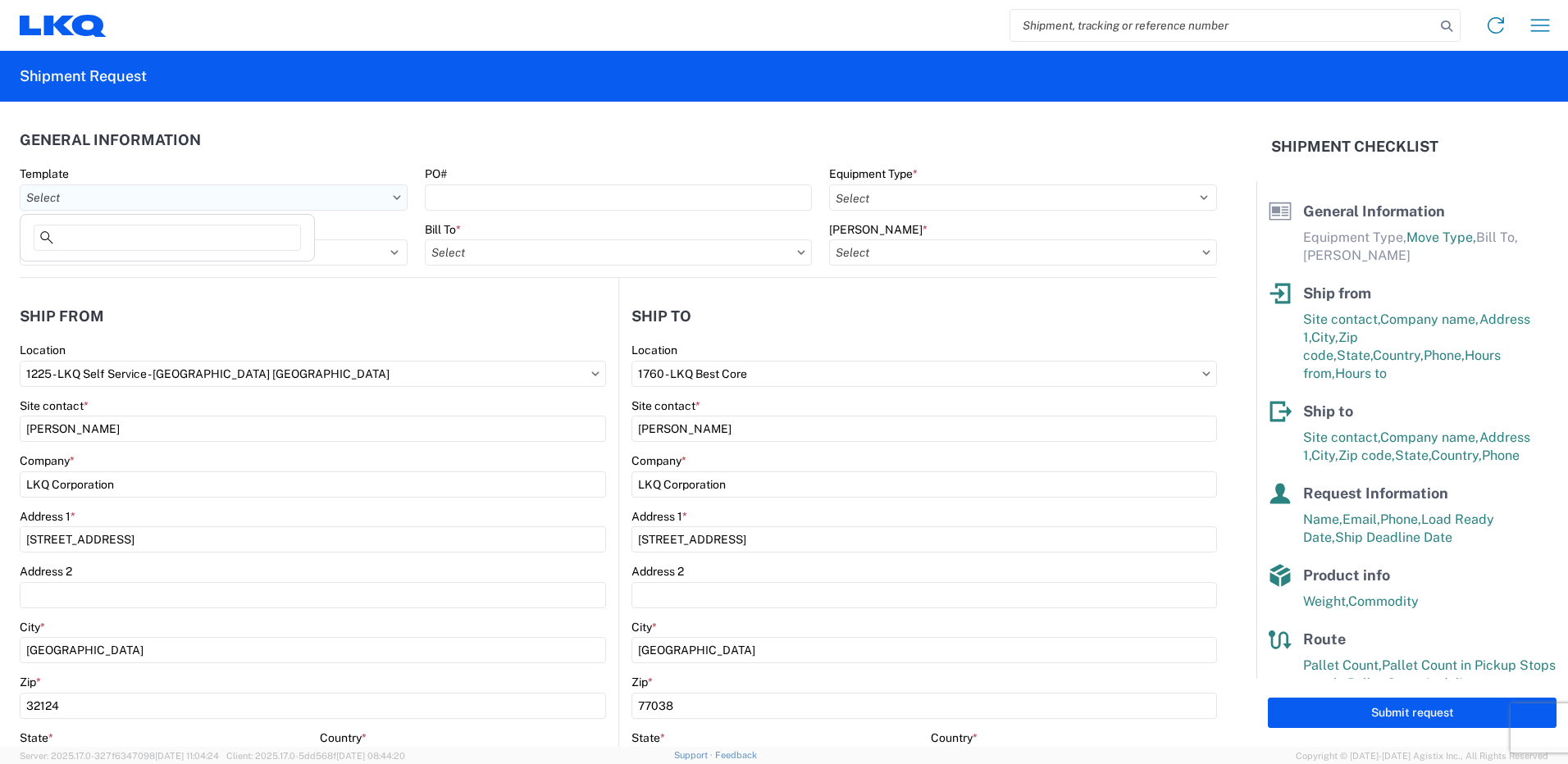
click at [51, 200] on input "Template" at bounding box center [214, 197] width 388 height 26
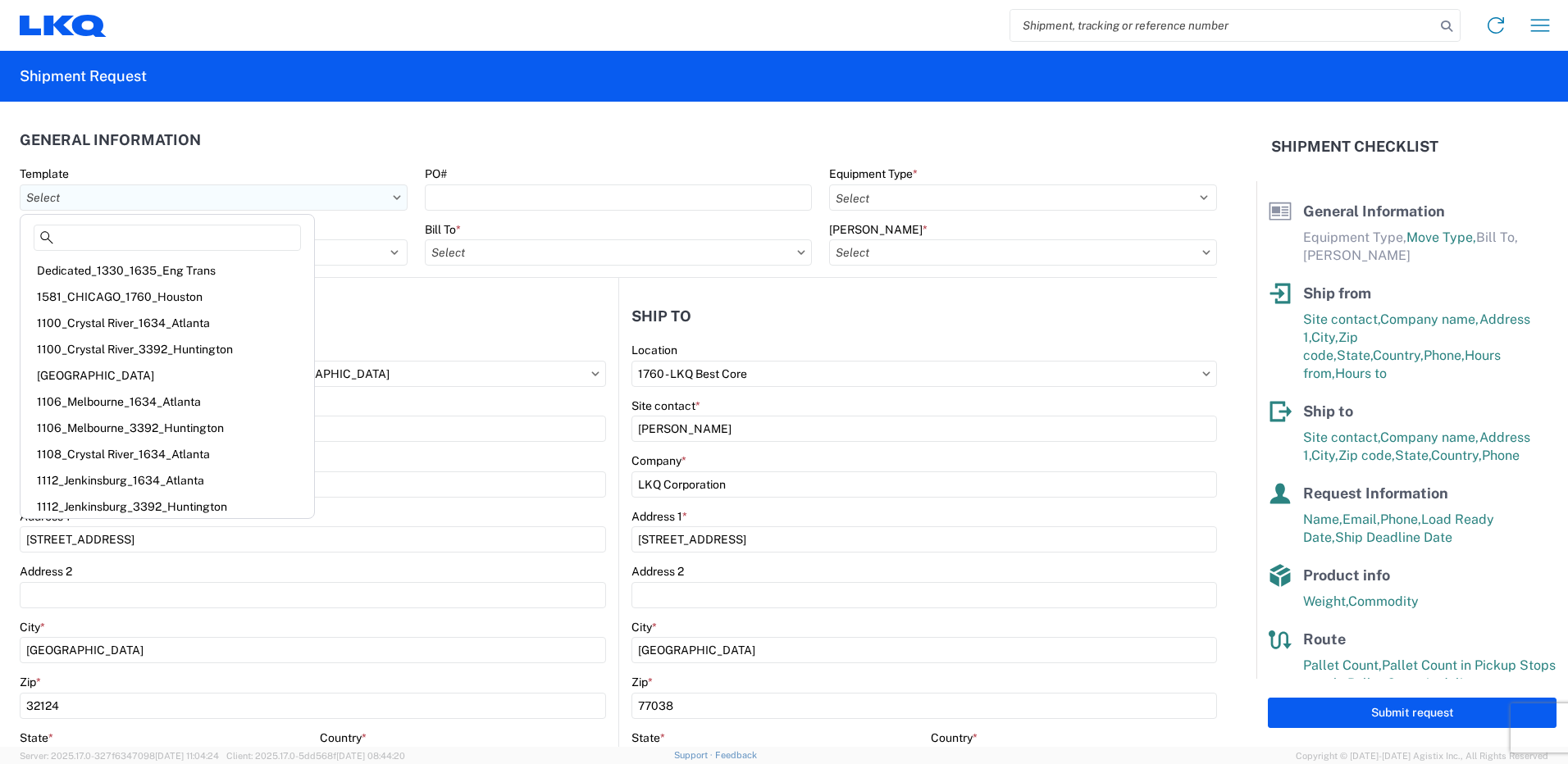
drag, startPoint x: 397, startPoint y: 197, endPoint x: 390, endPoint y: 202, distance: 8.6
click at [393, 200] on input "Template" at bounding box center [214, 197] width 388 height 26
drag, startPoint x: 264, startPoint y: 149, endPoint x: 285, endPoint y: 165, distance: 26.4
click at [284, 164] on agx-form-section "General Information Template PO# Equipment Type * Select 53’ Dry Van Flatbed Dr…" at bounding box center [618, 199] width 1198 height 156
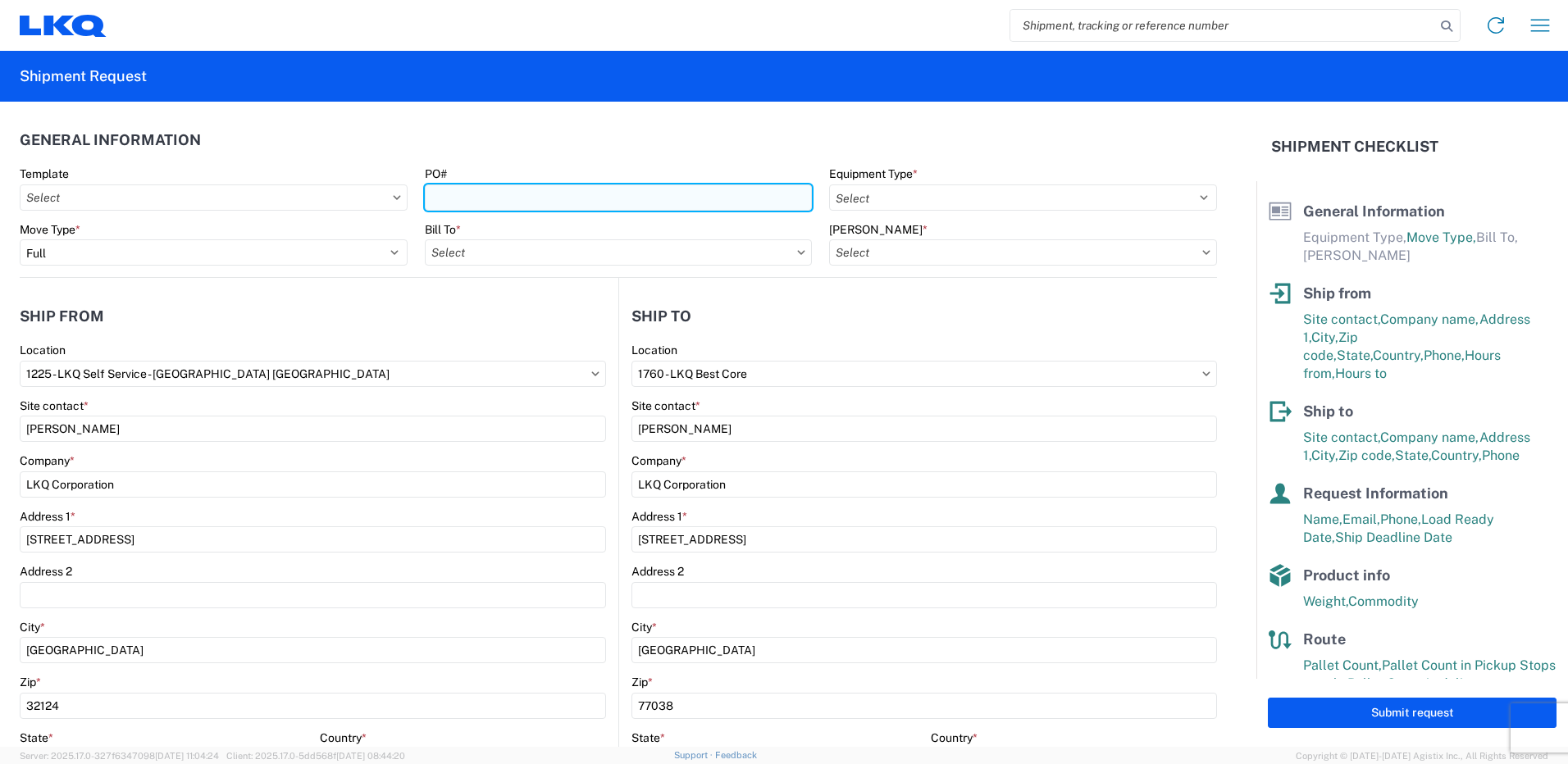
click at [477, 189] on input "PO#" at bounding box center [619, 197] width 388 height 26
type input "122511345689"
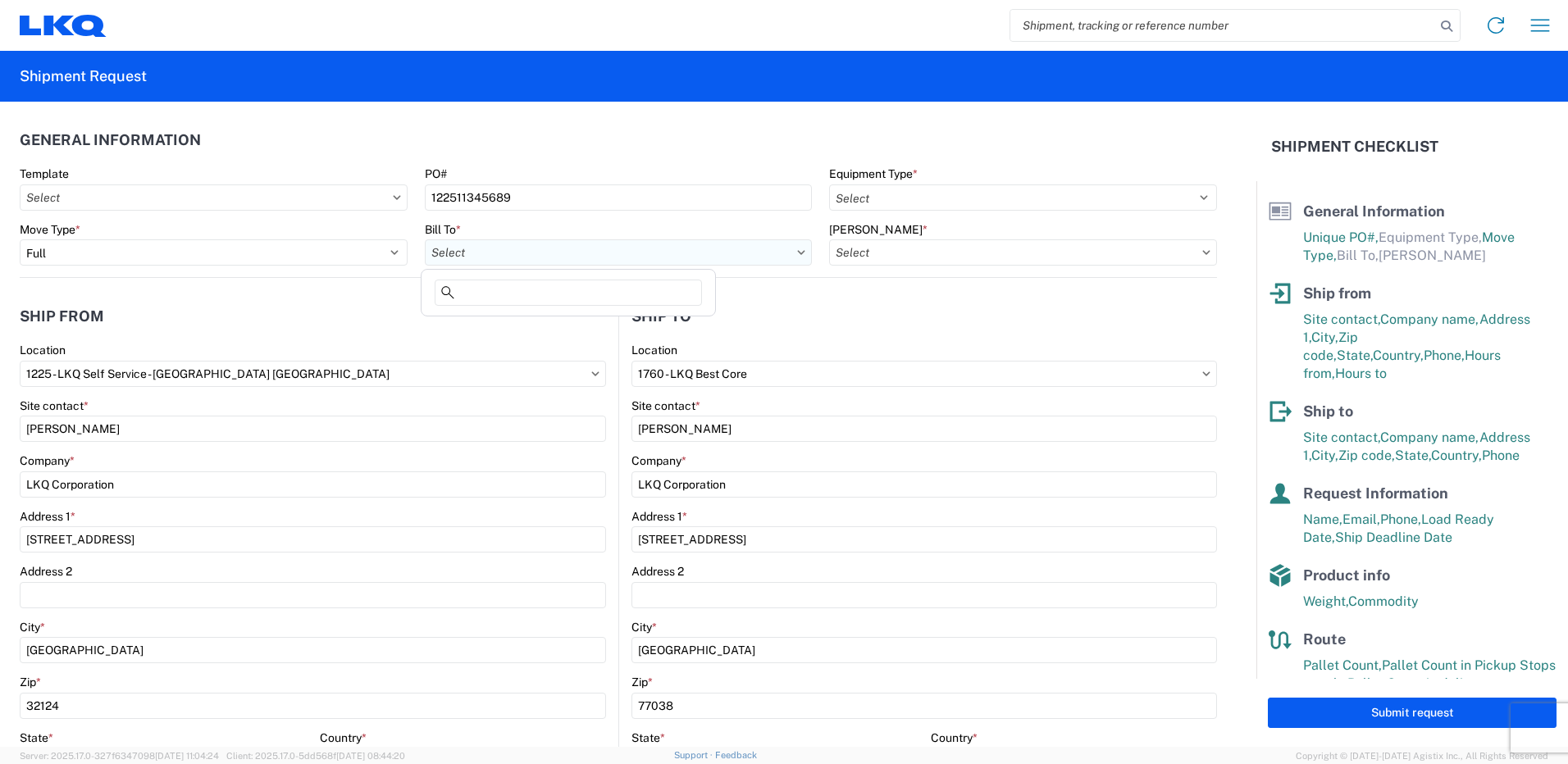
click at [480, 256] on input "Bill To *" at bounding box center [619, 253] width 388 height 26
type input "1760"
click at [482, 322] on div "1760 - LKQ Best Core" at bounding box center [568, 325] width 287 height 26
type input "1760 - LKQ Best Core"
click at [869, 262] on input "[PERSON_NAME] *" at bounding box center [1023, 253] width 388 height 26
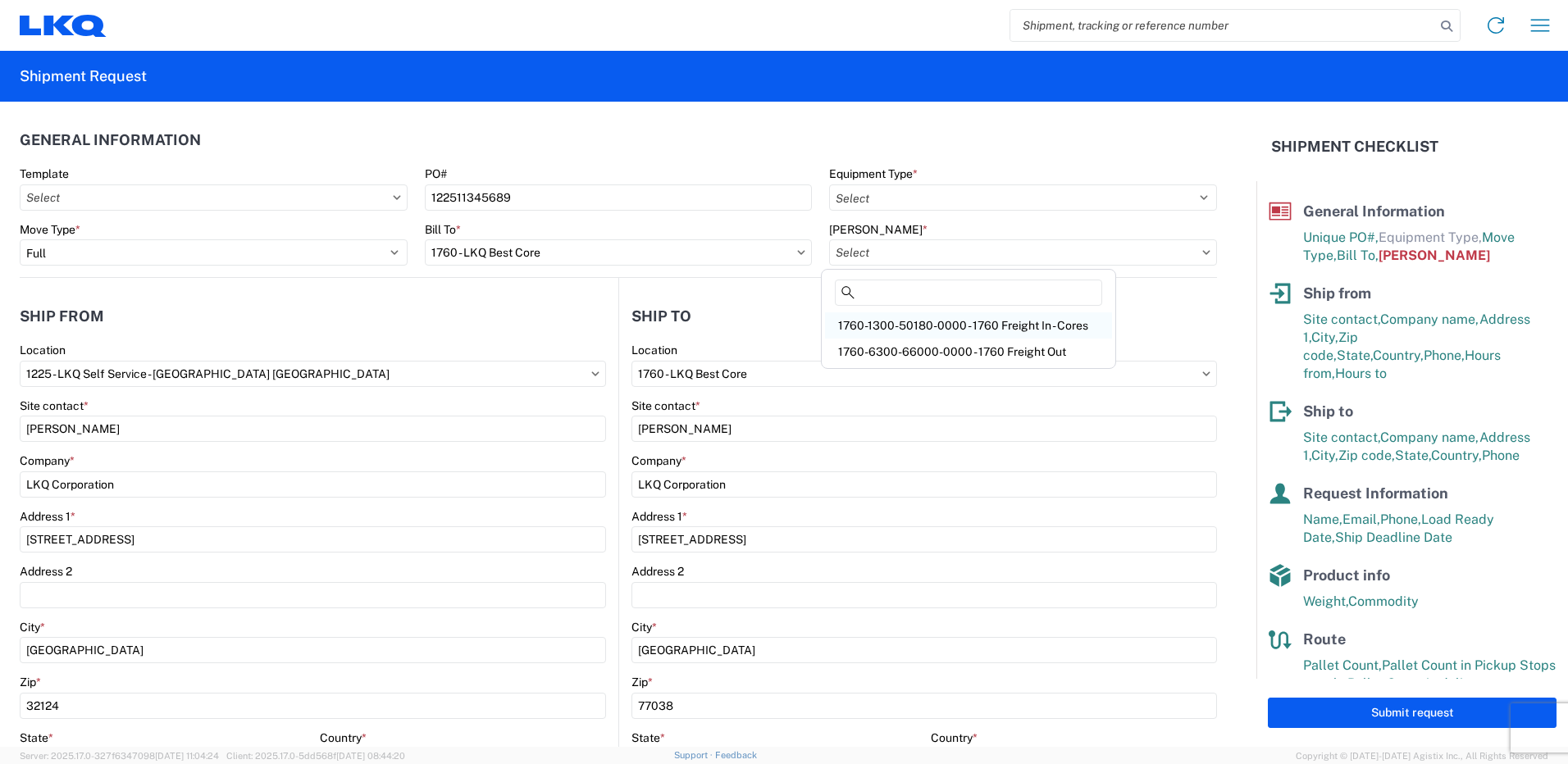
click at [890, 324] on div "1760-1300-50180-0000 - 1760 Freight In - Cores" at bounding box center [968, 325] width 287 height 26
type input "1760-1300-50180-0000 - 1760 Freight In - Cores"
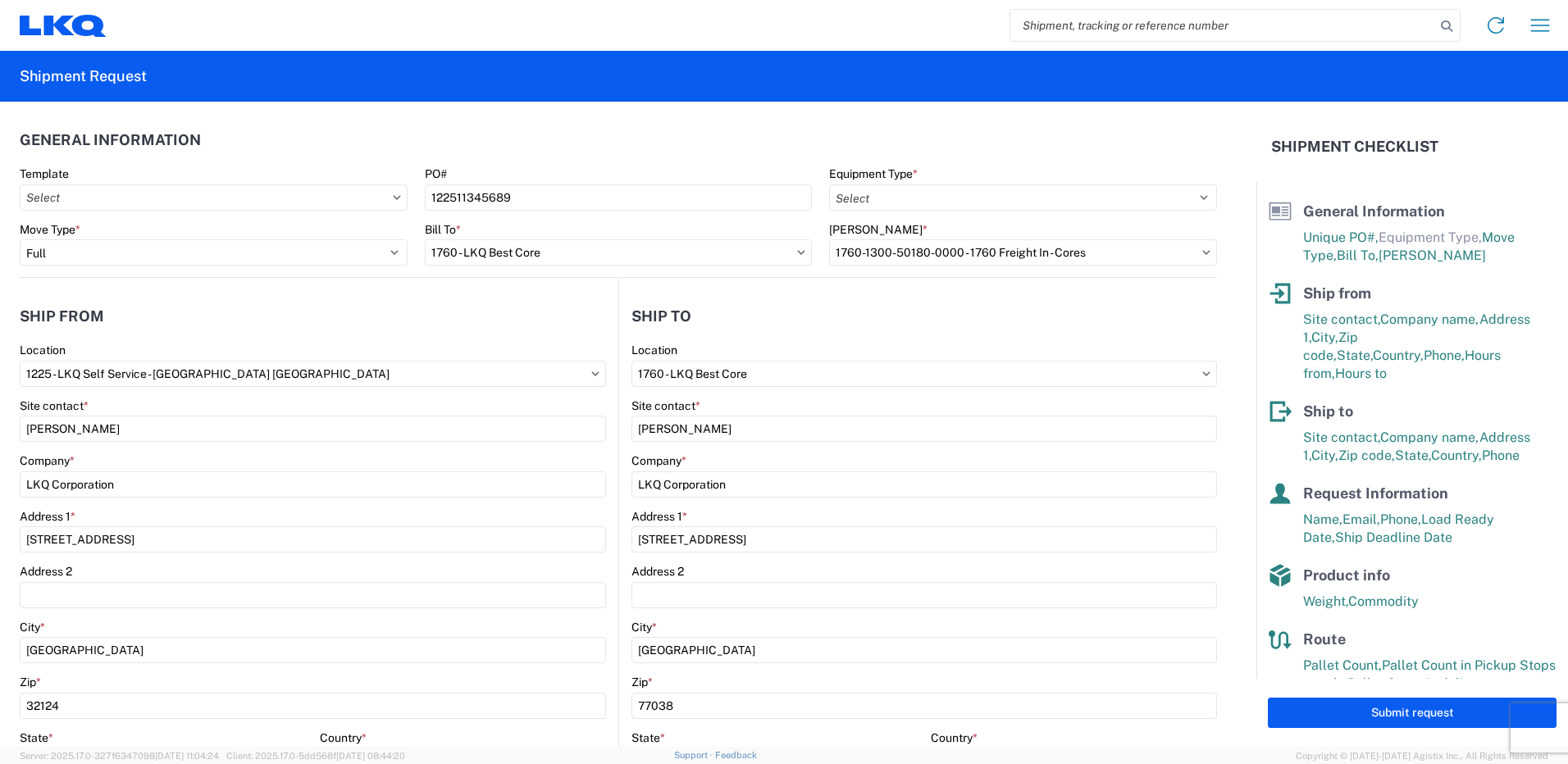
click at [875, 301] on header "Ship to" at bounding box center [918, 316] width 597 height 37
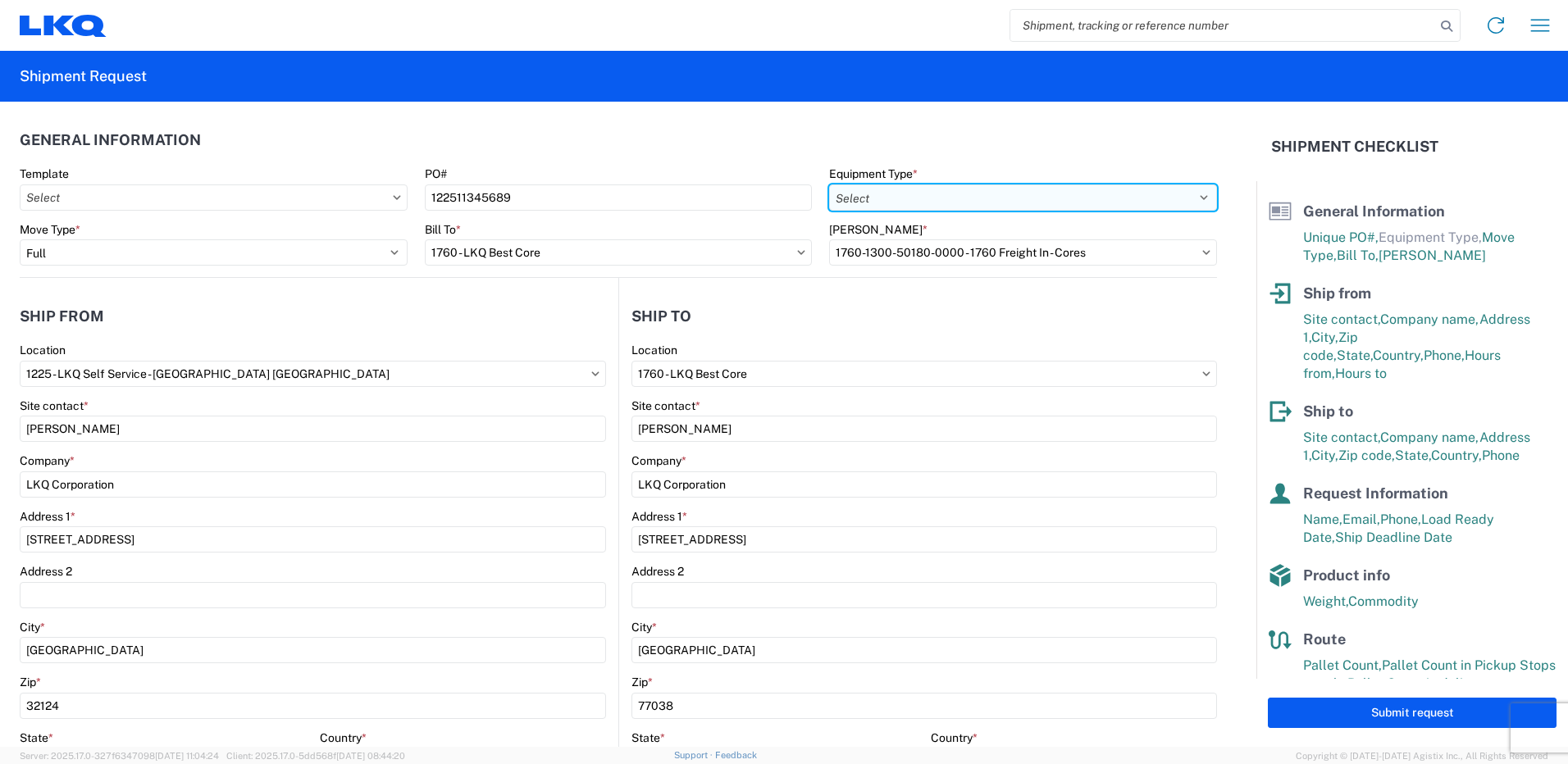
click at [865, 202] on select "Select 53’ Dry Van Flatbed Dropdeck (van) Lowboy (flatbed) Rail" at bounding box center [1023, 197] width 388 height 26
select select "STDV"
click at [830, 184] on select "Select 53’ Dry Van Flatbed Dropdeck (van) Lowboy (flatbed) Rail" at bounding box center [1023, 197] width 388 height 26
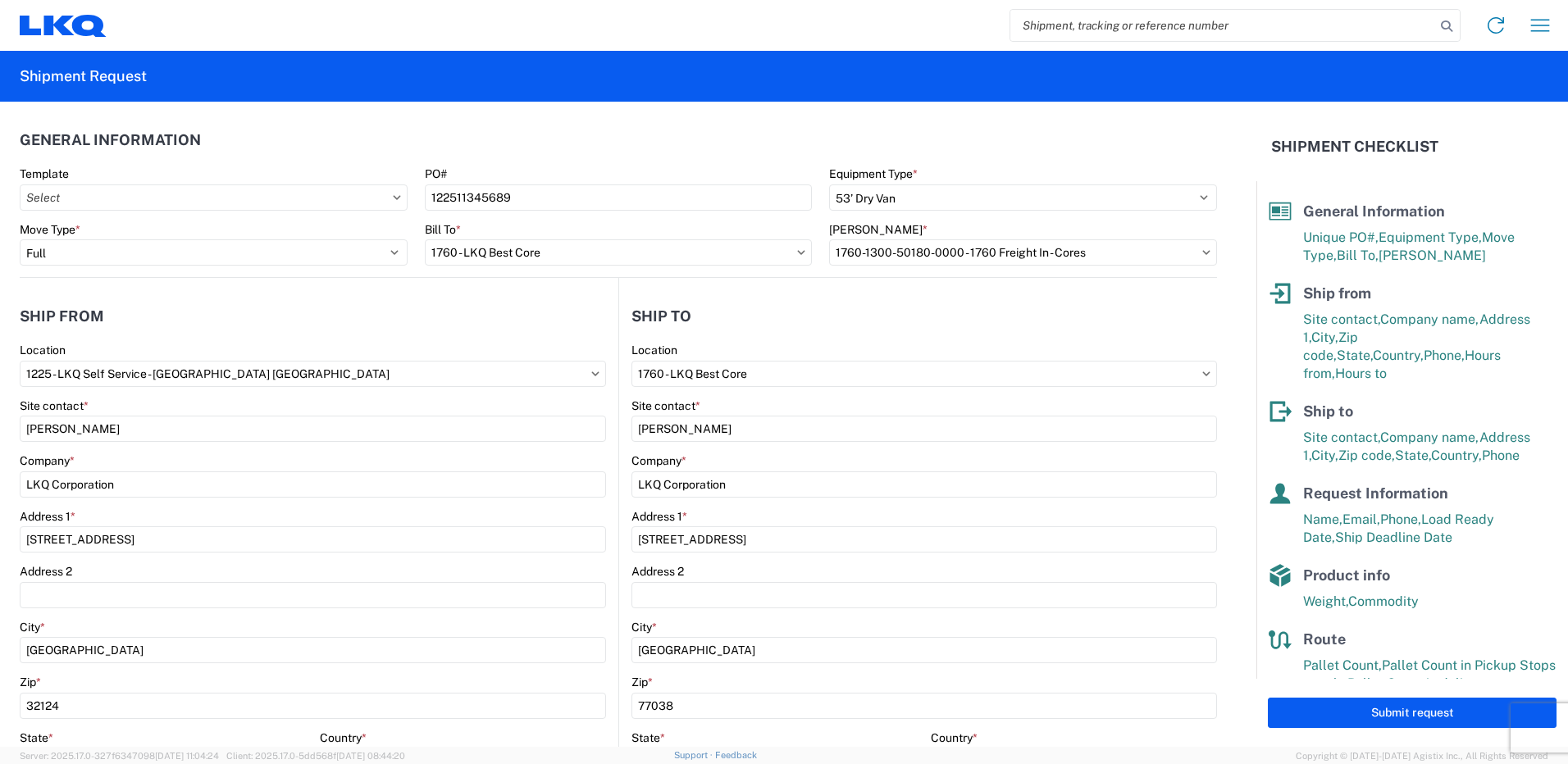
click at [860, 308] on header "Ship to" at bounding box center [918, 316] width 597 height 37
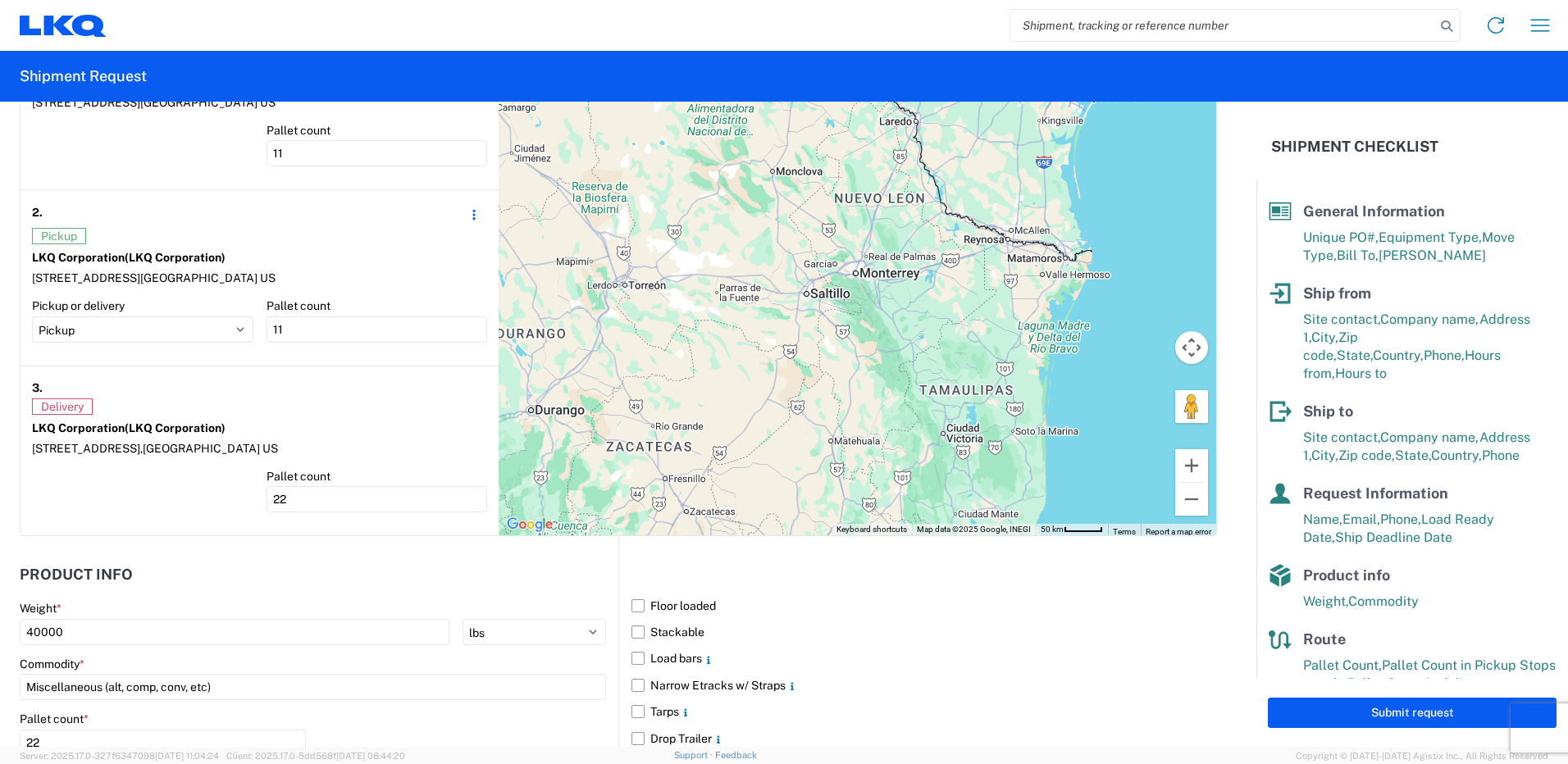
scroll to position [1224, 0]
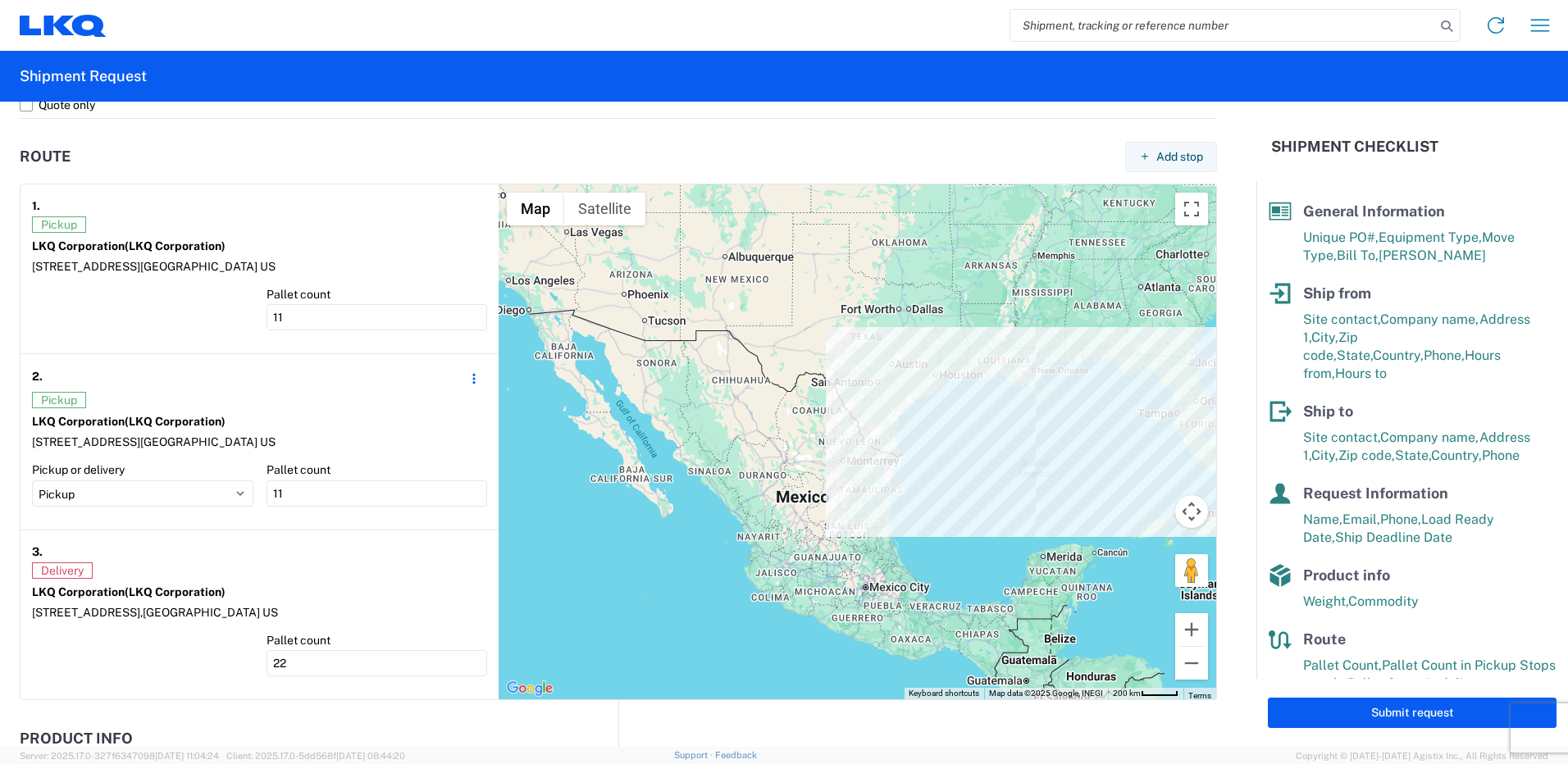
drag, startPoint x: 1002, startPoint y: 503, endPoint x: 865, endPoint y: 518, distance: 137.8
click at [865, 518] on div "To navigate, press the arrow keys." at bounding box center [857, 442] width 718 height 516
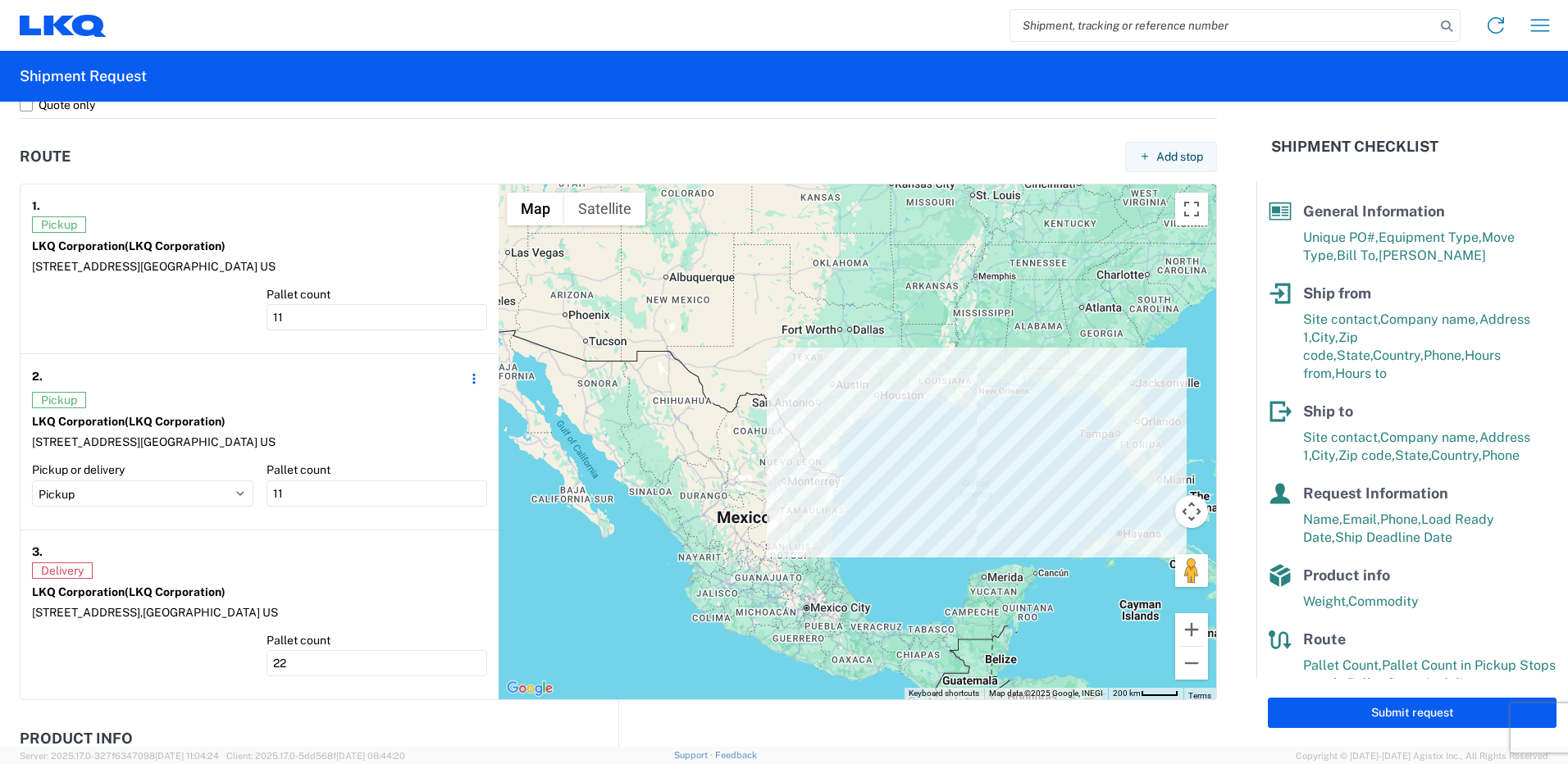
drag, startPoint x: 995, startPoint y: 506, endPoint x: 825, endPoint y: 499, distance: 170.1
click at [825, 499] on div "To navigate, press the arrow keys." at bounding box center [857, 442] width 718 height 516
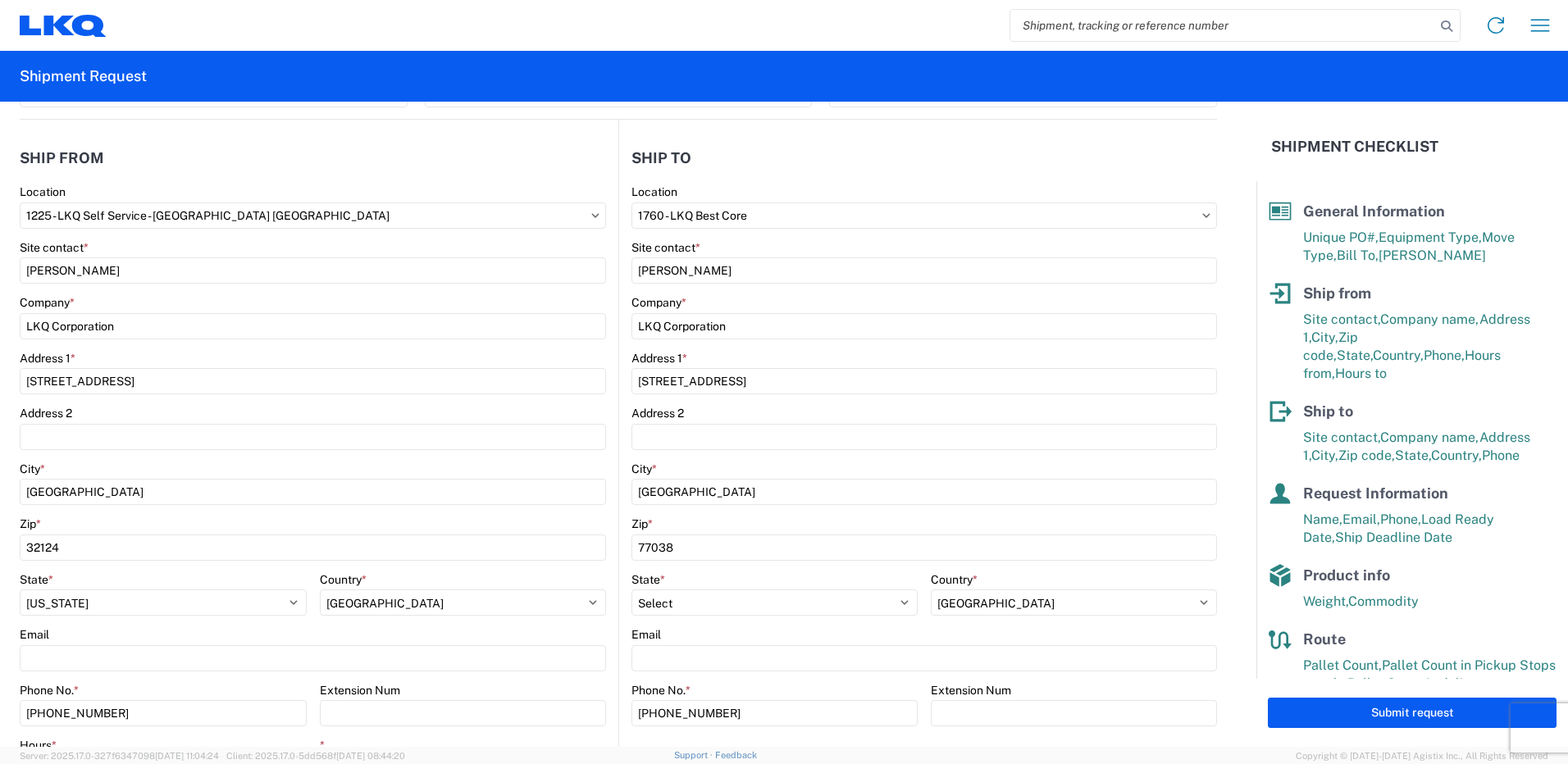
scroll to position [0, 0]
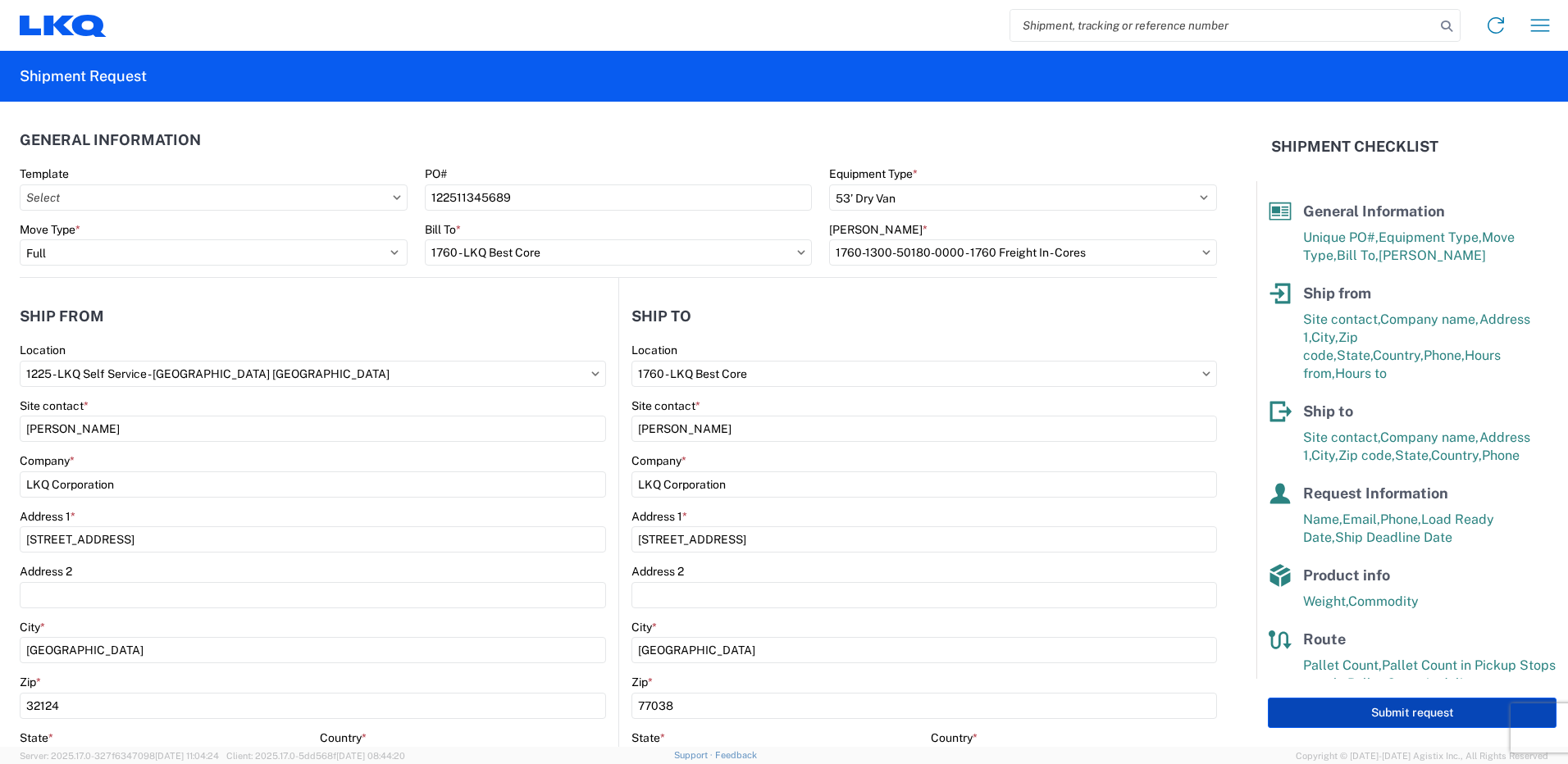
click at [1445, 717] on button "Submit request" at bounding box center [1412, 713] width 289 height 30
select select "US"
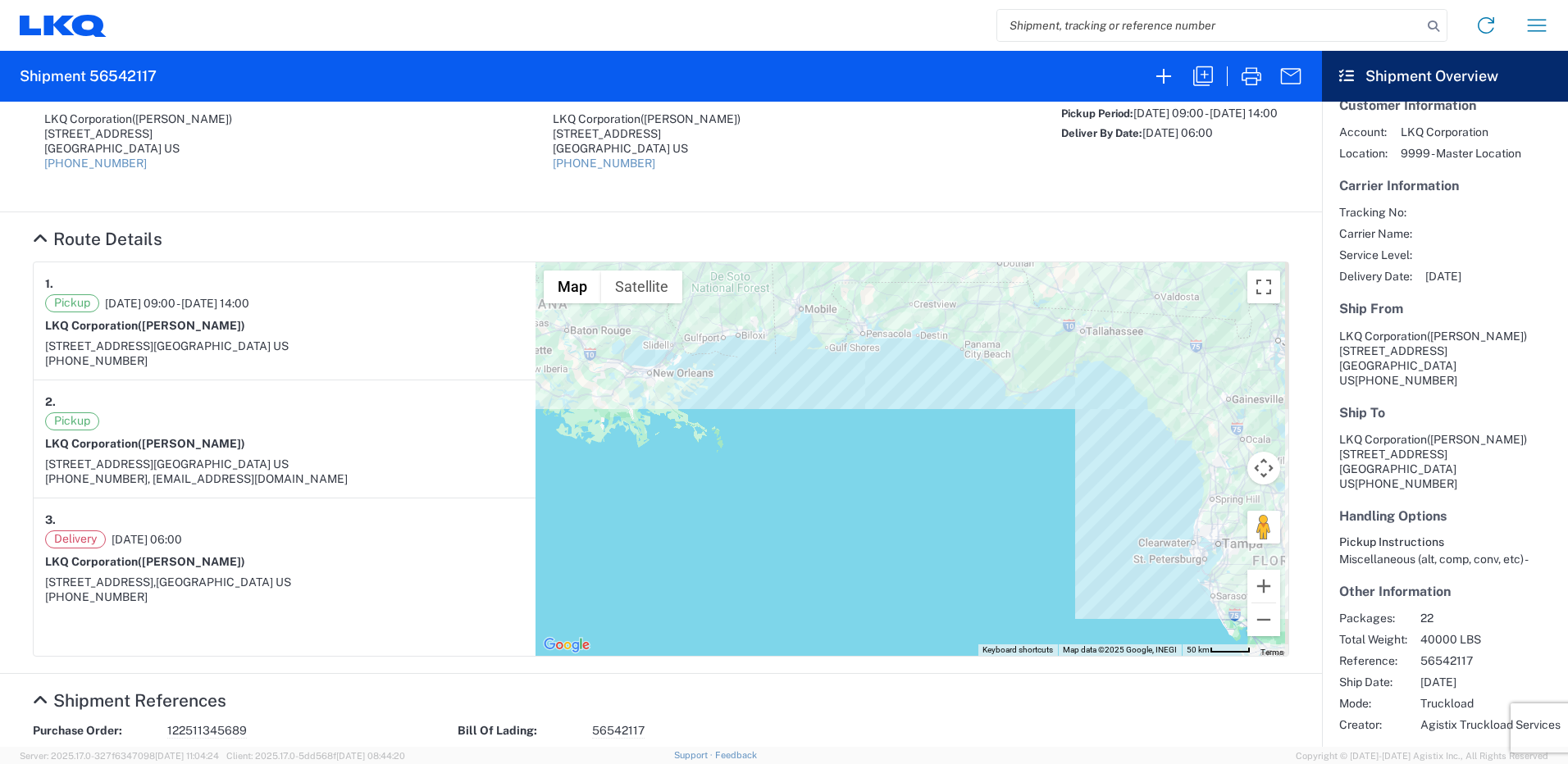
scroll to position [82, 0]
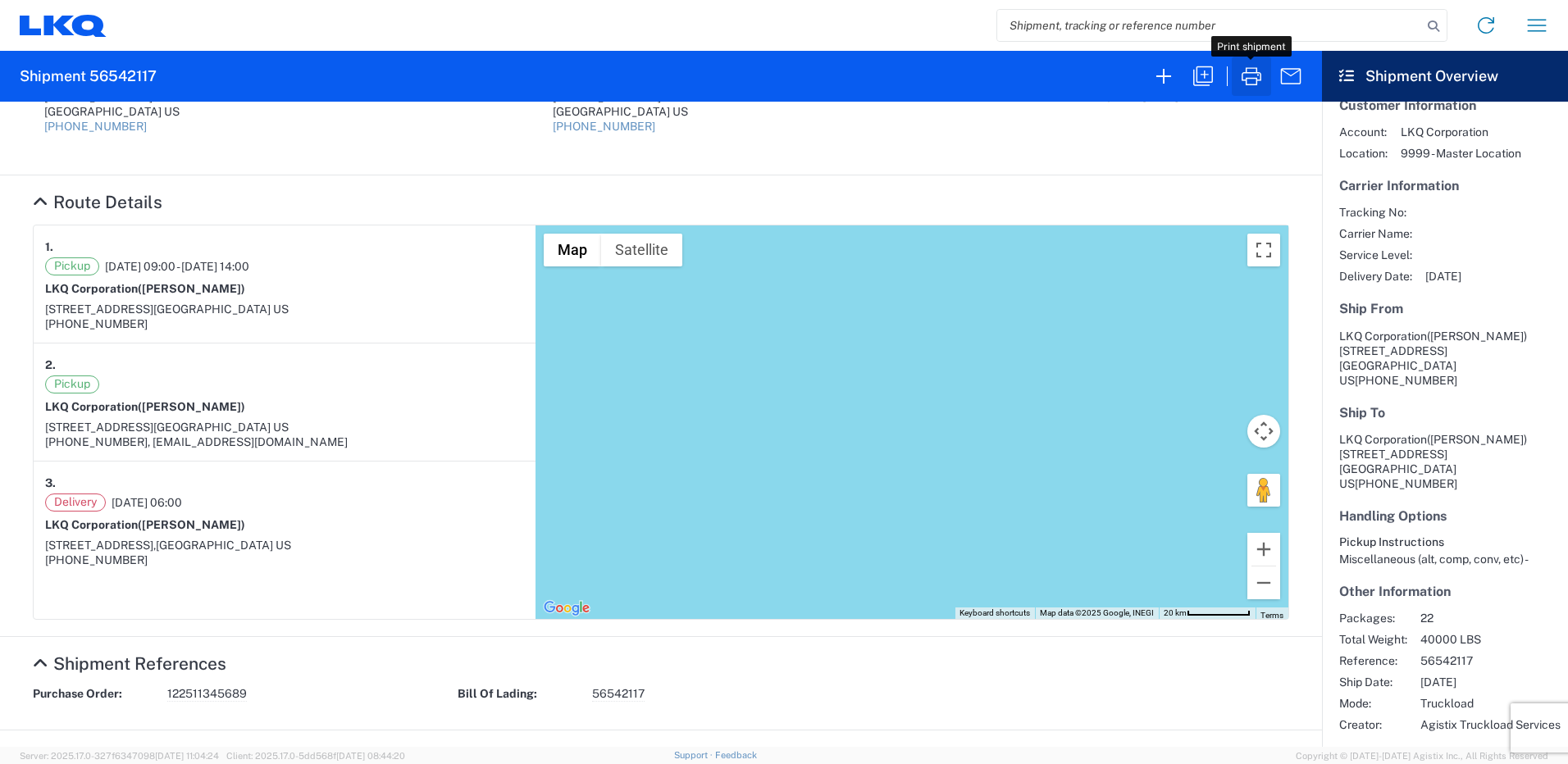
click at [1252, 78] on icon "button" at bounding box center [1252, 76] width 20 height 18
